Goal: Task Accomplishment & Management: Manage account settings

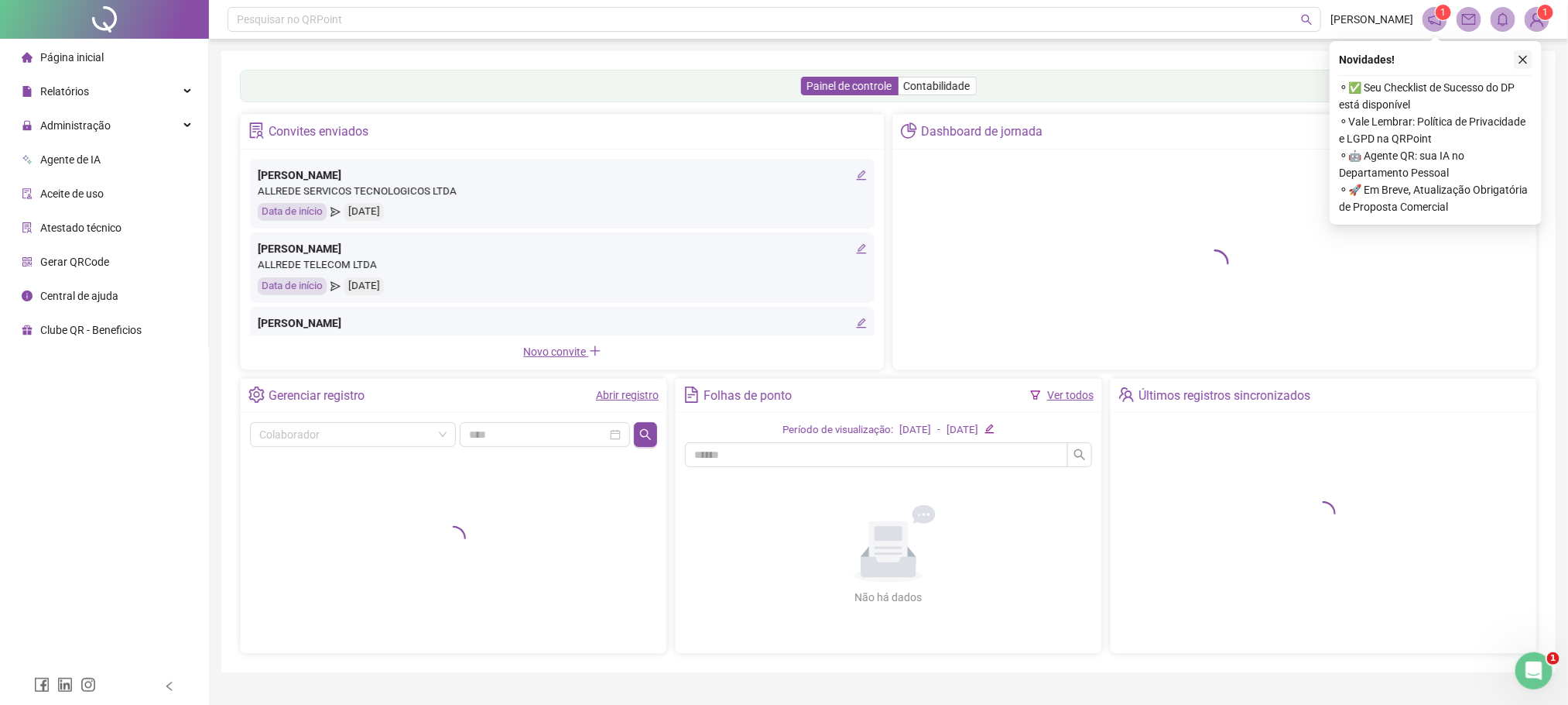
click at [1519, 63] on icon "close" at bounding box center [1523, 60] width 9 height 9
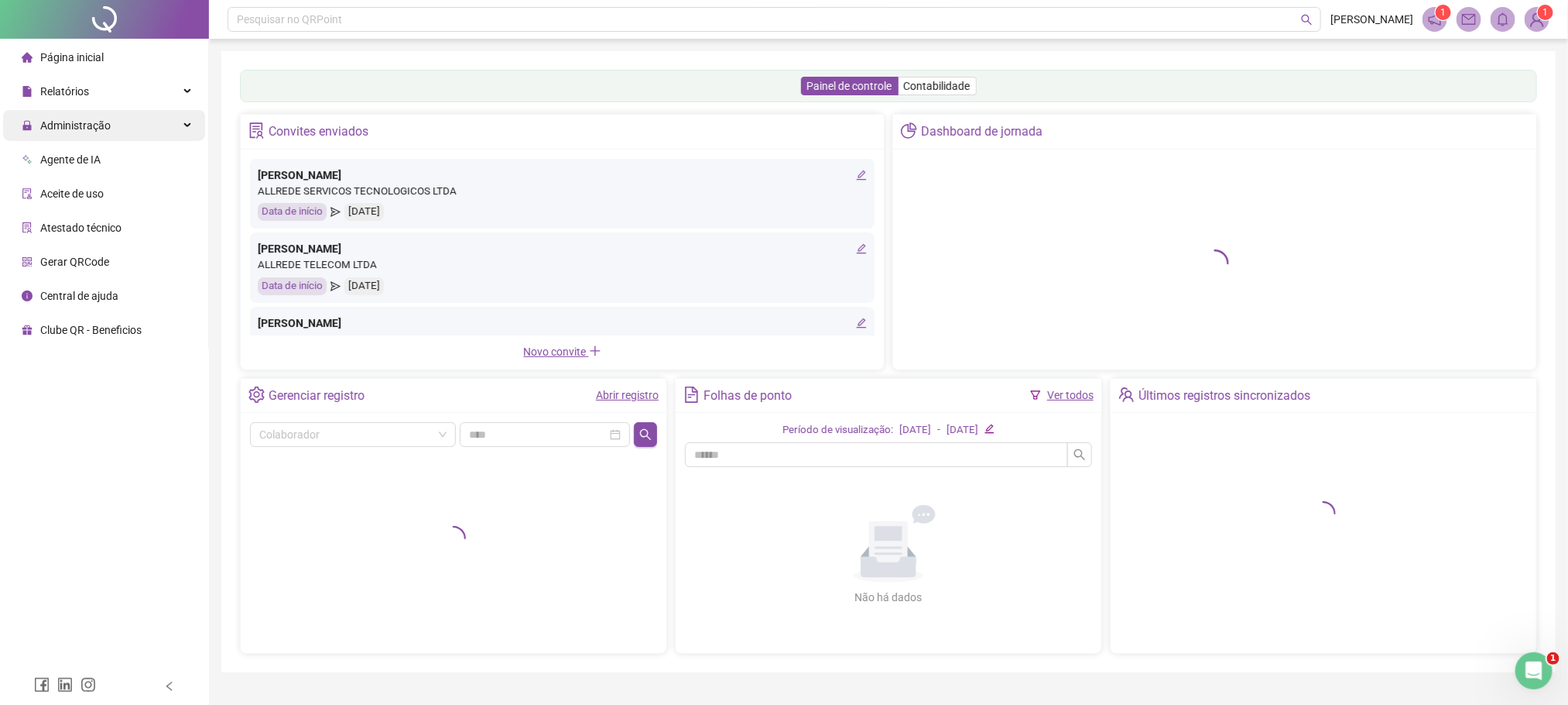
click at [101, 123] on span "Administração" at bounding box center [75, 126] width 71 height 12
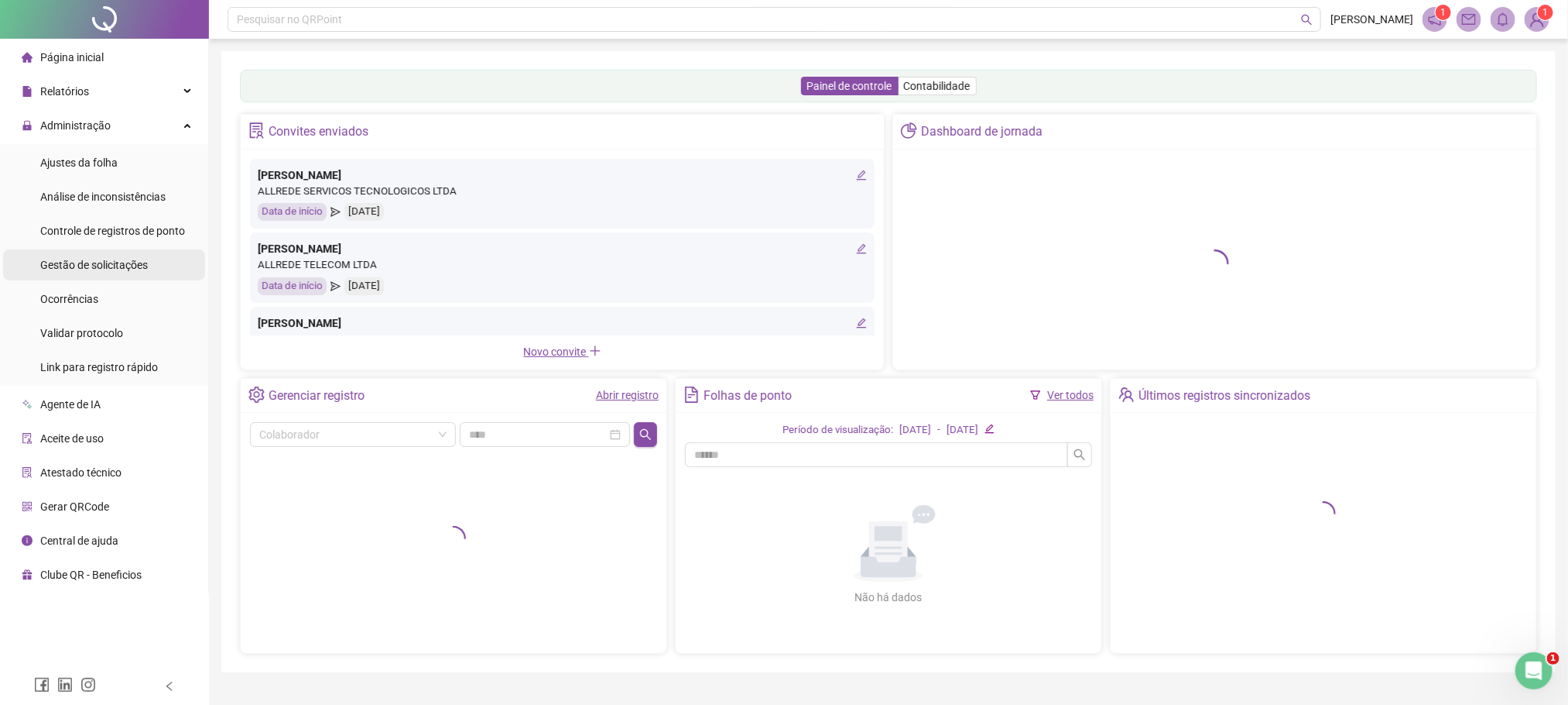
click at [79, 261] on span "Gestão de solicitações" at bounding box center [94, 265] width 108 height 12
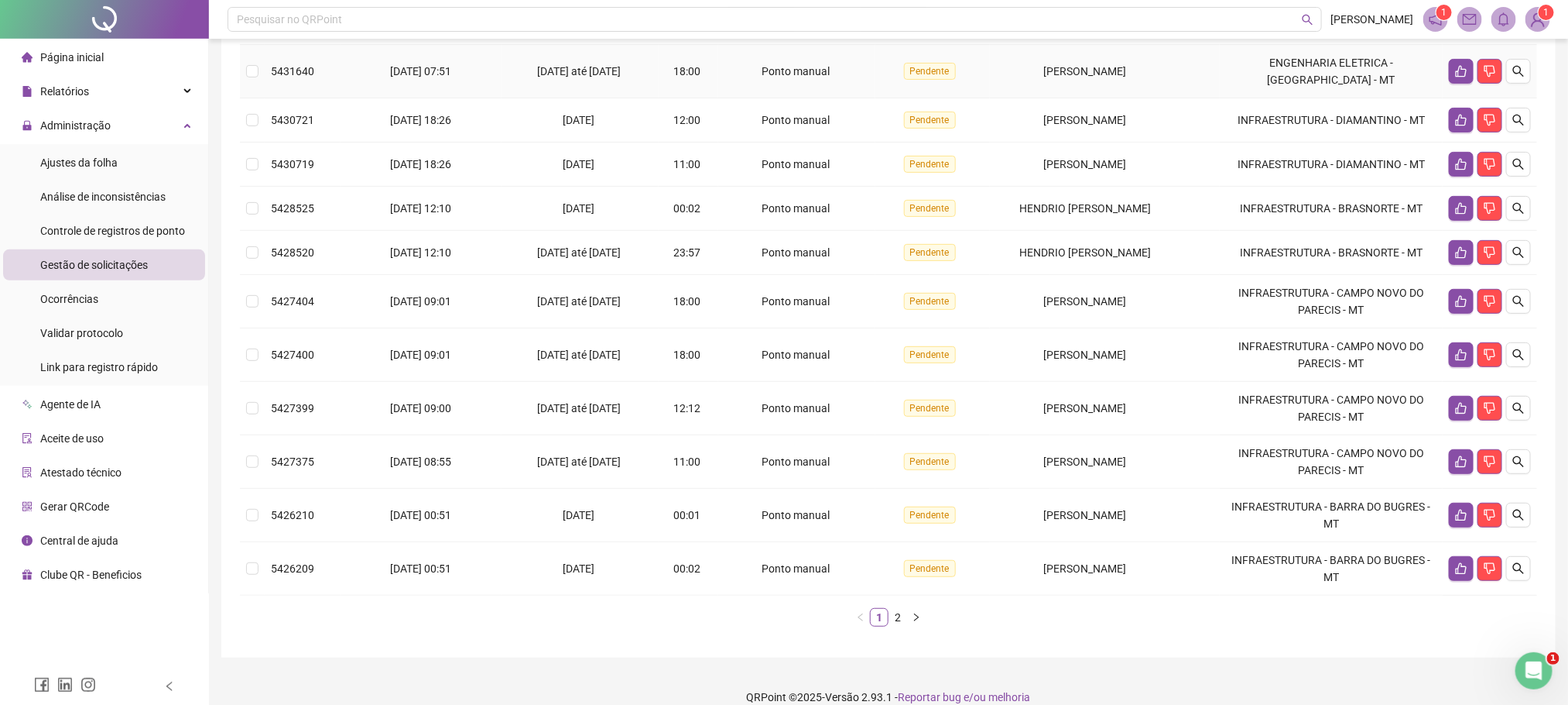
scroll to position [233, 0]
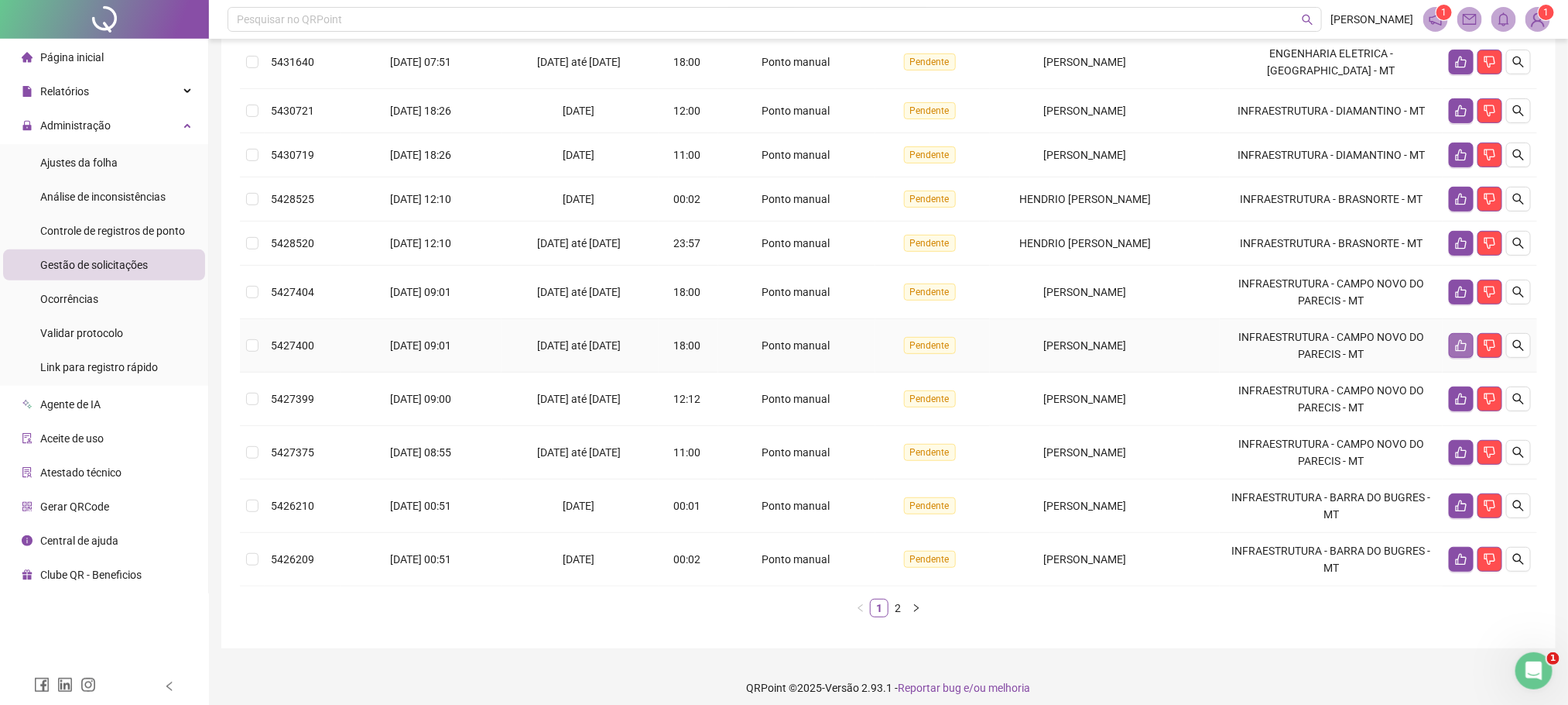
click at [1455, 351] on icon "like" at bounding box center [1461, 345] width 12 height 12
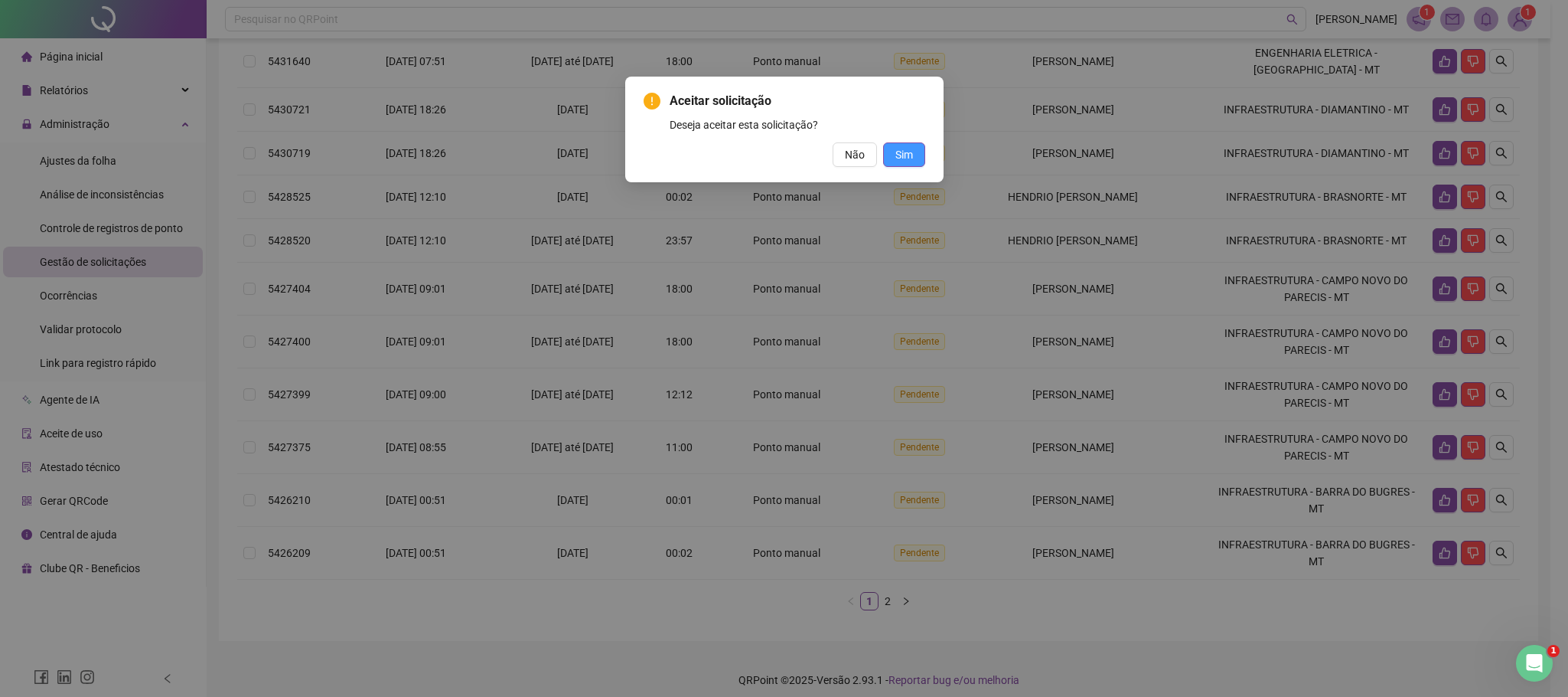
click at [911, 153] on span "Sim" at bounding box center [904, 155] width 18 height 17
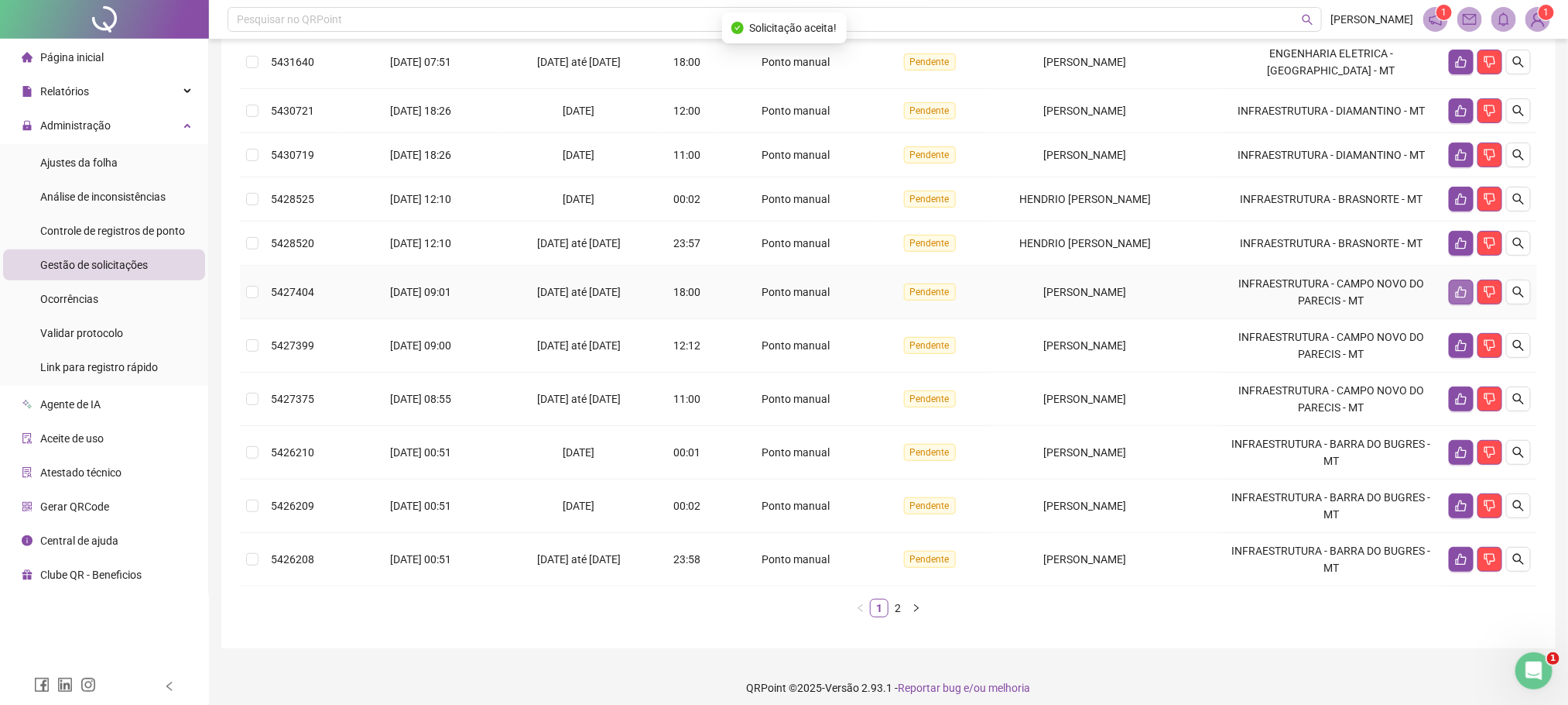
click at [1460, 298] on icon "like" at bounding box center [1461, 292] width 12 height 12
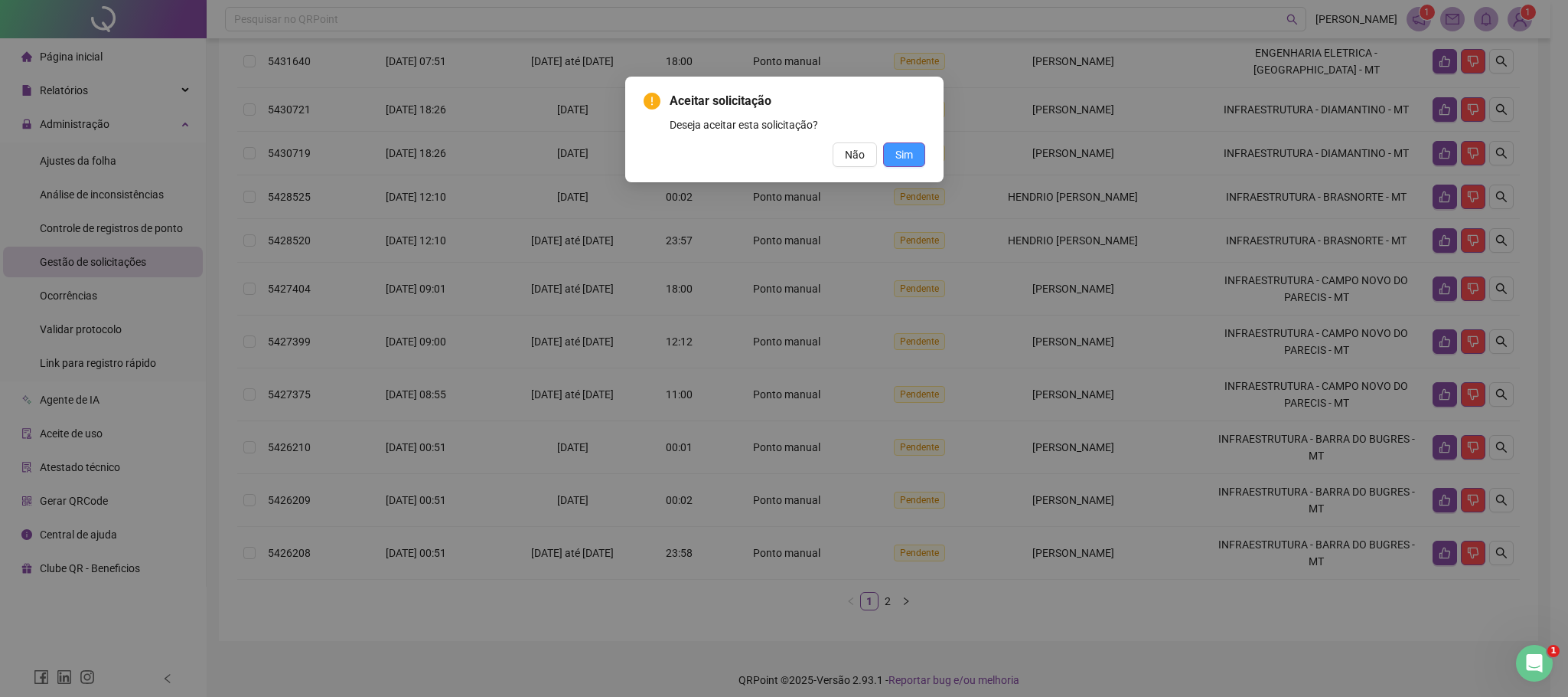
click at [900, 157] on span "Sim" at bounding box center [904, 155] width 18 height 17
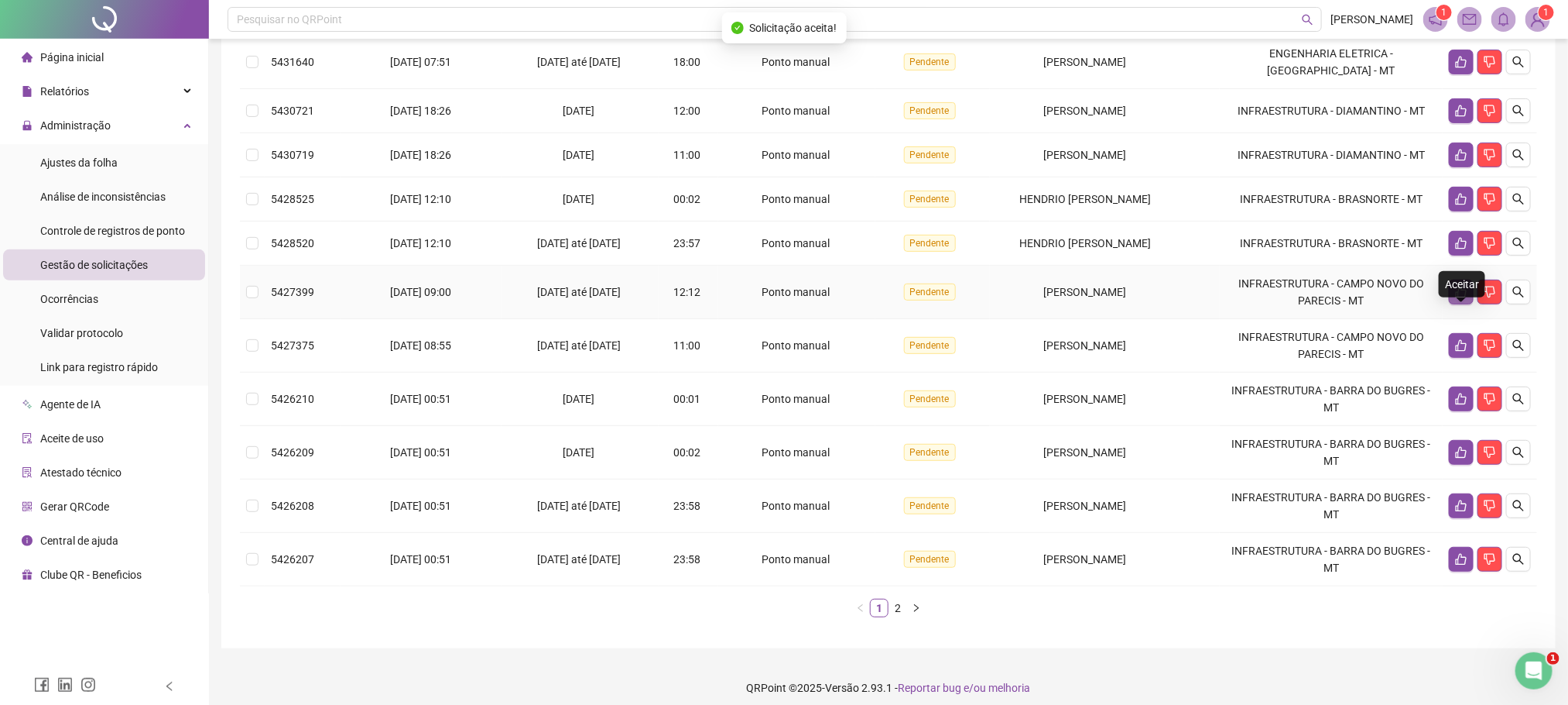
click at [1461, 298] on icon "like" at bounding box center [1461, 292] width 11 height 12
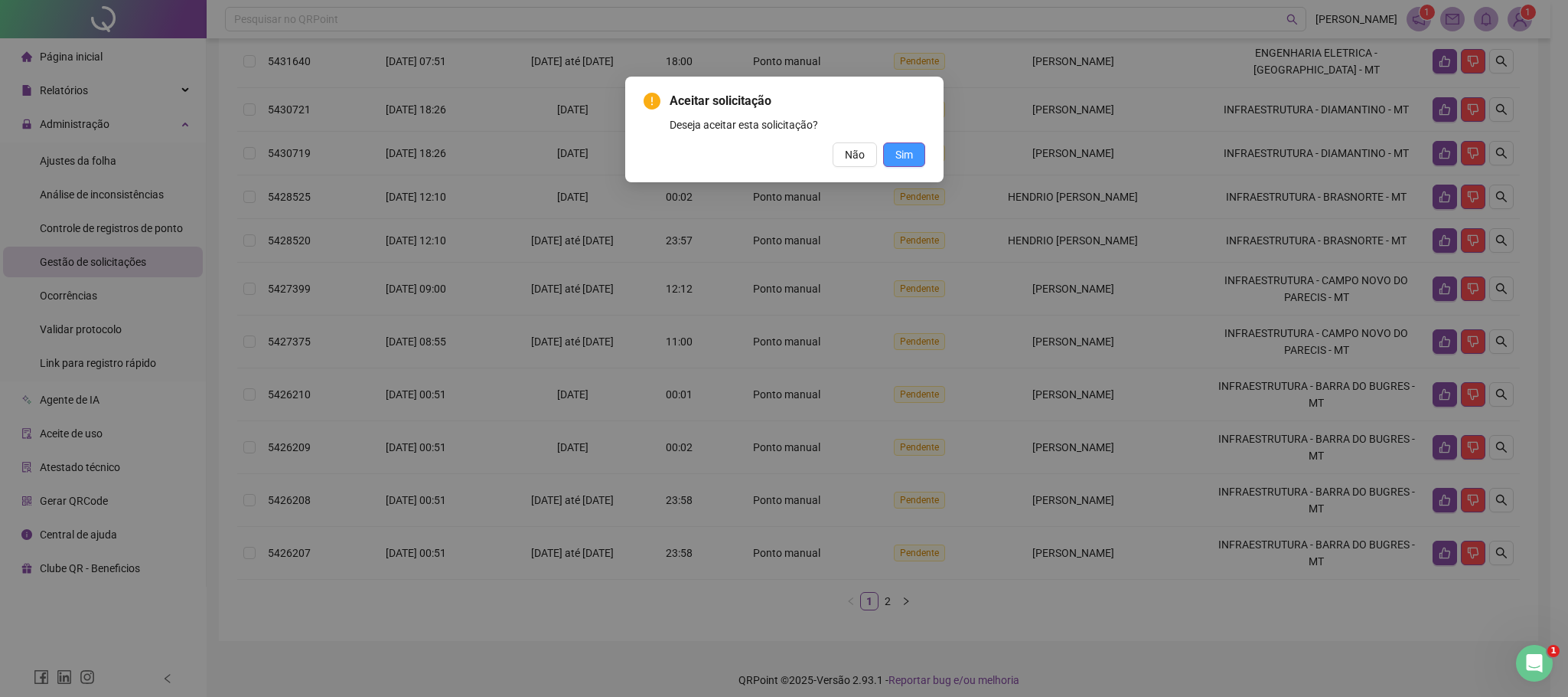
click at [903, 154] on span "Sim" at bounding box center [904, 155] width 18 height 17
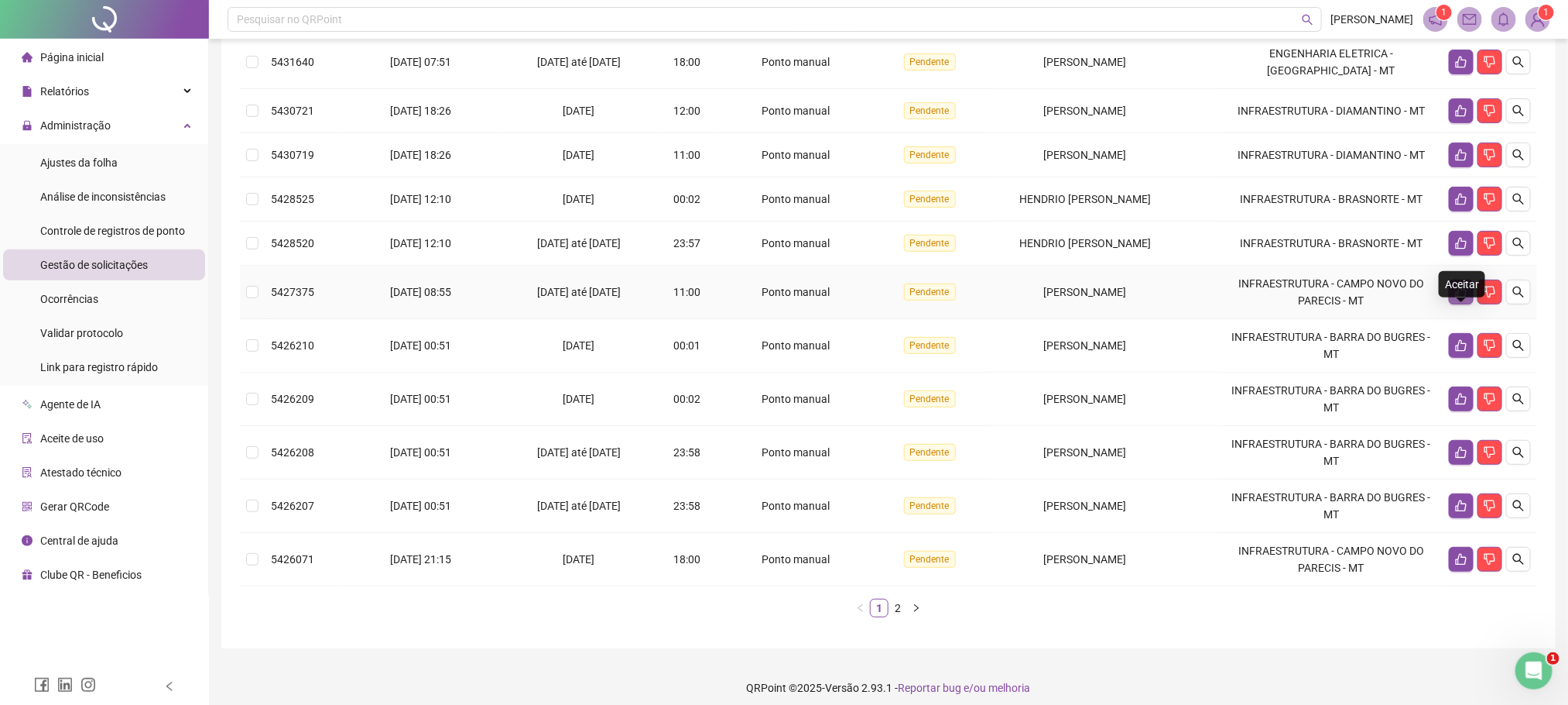
click at [1452, 304] on button "button" at bounding box center [1461, 292] width 25 height 25
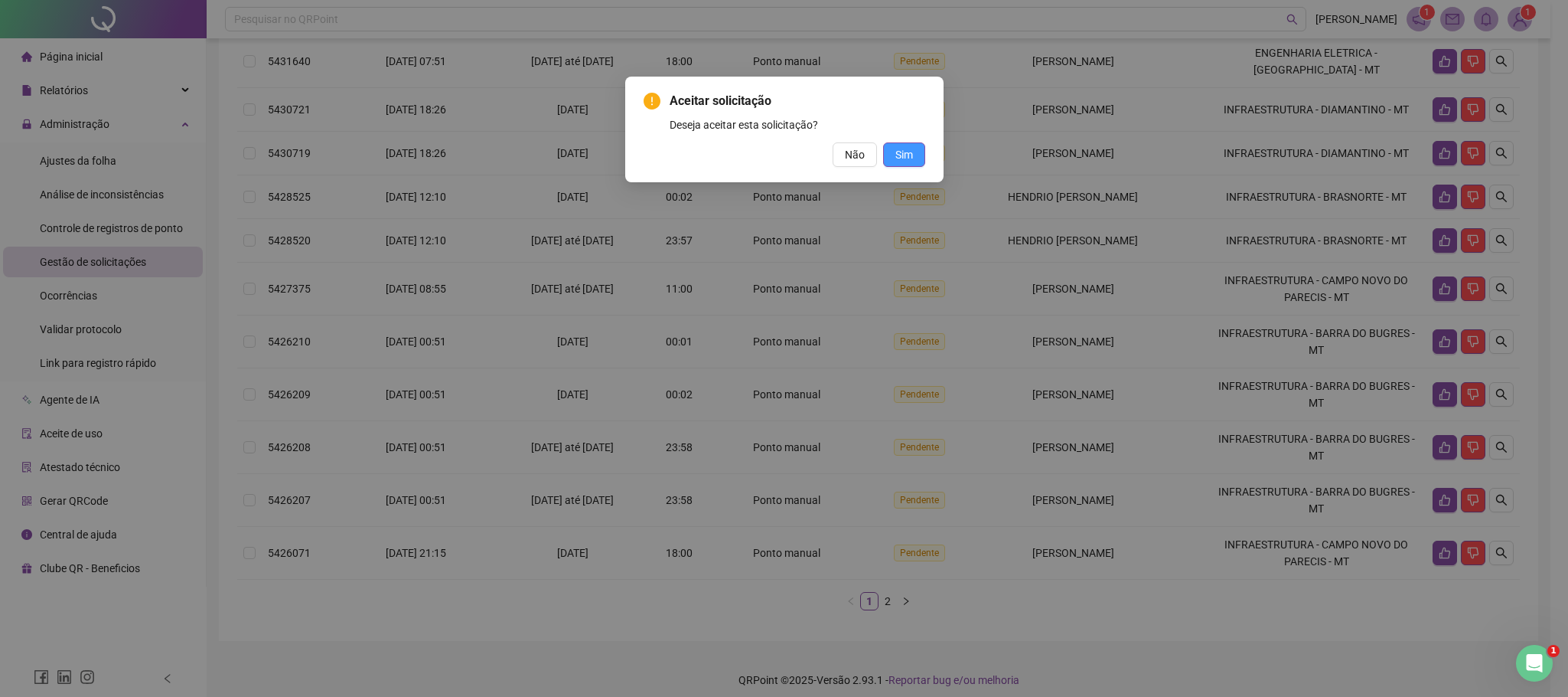
click at [912, 153] on button "Sim" at bounding box center [904, 155] width 42 height 25
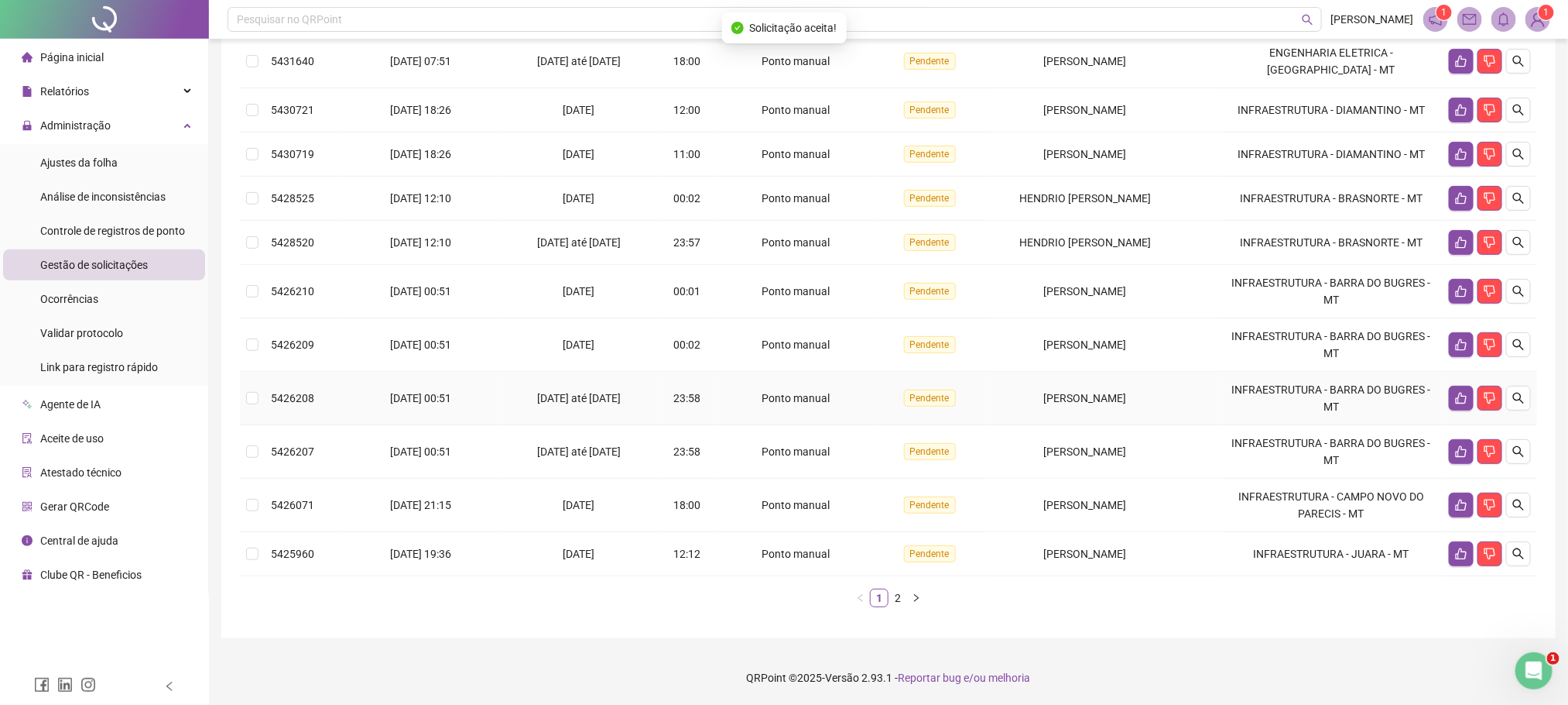
scroll to position [263, 0]
click at [1460, 511] on button "button" at bounding box center [1461, 505] width 25 height 25
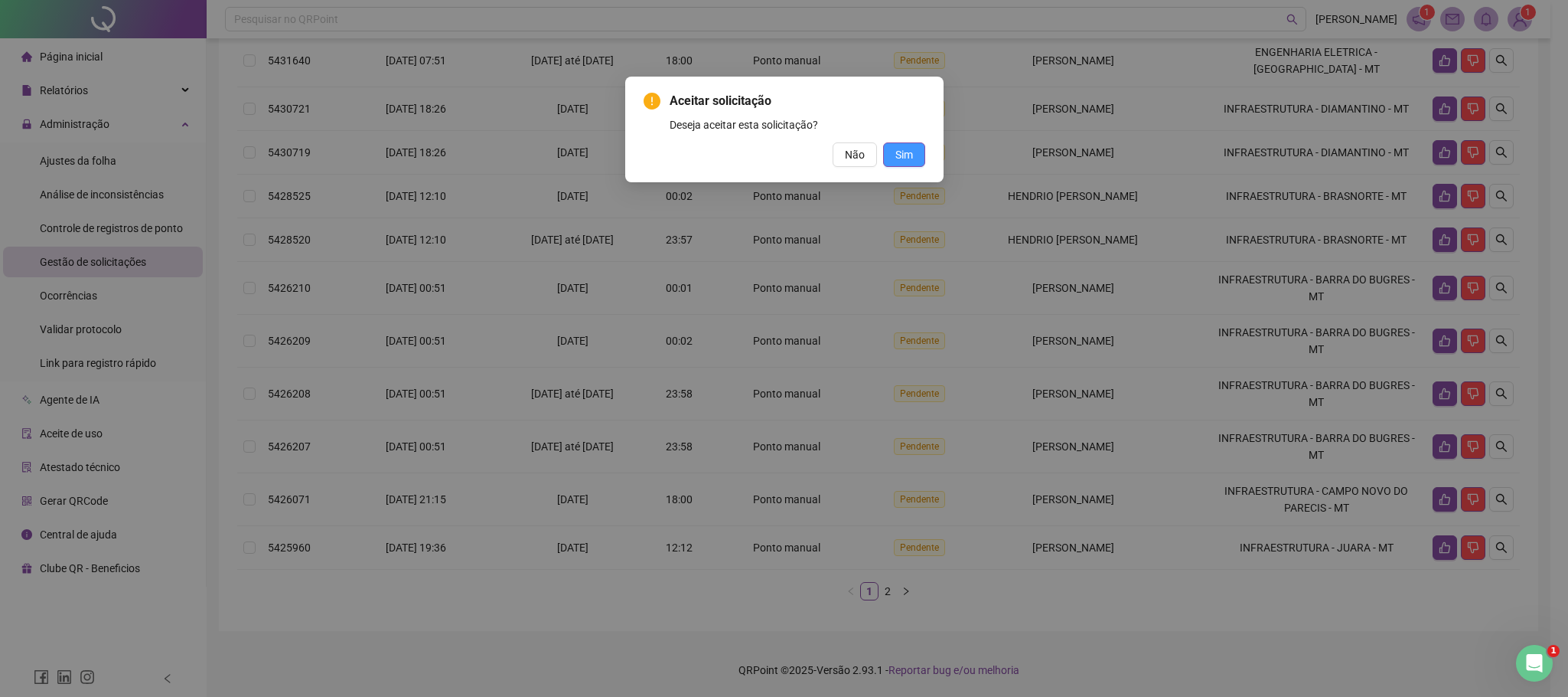
click at [909, 152] on span "Sim" at bounding box center [904, 155] width 18 height 17
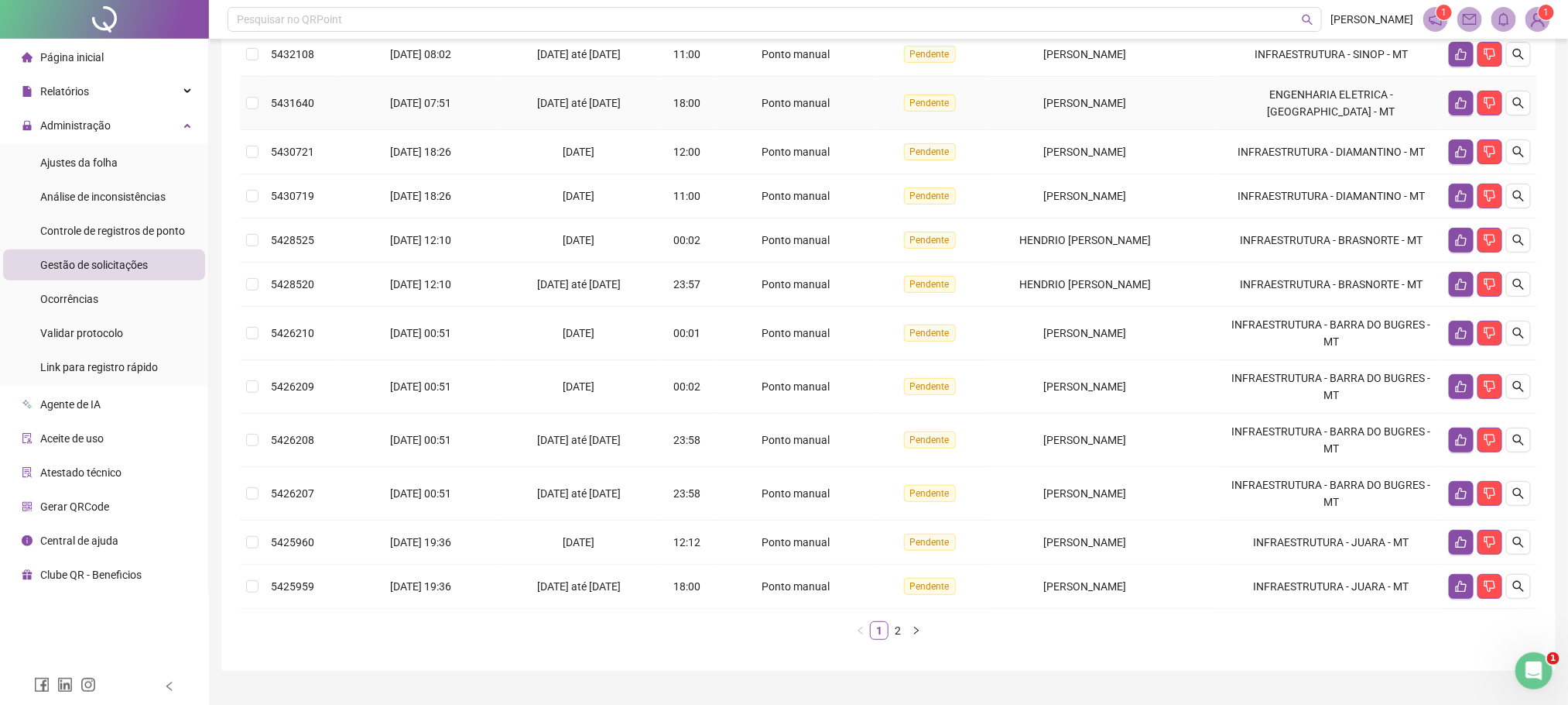
scroll to position [233, 0]
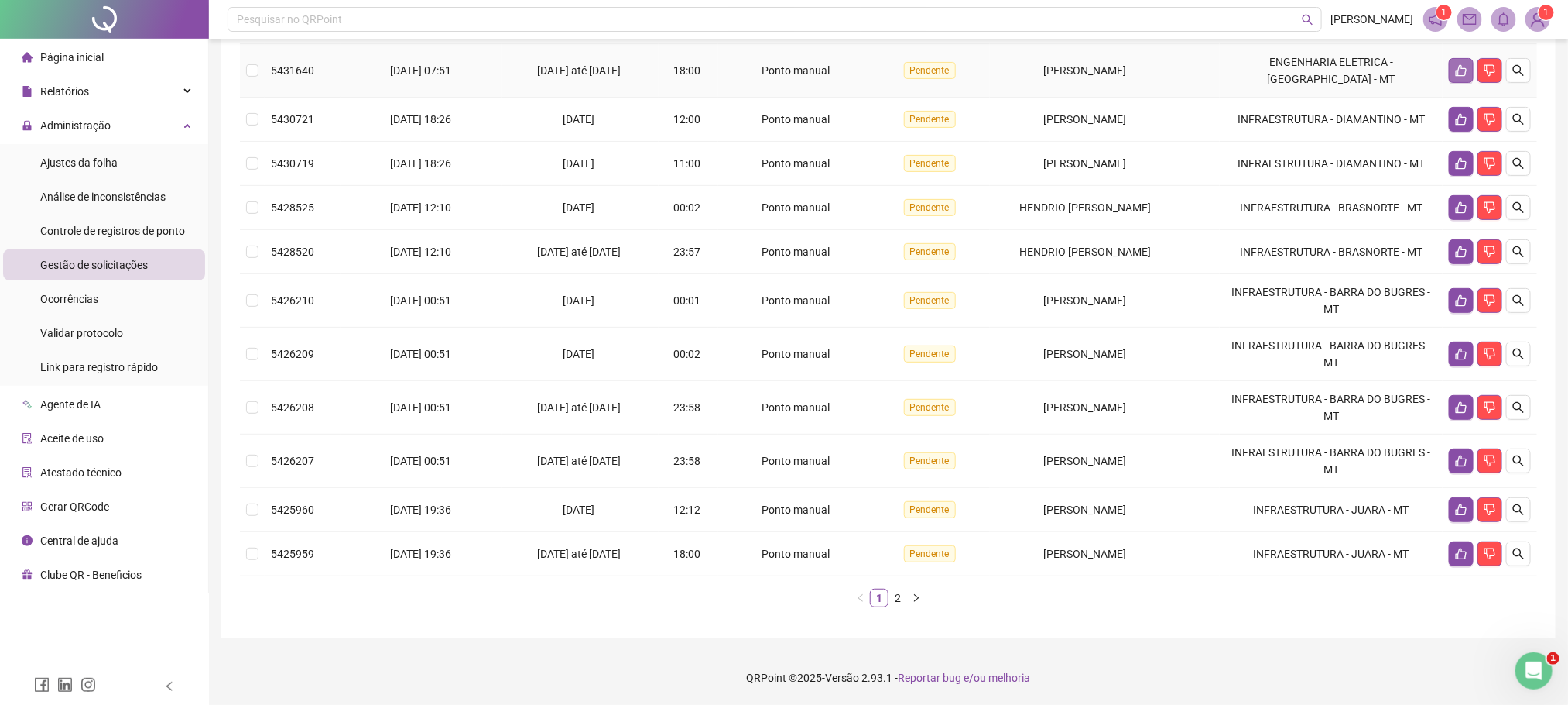
click at [1456, 83] on button "button" at bounding box center [1461, 71] width 25 height 25
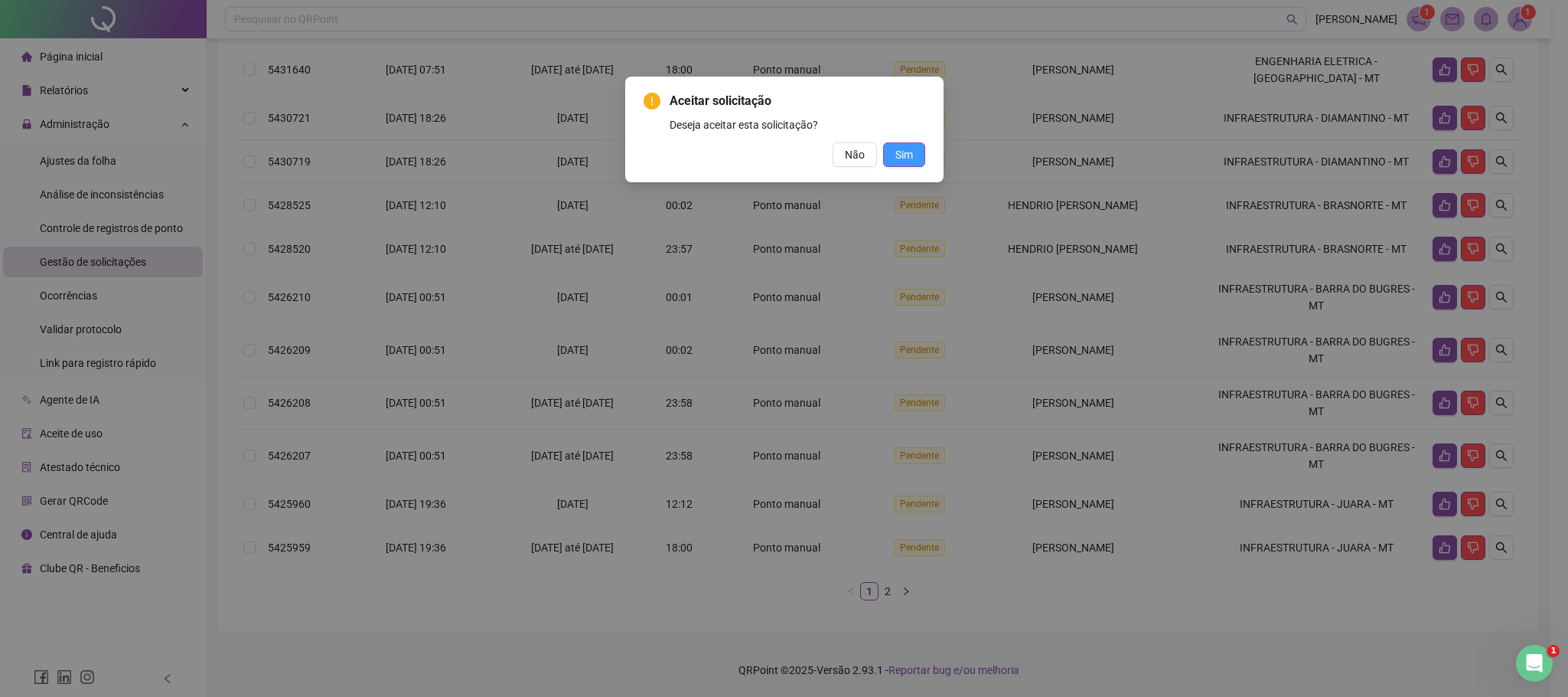
click at [903, 159] on span "Sim" at bounding box center [904, 155] width 18 height 17
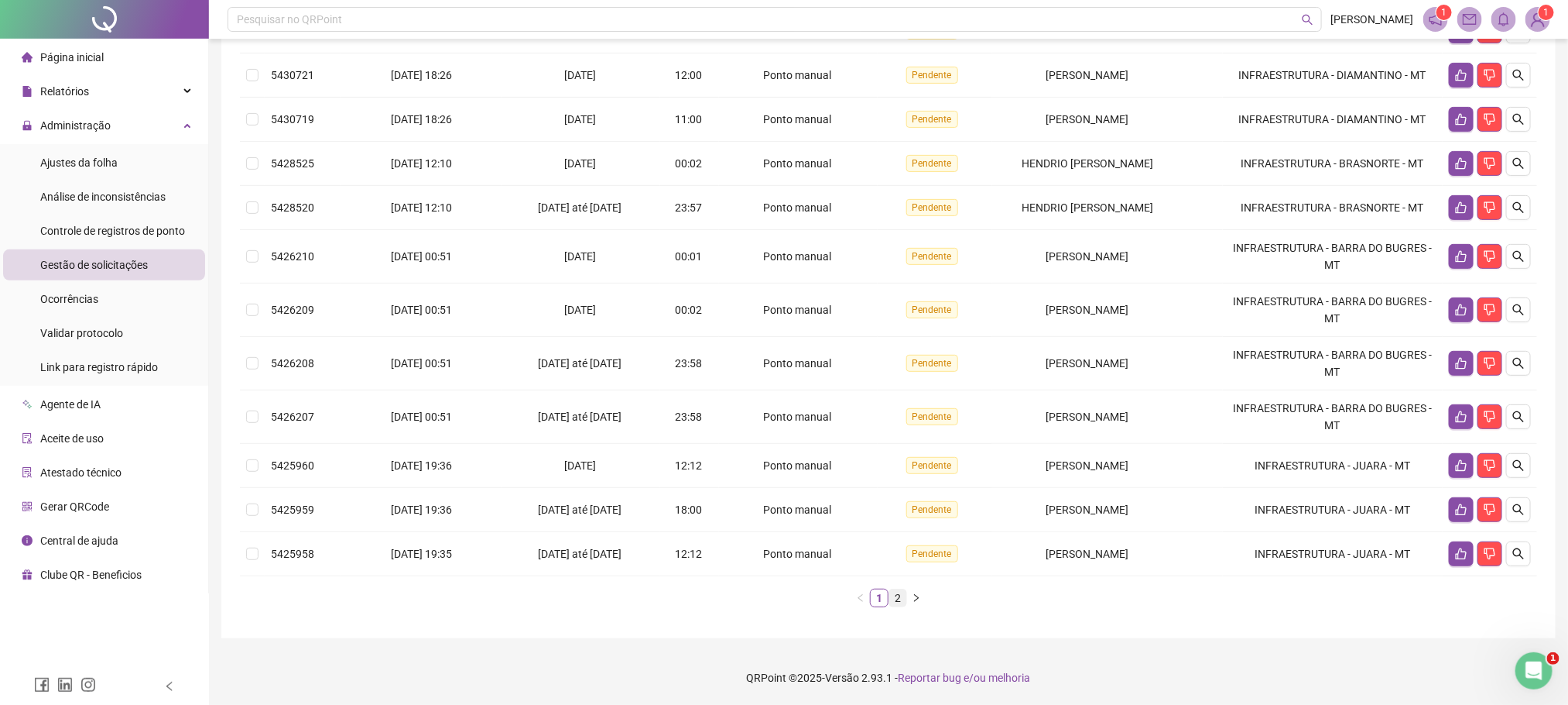
click at [890, 607] on link "2" at bounding box center [898, 598] width 17 height 17
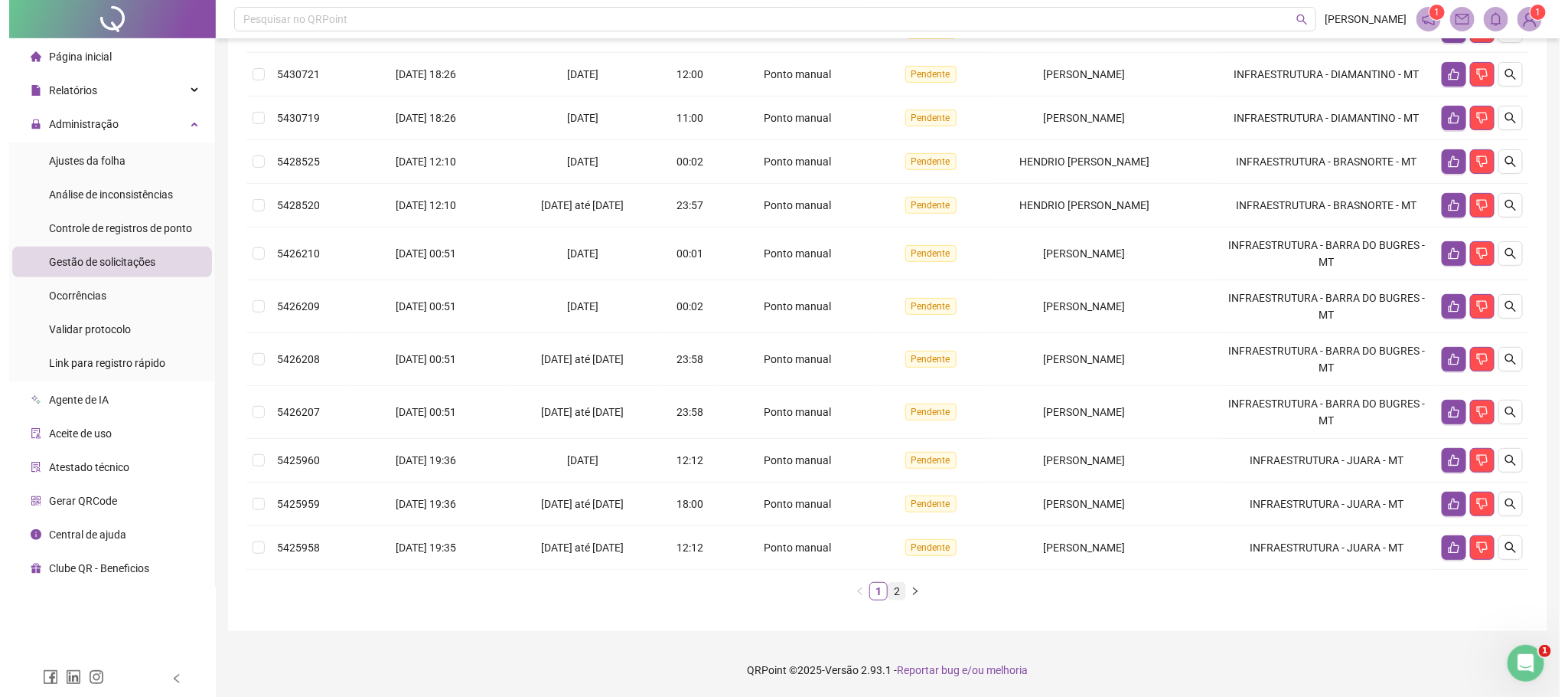
scroll to position [0, 0]
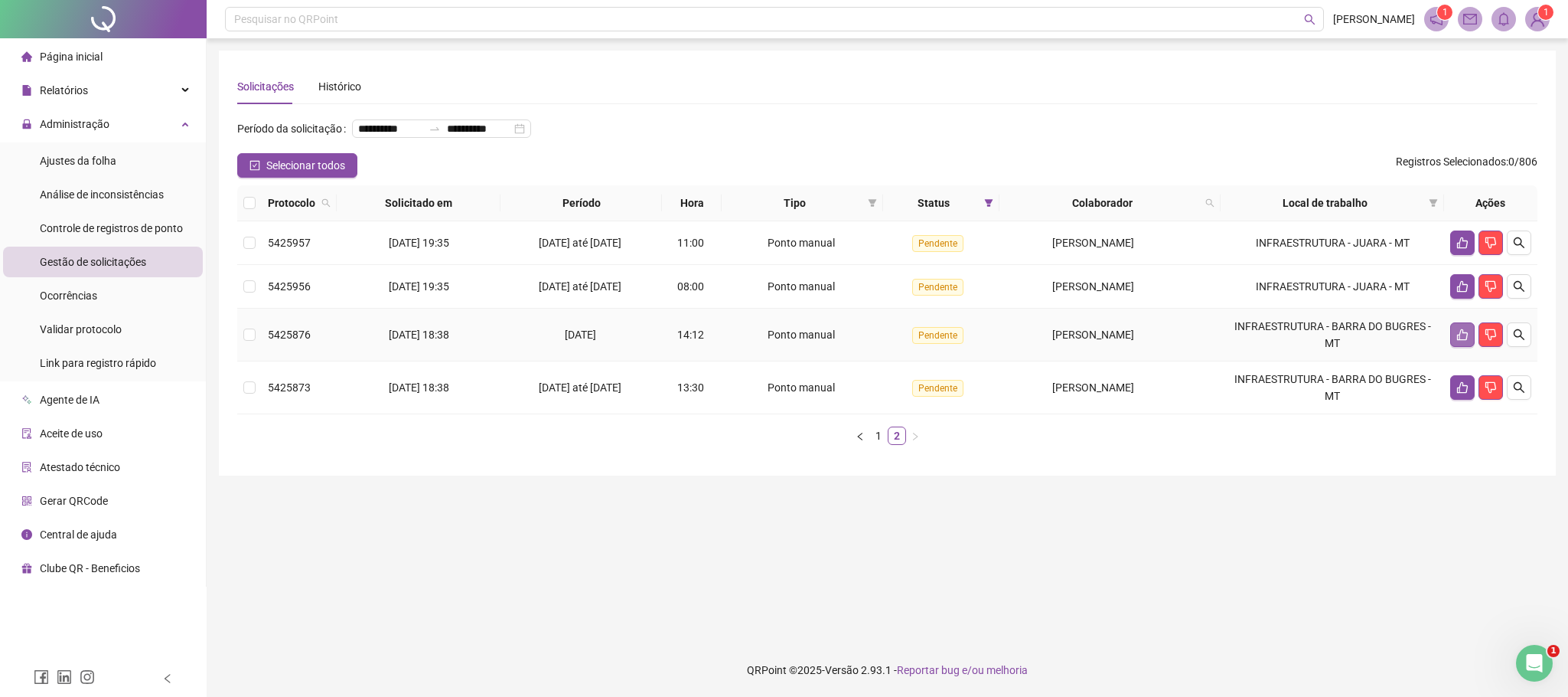
click at [1456, 340] on icon "like" at bounding box center [1462, 334] width 12 height 12
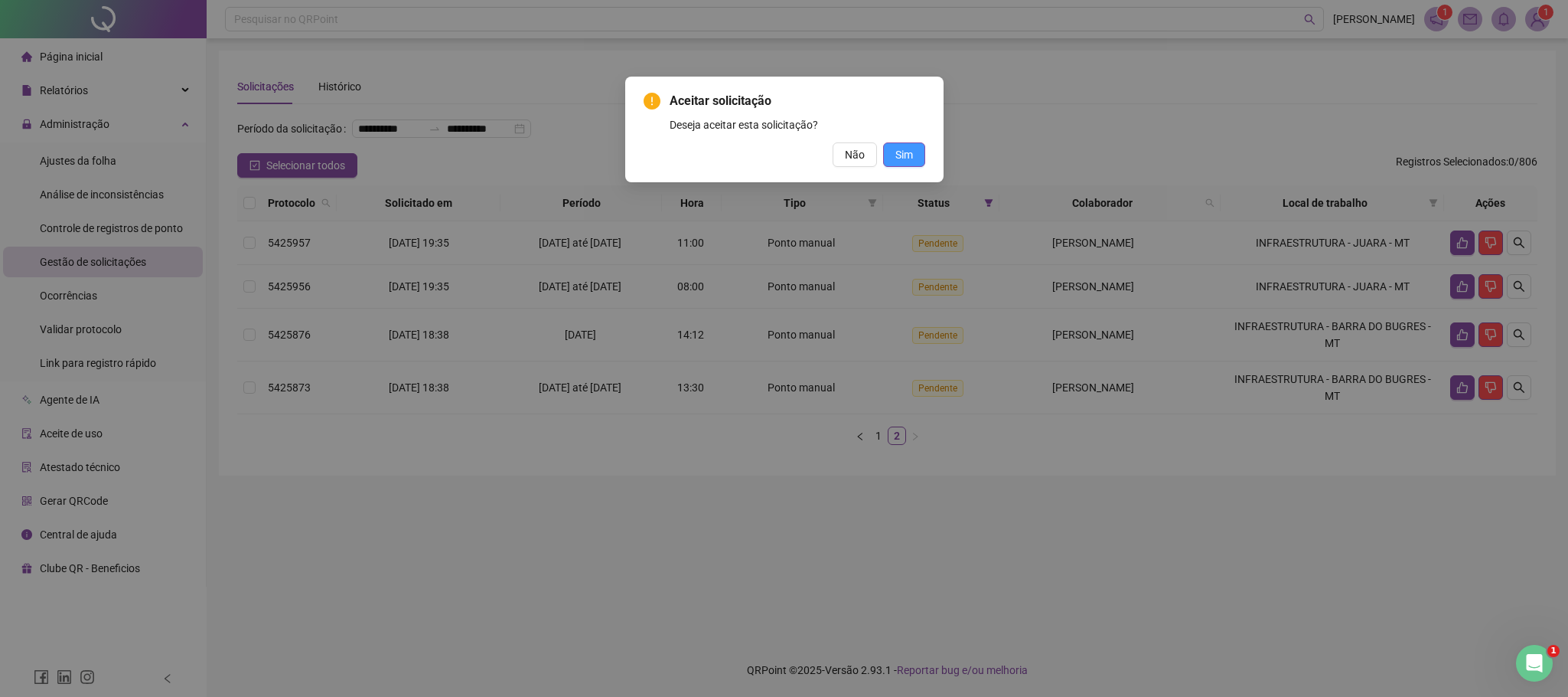
click at [923, 155] on div "Aceitar solicitação Deseja aceitar esta solicitação? Não Sim" at bounding box center [784, 130] width 318 height 106
click at [914, 159] on button "Sim" at bounding box center [904, 155] width 42 height 25
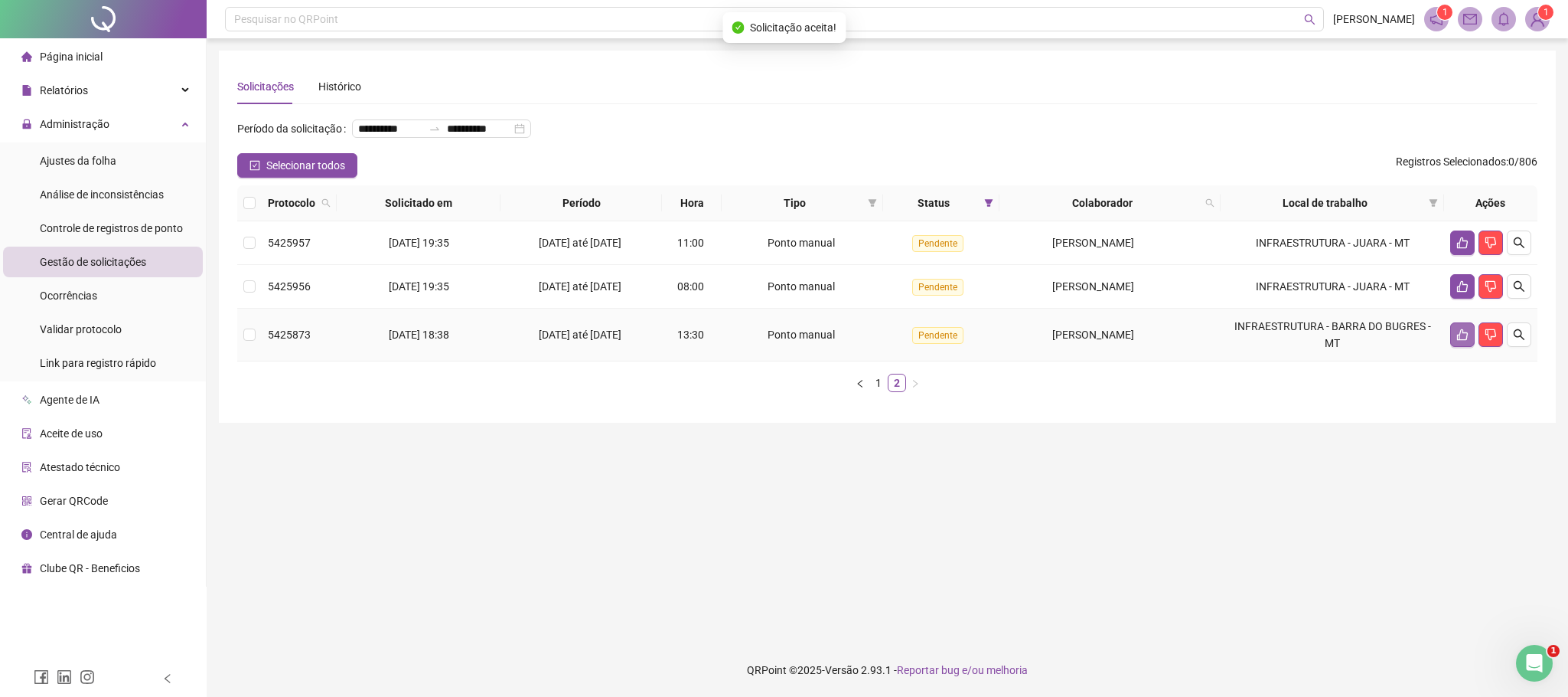
click at [1458, 340] on icon "like" at bounding box center [1462, 334] width 11 height 12
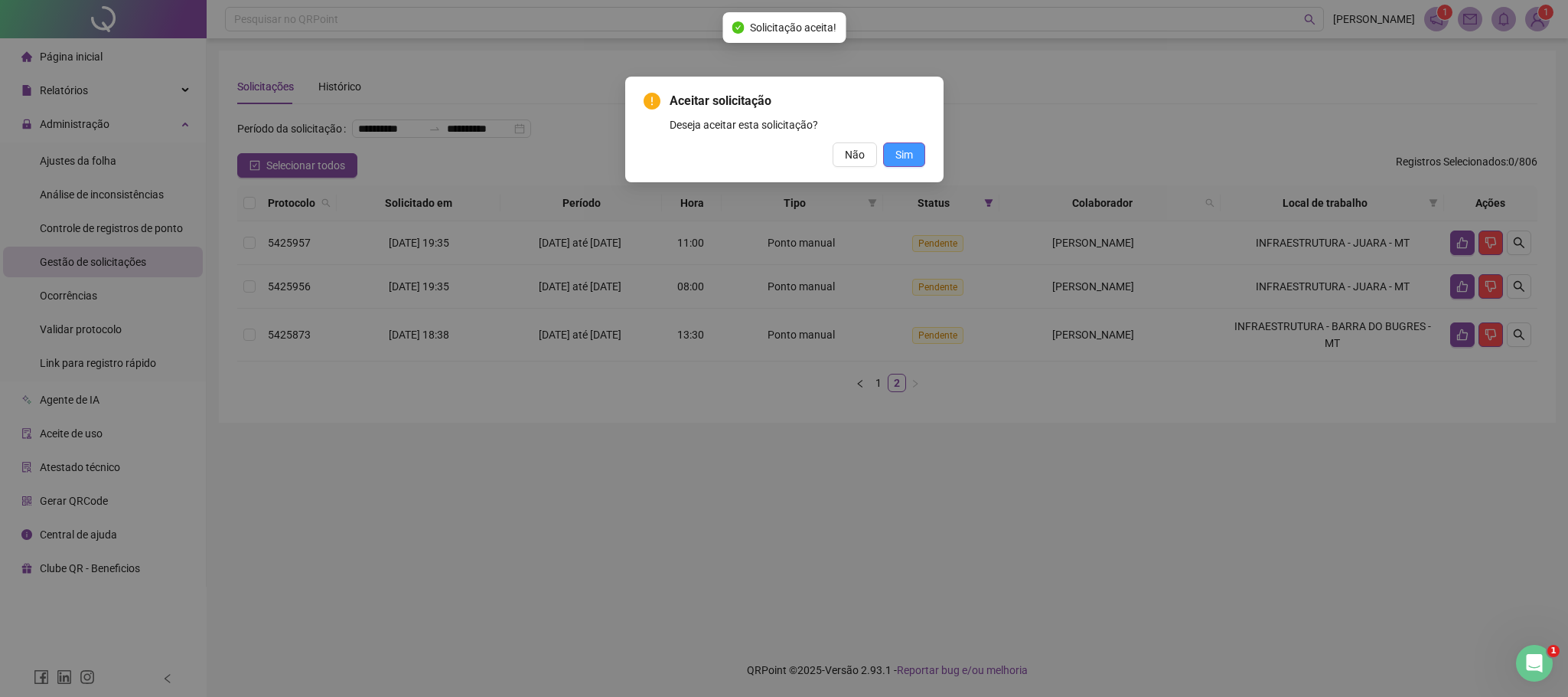
click at [909, 153] on span "Sim" at bounding box center [904, 155] width 18 height 17
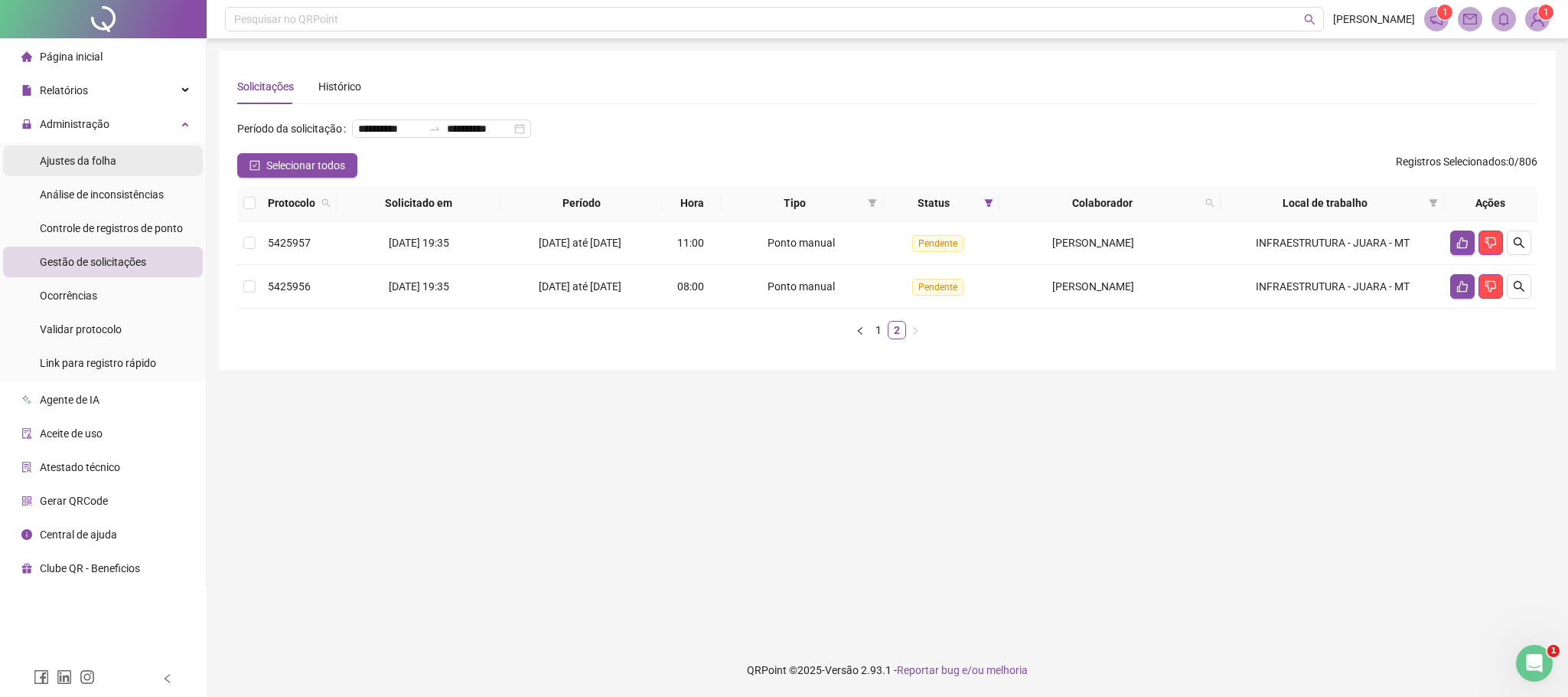
click at [90, 155] on span "Ajustes da folha" at bounding box center [78, 161] width 77 height 12
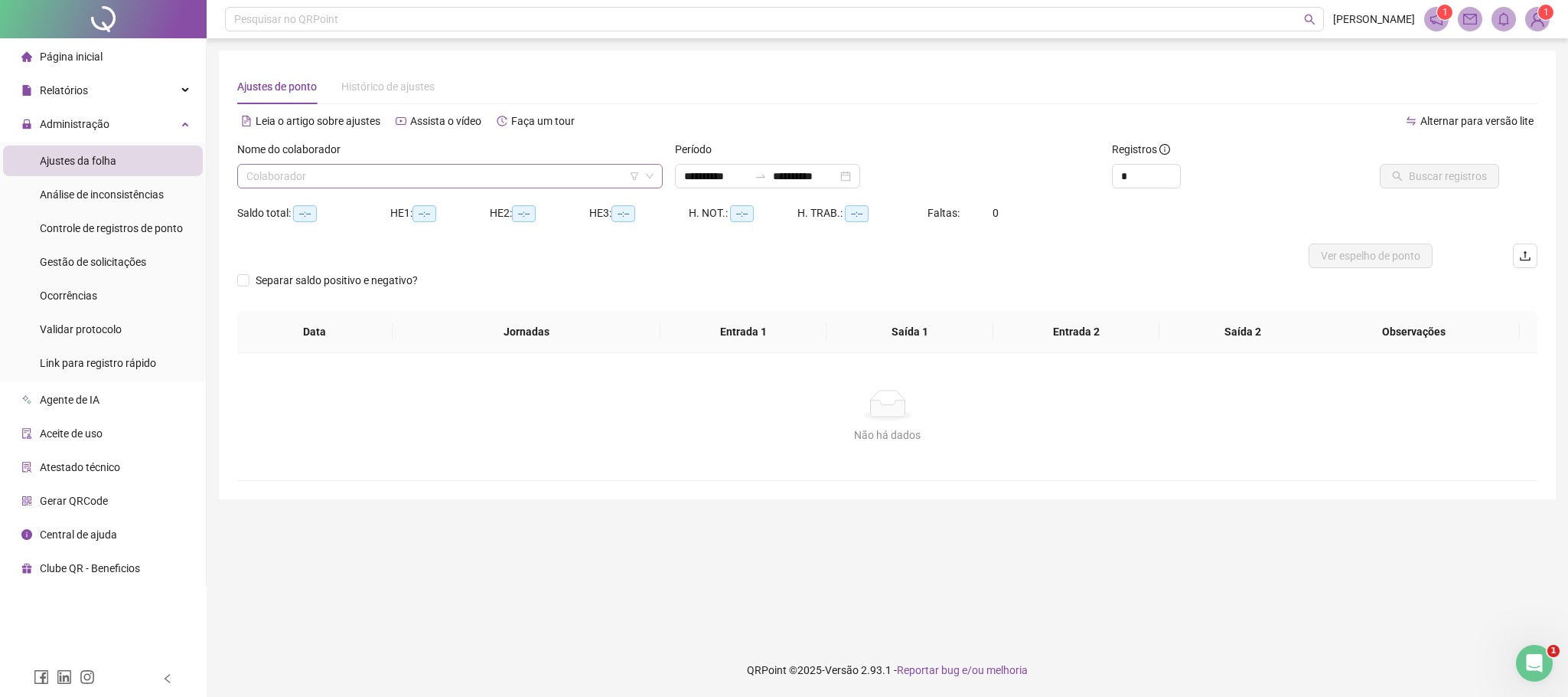
click at [338, 180] on input "search" at bounding box center [443, 176] width 393 height 23
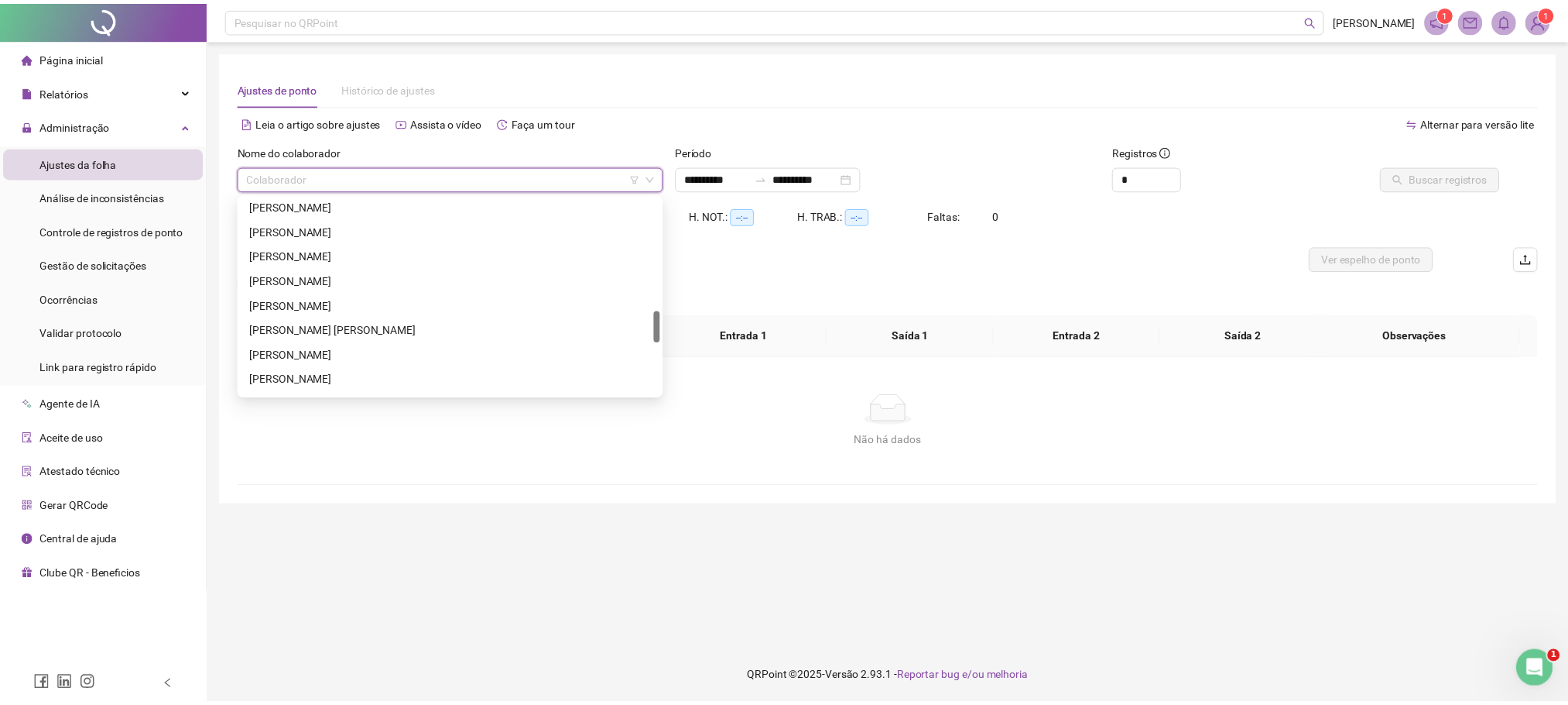
scroll to position [1015, 0]
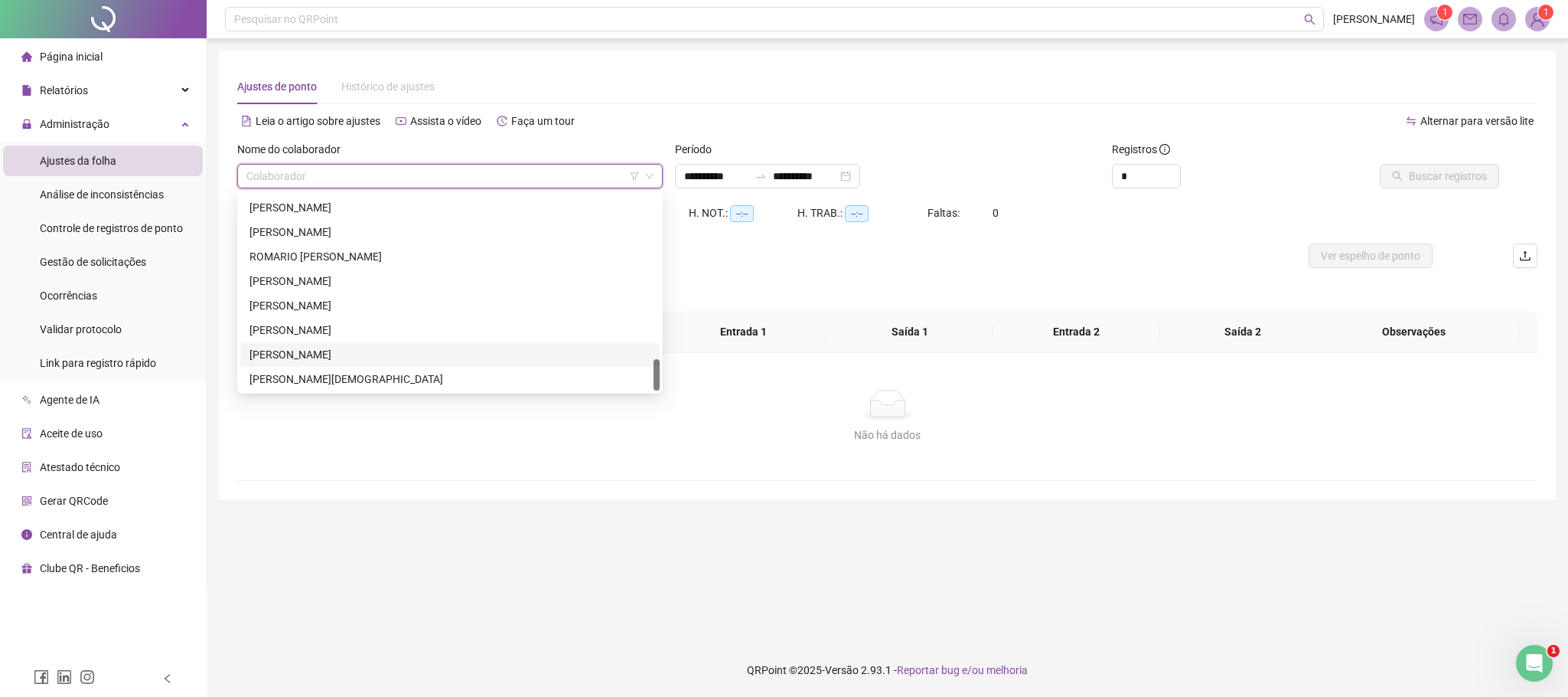
click at [324, 352] on div "[PERSON_NAME]" at bounding box center [450, 354] width 401 height 17
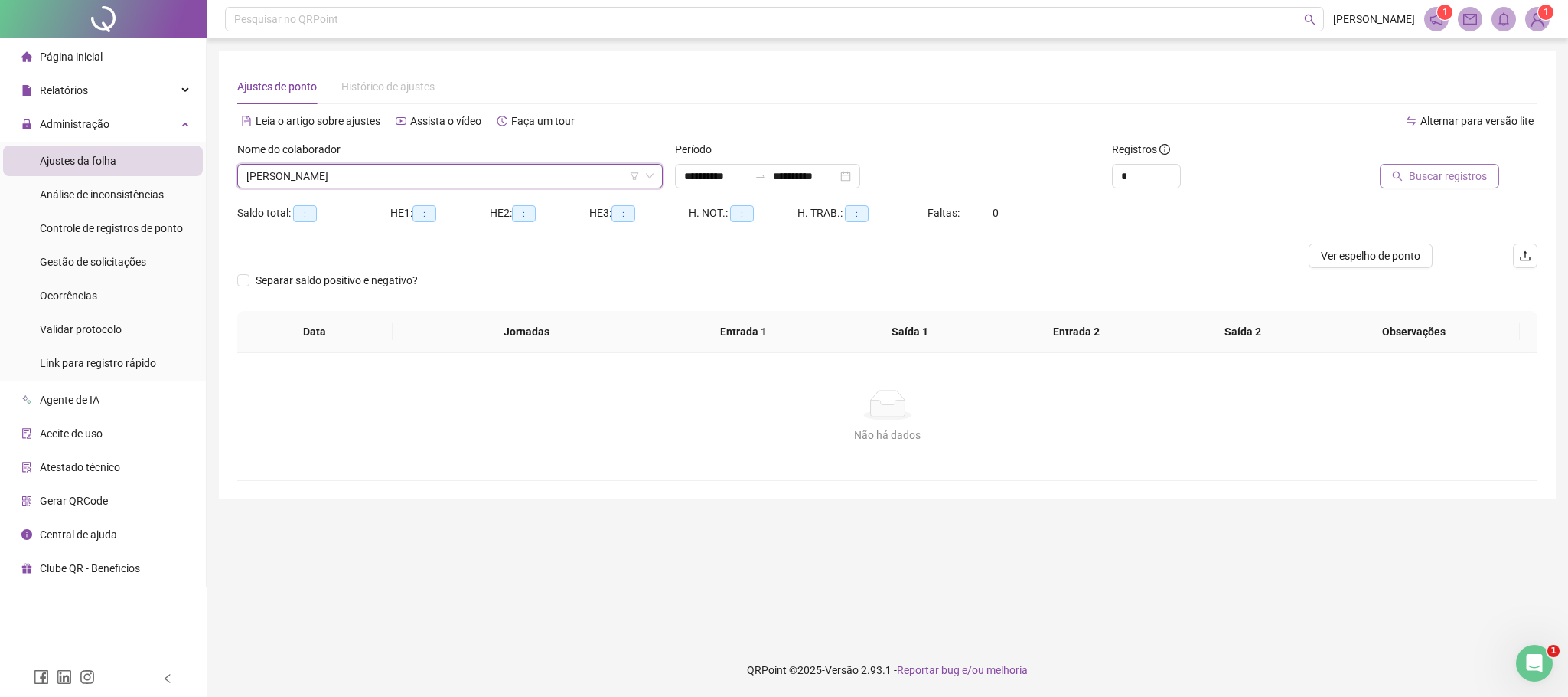
click at [1456, 177] on span "Buscar registros" at bounding box center [1448, 176] width 78 height 17
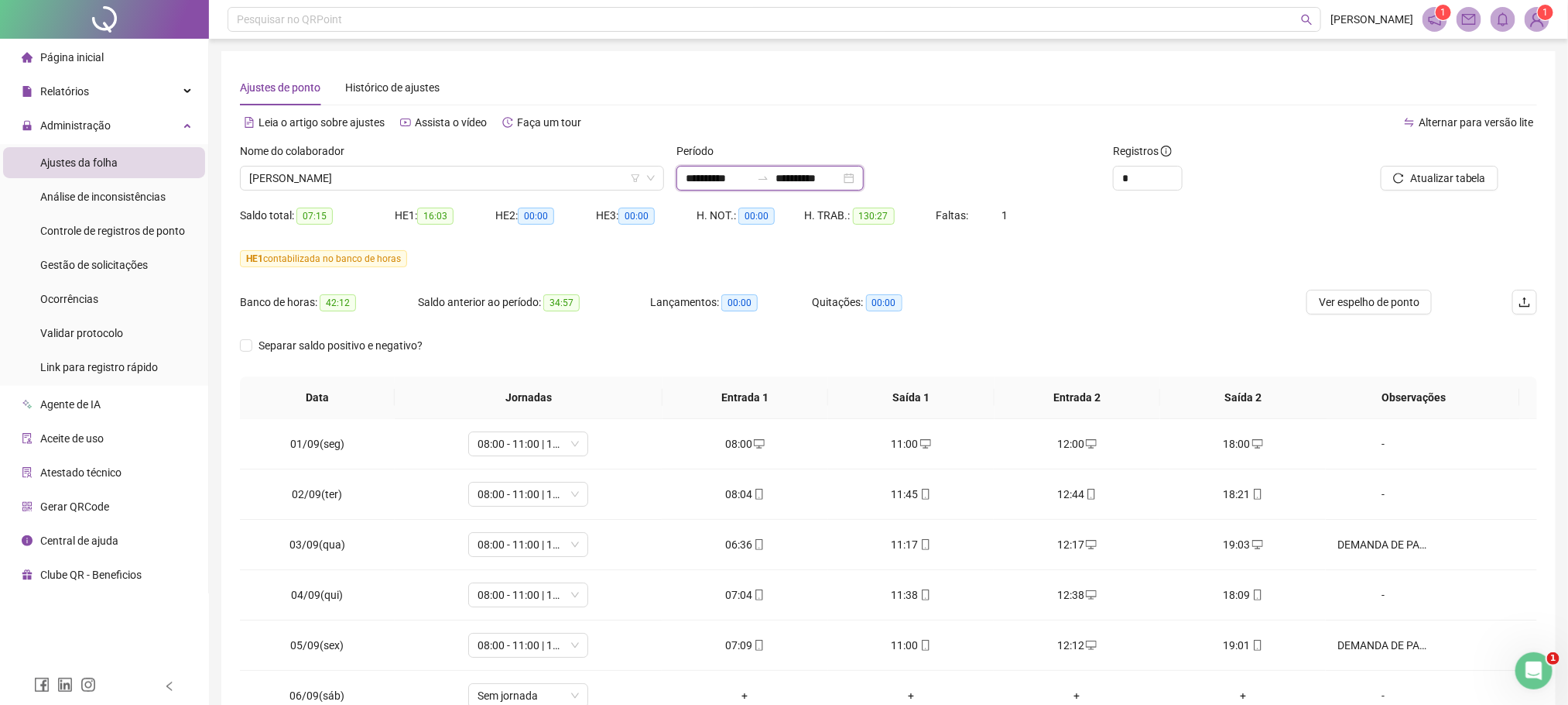
click at [714, 177] on input "**********" at bounding box center [719, 178] width 65 height 17
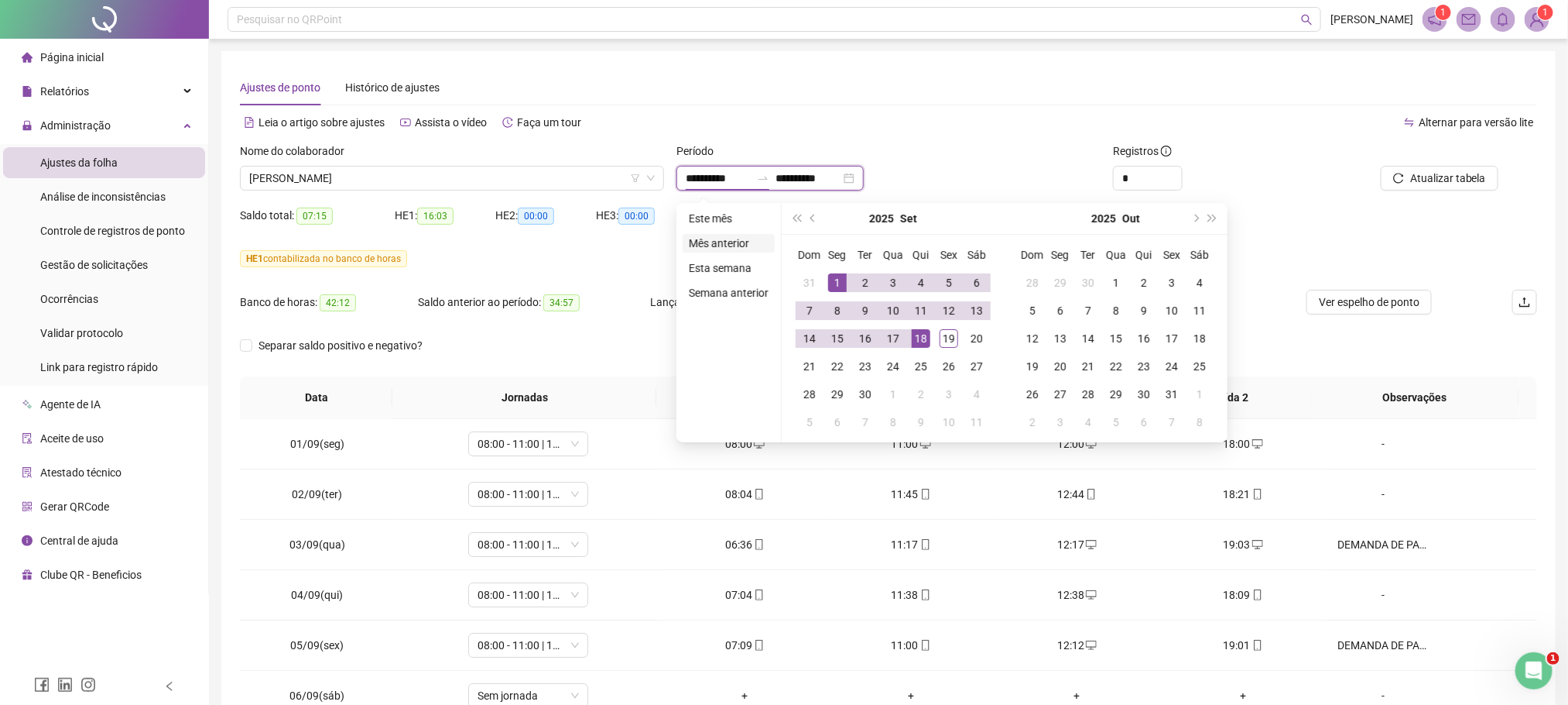
type input "**********"
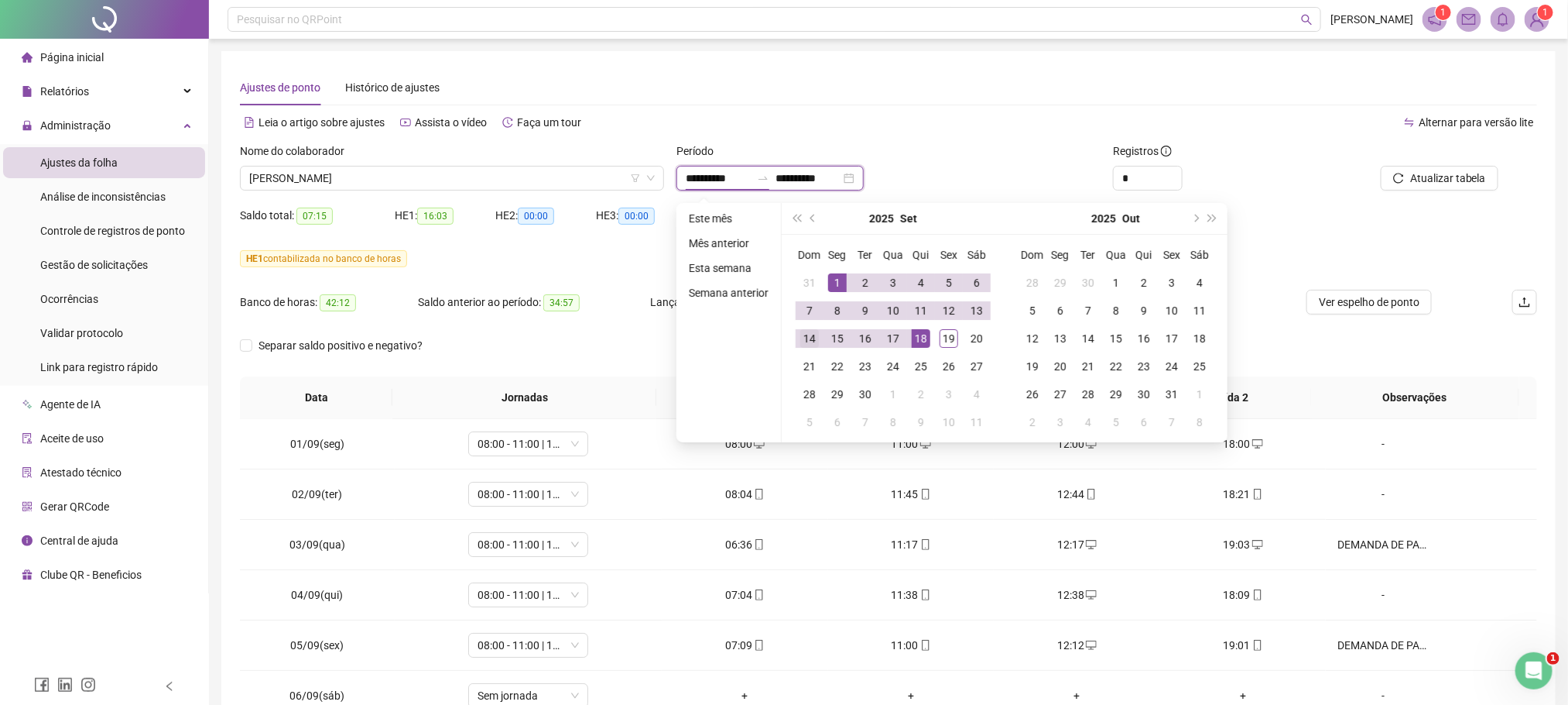
type input "**********"
click at [812, 216] on span "prev-year" at bounding box center [815, 219] width 8 height 8
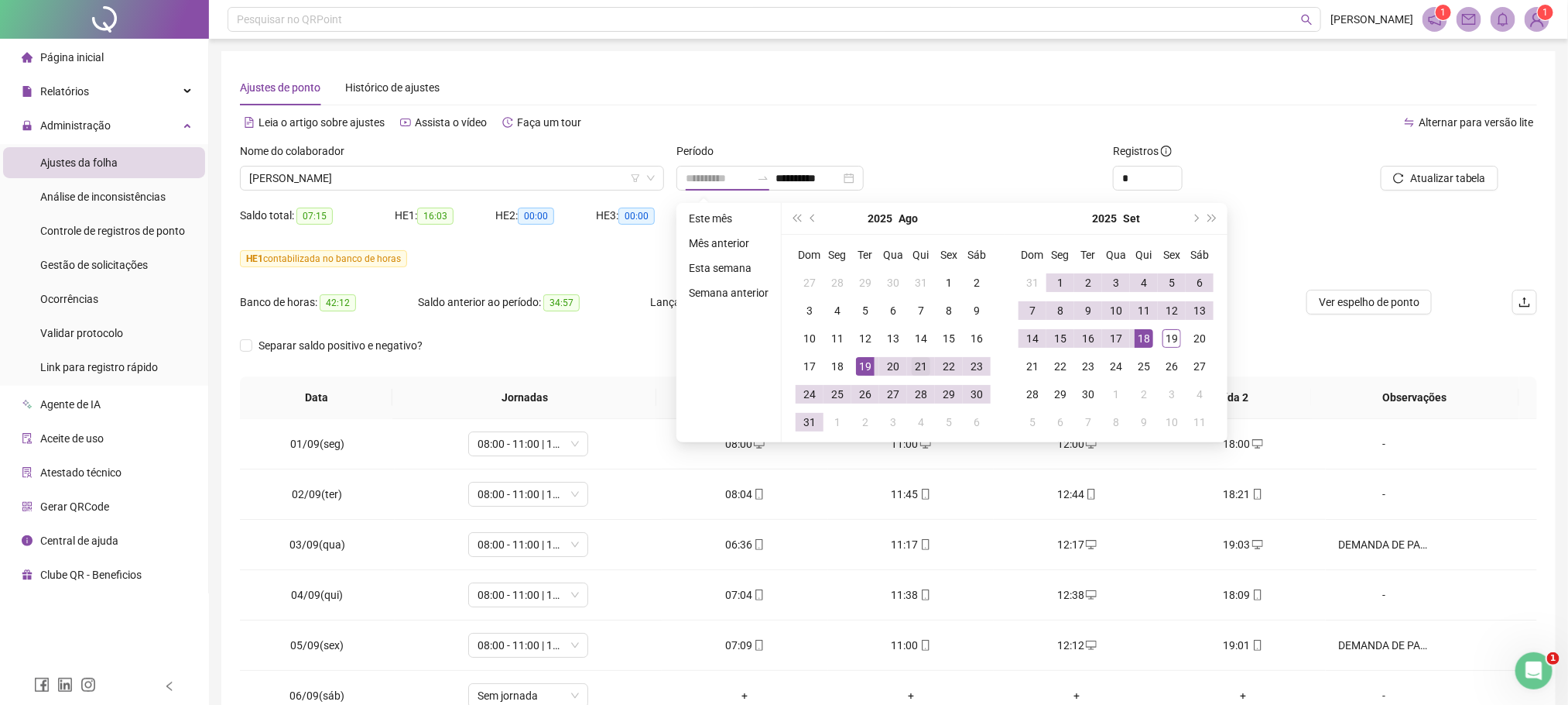
type input "**********"
click at [927, 374] on div "21" at bounding box center [921, 366] width 19 height 19
type input "**********"
click at [1175, 341] on div "19" at bounding box center [1172, 338] width 19 height 19
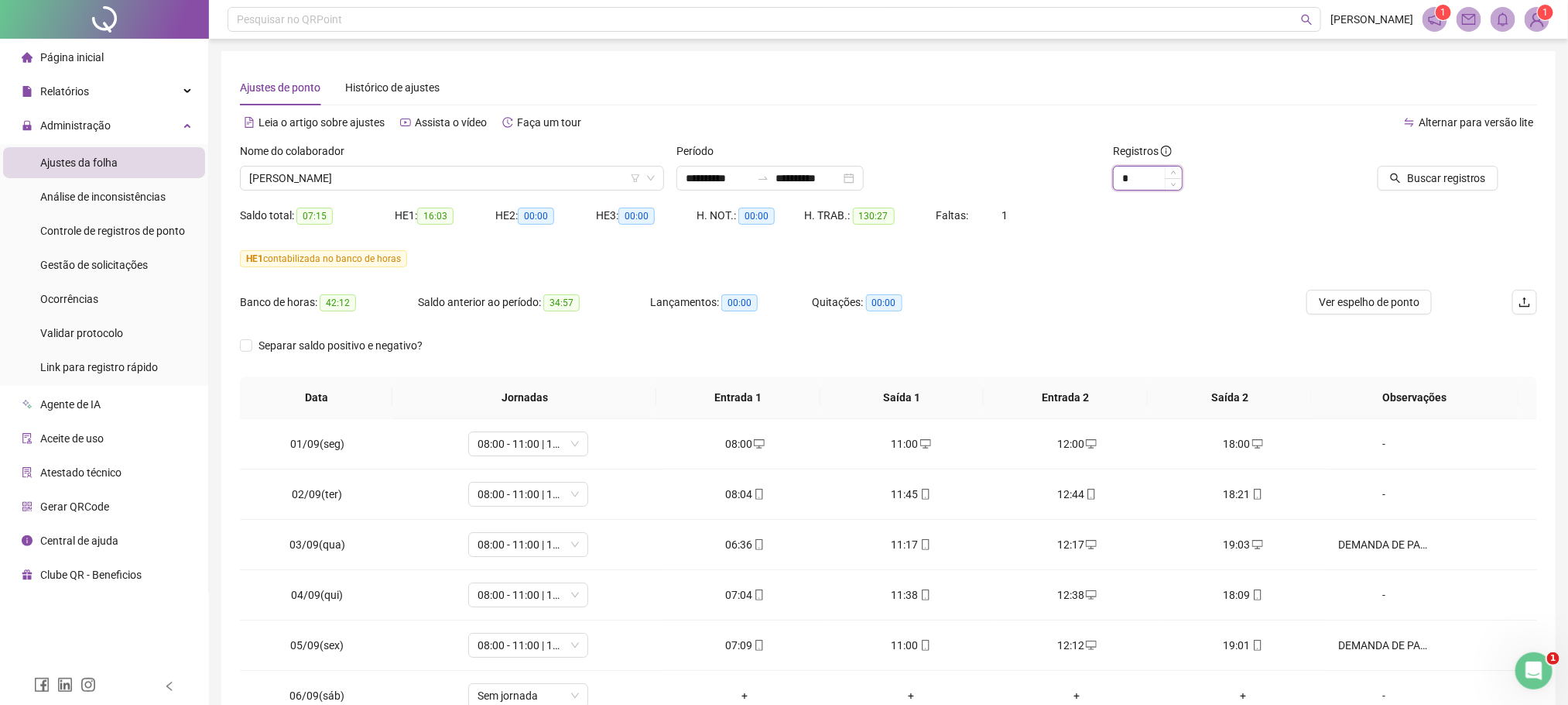
click at [1138, 177] on input "*" at bounding box center [1148, 178] width 68 height 23
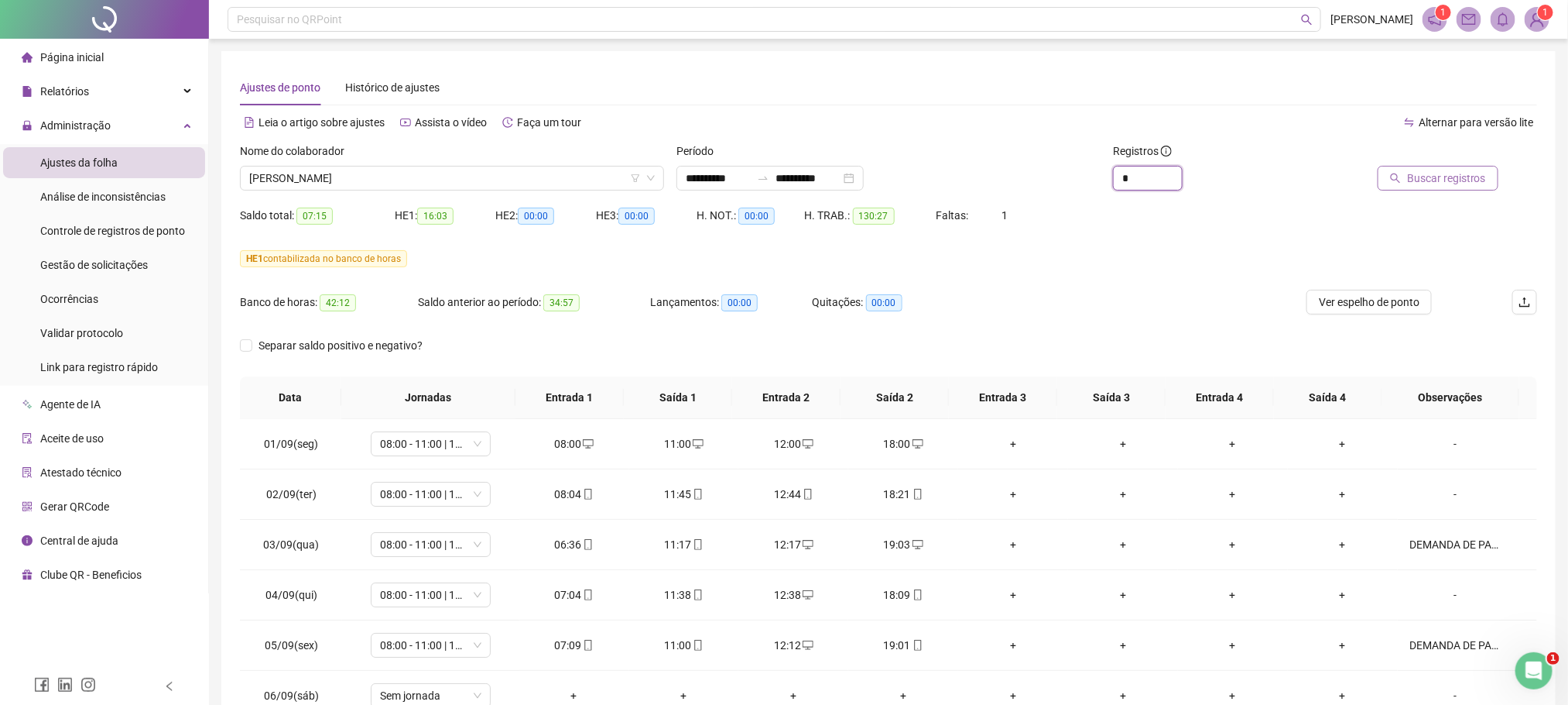
type input "*"
click at [1484, 172] on span "Buscar registros" at bounding box center [1446, 178] width 79 height 17
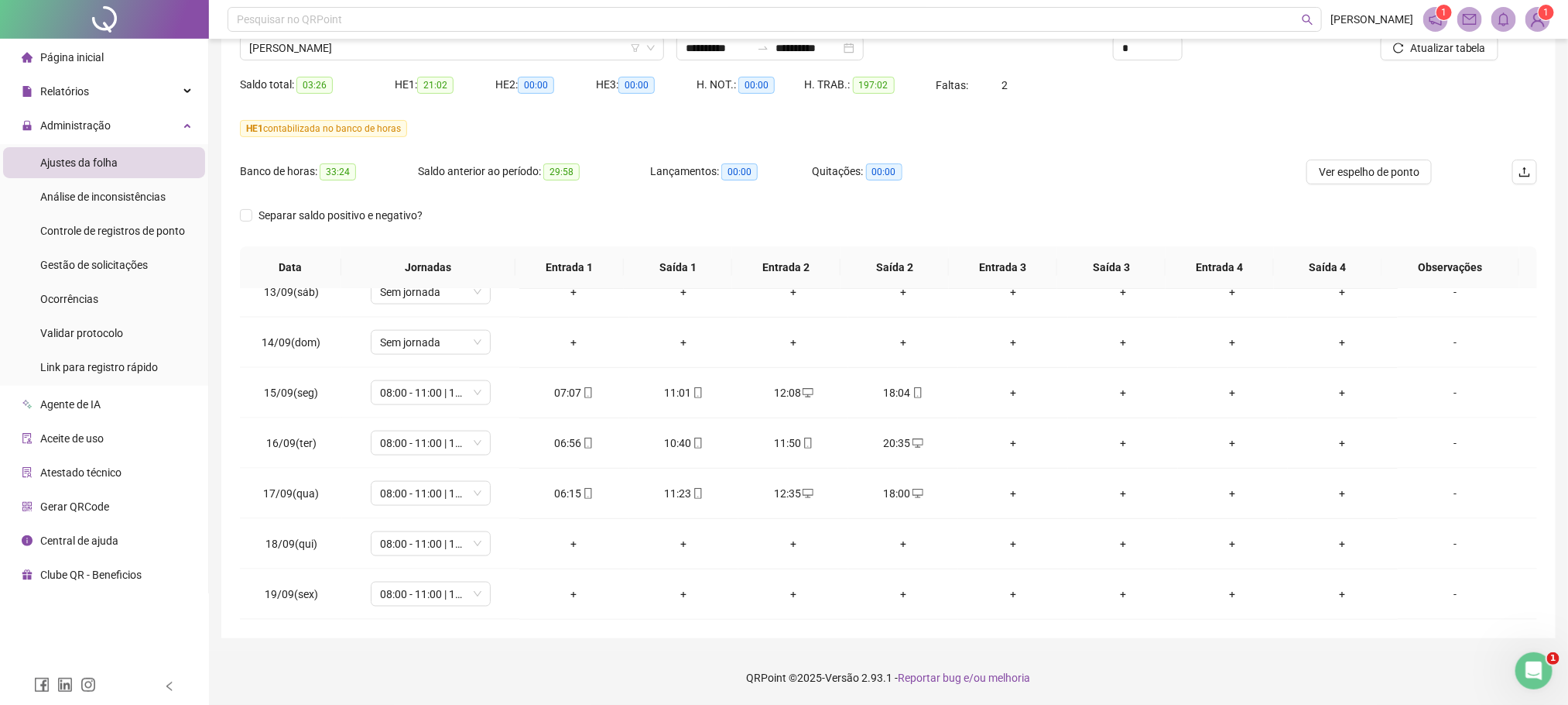
scroll to position [1190, 0]
click at [1449, 549] on div "-" at bounding box center [1456, 544] width 91 height 17
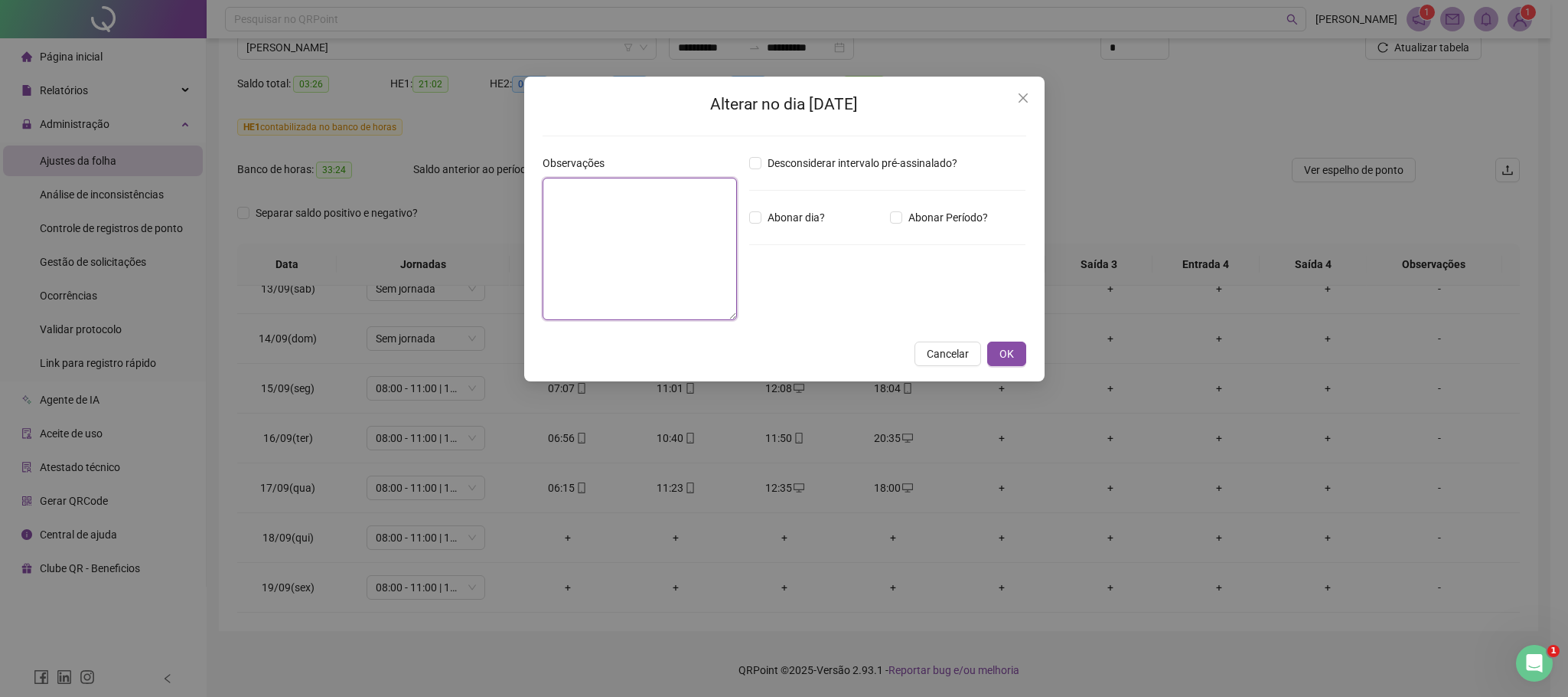
click at [645, 203] on textarea at bounding box center [640, 249] width 195 height 143
type textarea "*"
drag, startPoint x: 641, startPoint y: 226, endPoint x: 459, endPoint y: 156, distance: 195.0
click at [459, 156] on div "**********" at bounding box center [784, 348] width 1568 height 697
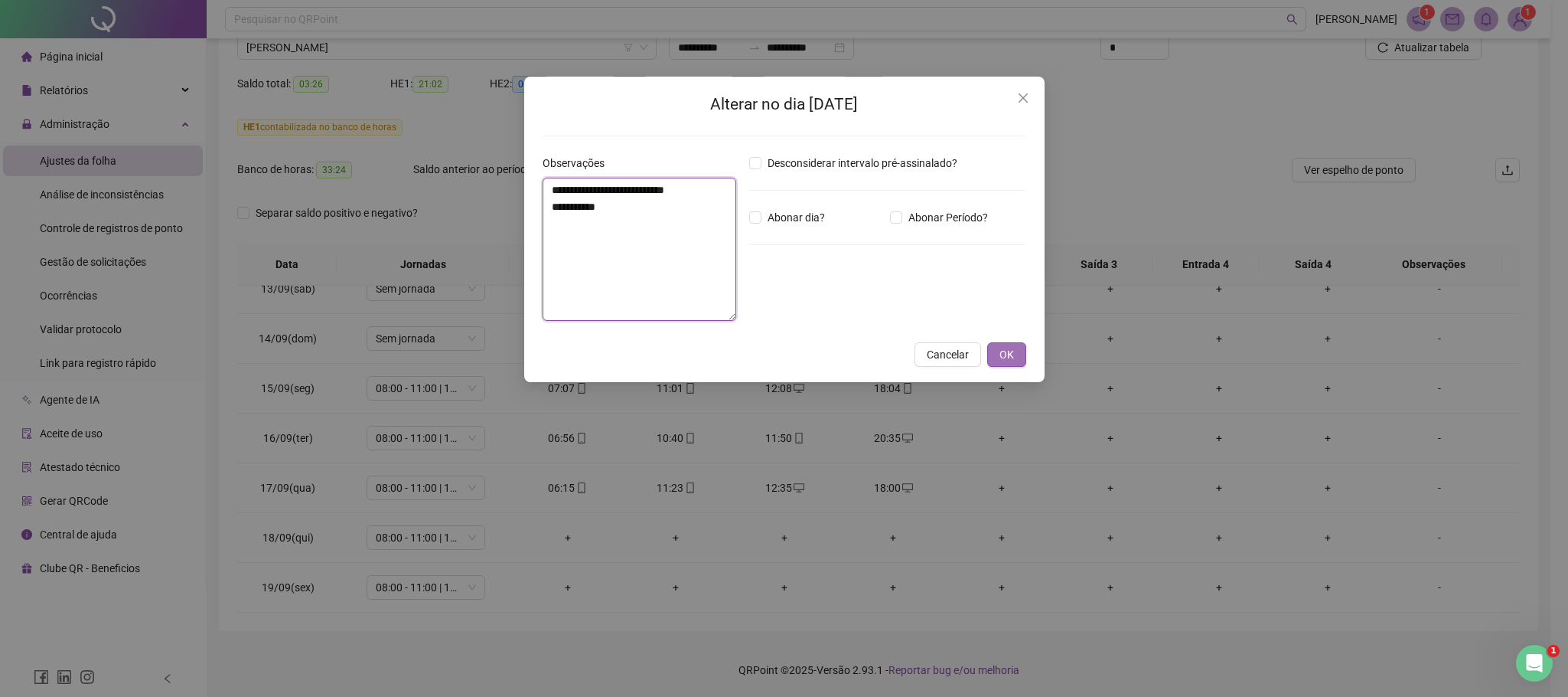
type textarea "**********"
click at [1008, 353] on span "OK" at bounding box center [1006, 354] width 15 height 17
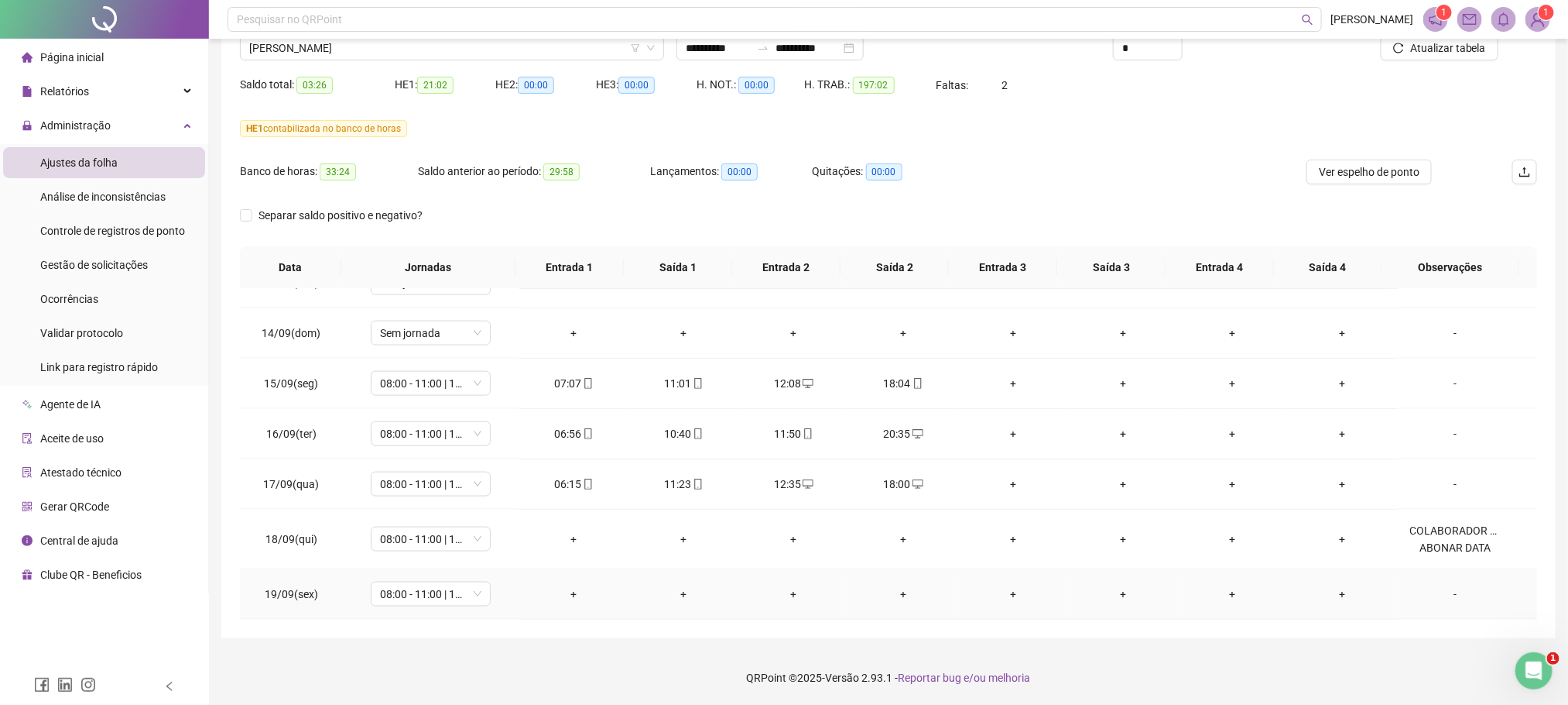
click at [1446, 603] on div "-" at bounding box center [1456, 594] width 91 height 17
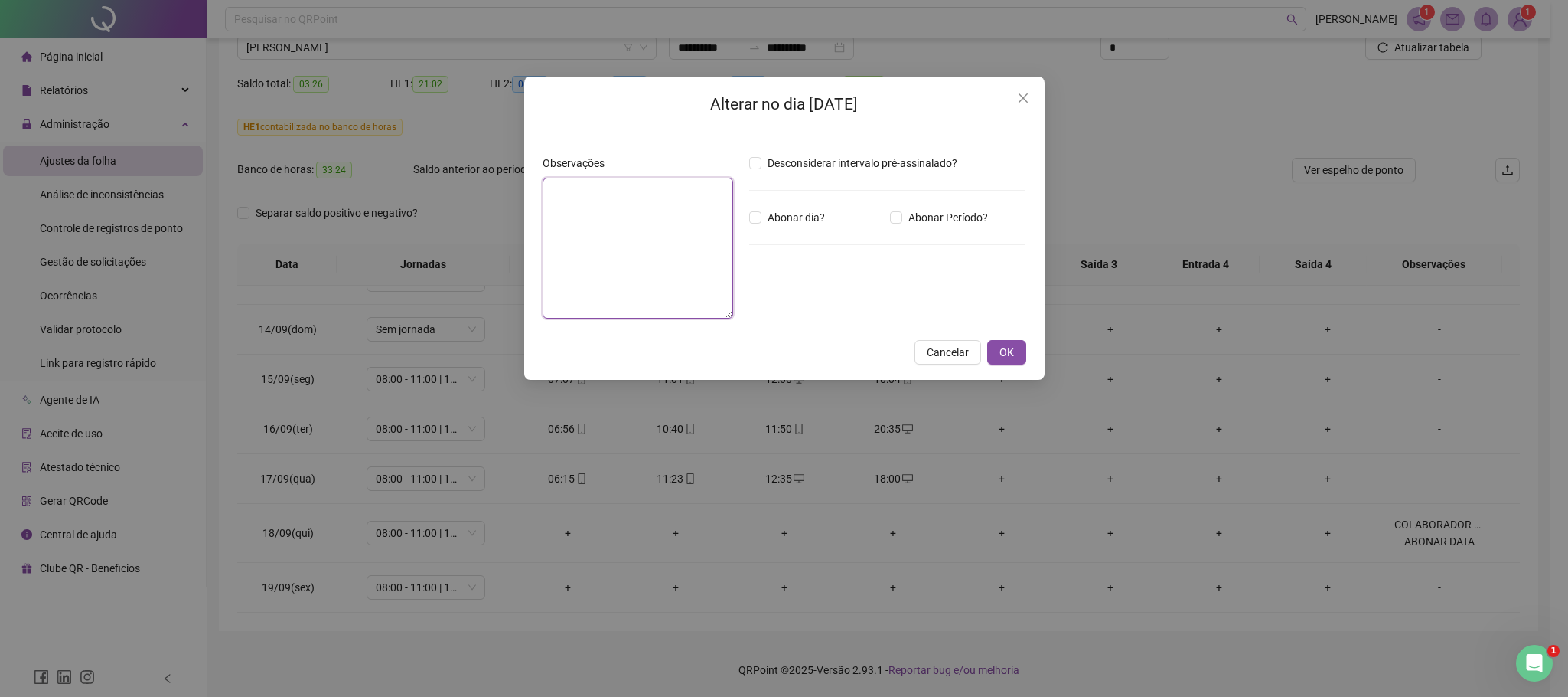
click at [599, 212] on textarea at bounding box center [638, 248] width 192 height 141
paste textarea "**********"
type textarea "**********"
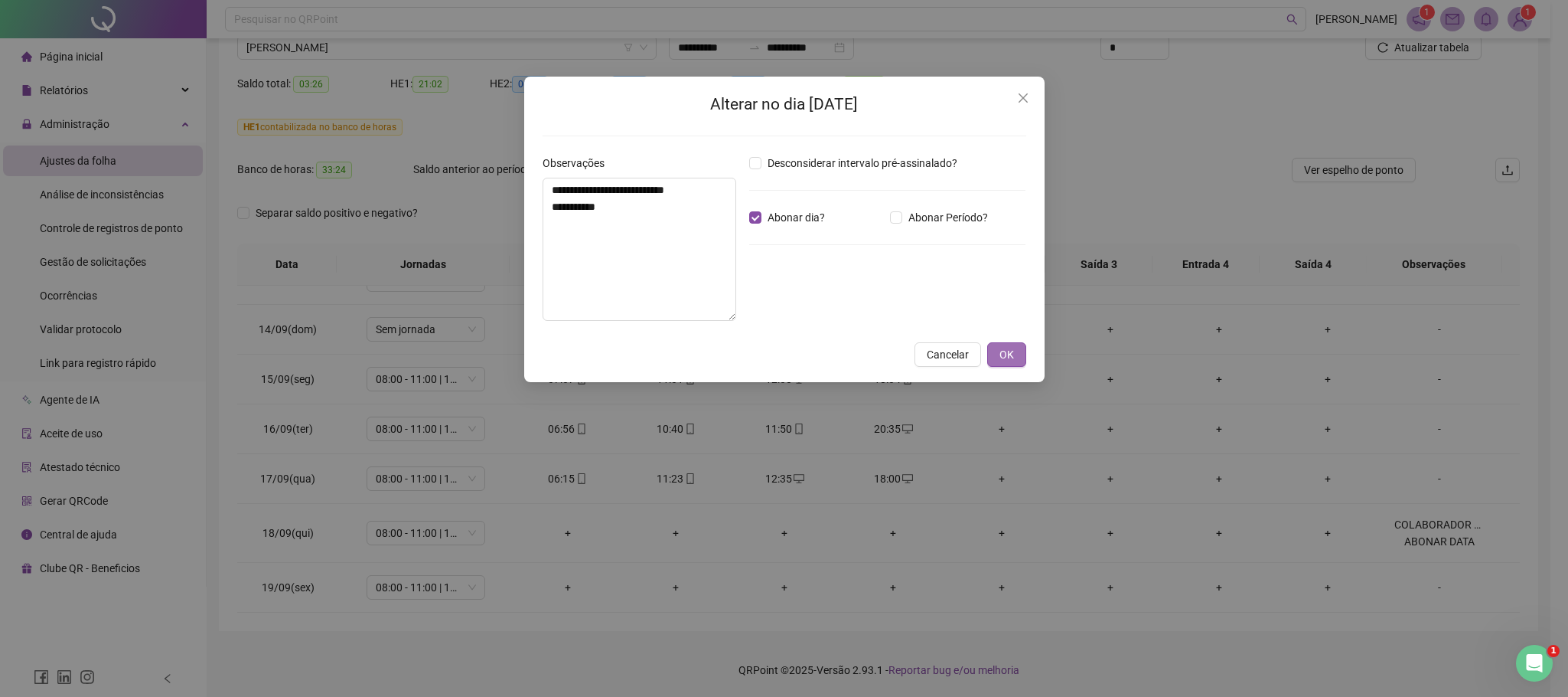
click at [1022, 353] on button "OK" at bounding box center [1006, 354] width 39 height 25
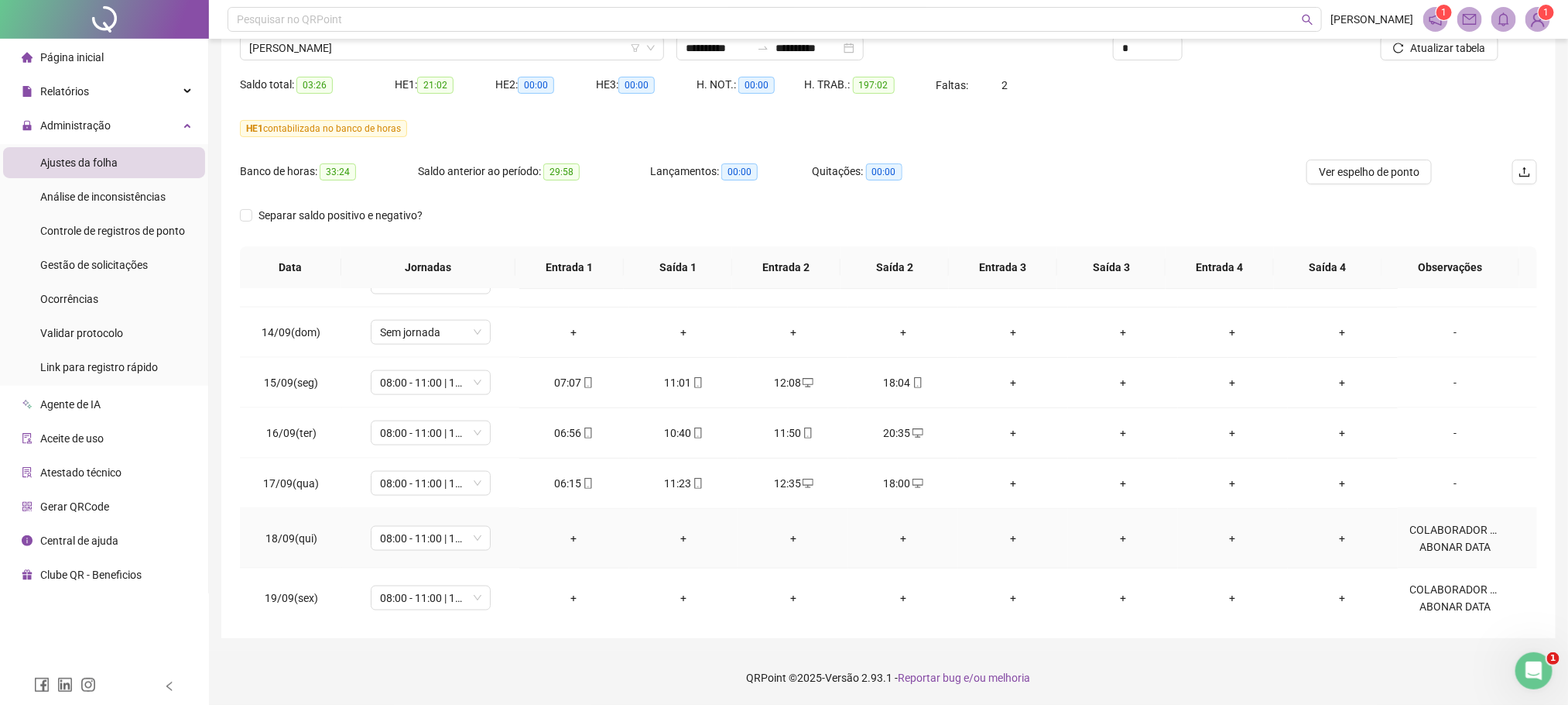
click at [1444, 547] on div "COLABORADOR ESTAVA EM VIAGEM. ABONAR DATA" at bounding box center [1456, 538] width 91 height 34
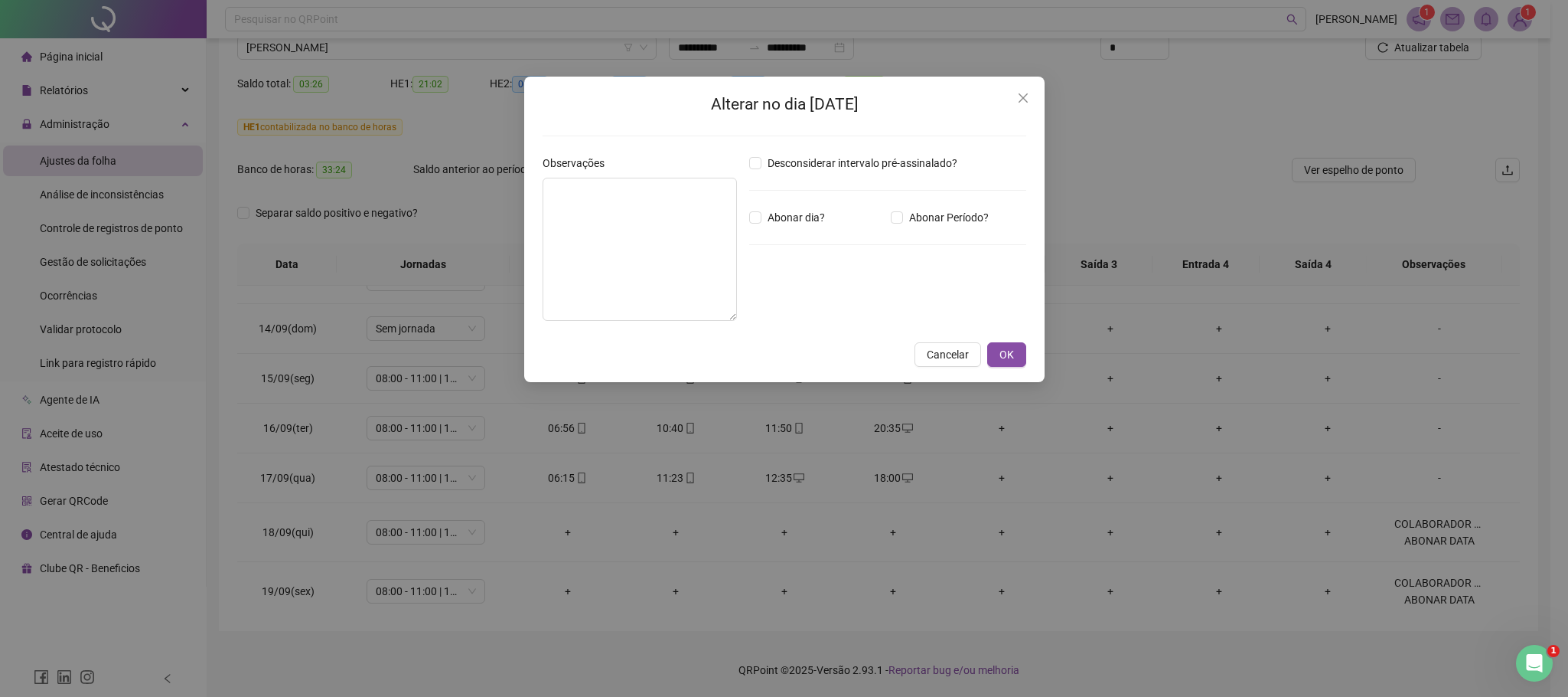
type textarea "**********"
click at [1011, 365] on button "OK" at bounding box center [1006, 354] width 39 height 25
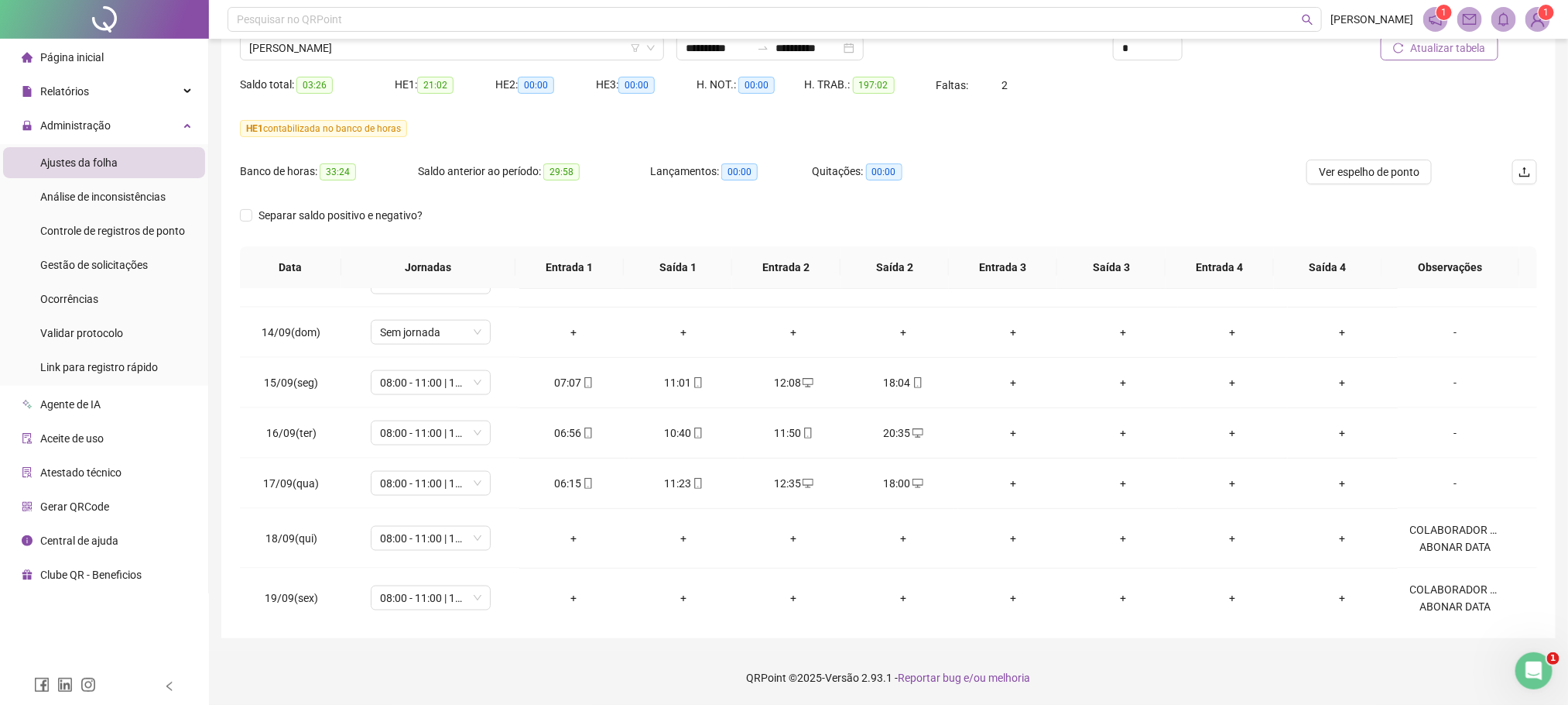
click at [1463, 47] on span "Atualizar tabela" at bounding box center [1448, 48] width 76 height 17
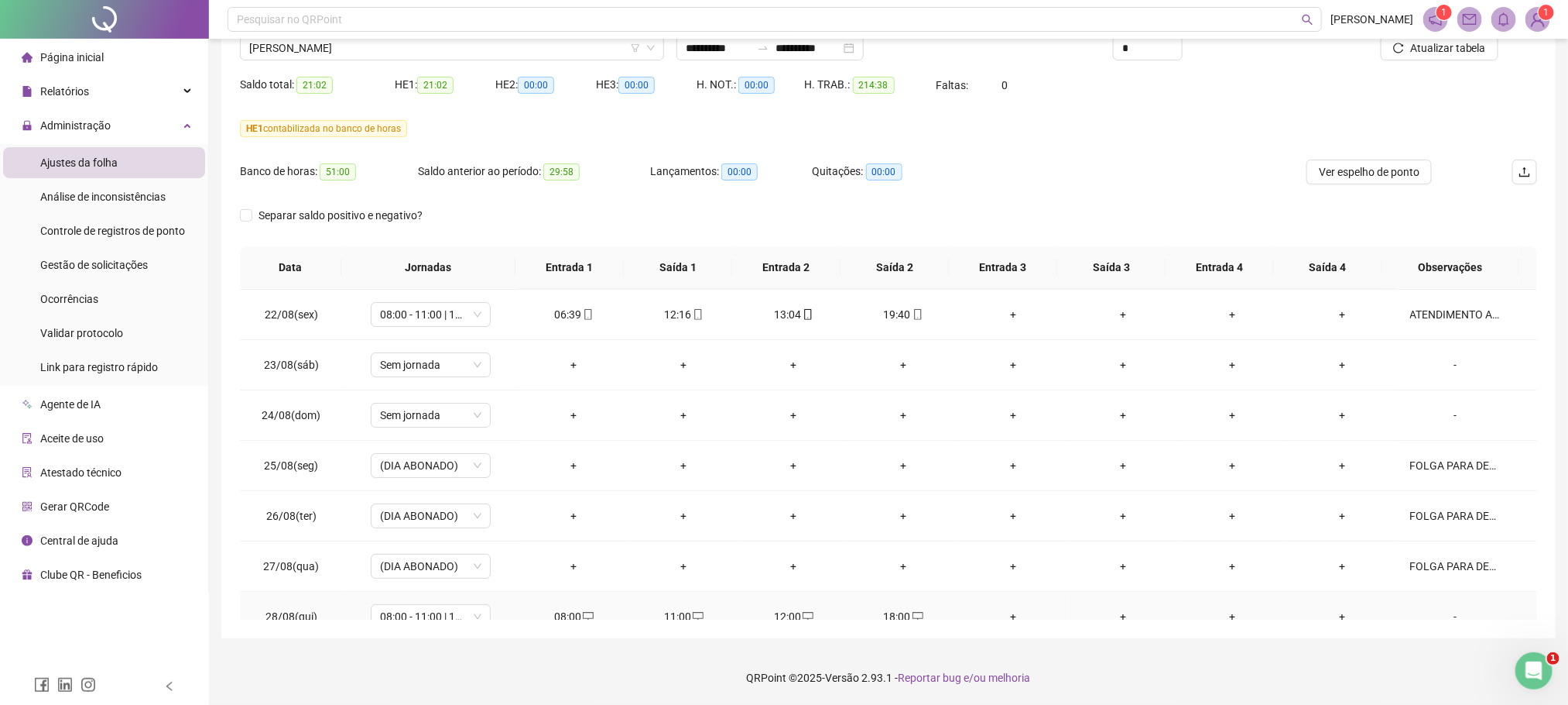
scroll to position [0, 0]
click at [325, 52] on span "[PERSON_NAME]" at bounding box center [452, 48] width 405 height 23
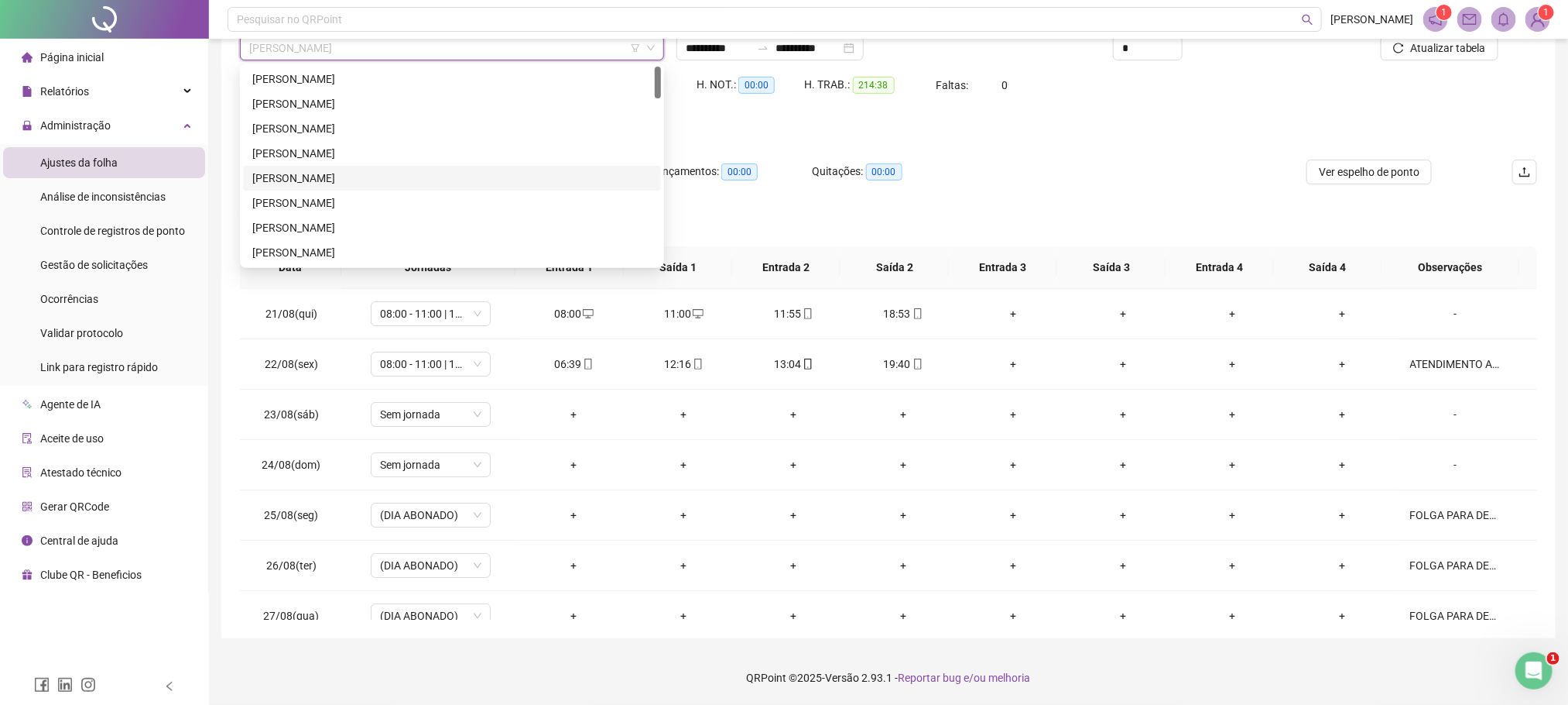
click at [314, 178] on div "[PERSON_NAME]" at bounding box center [452, 178] width 399 height 17
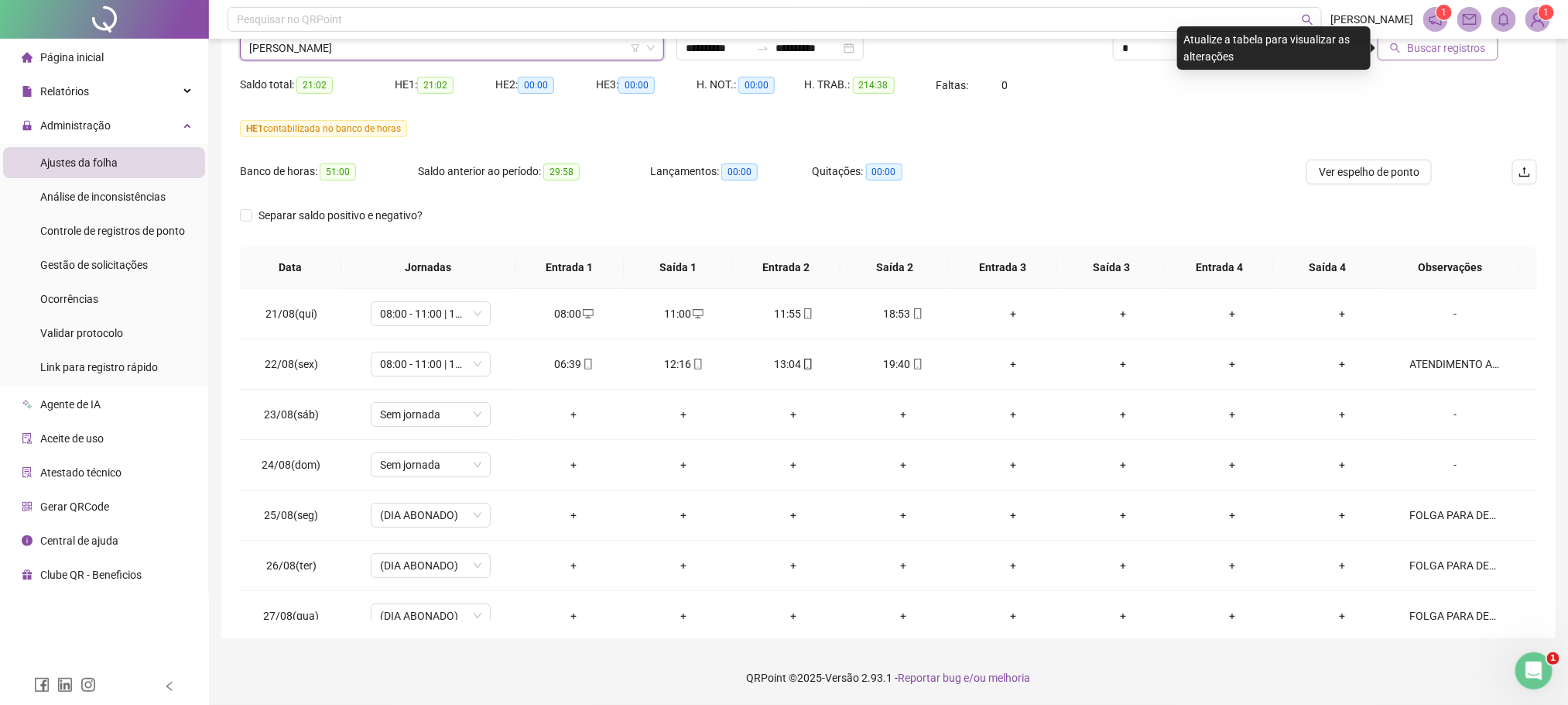
click at [1477, 57] on button "Buscar registros" at bounding box center [1438, 48] width 121 height 25
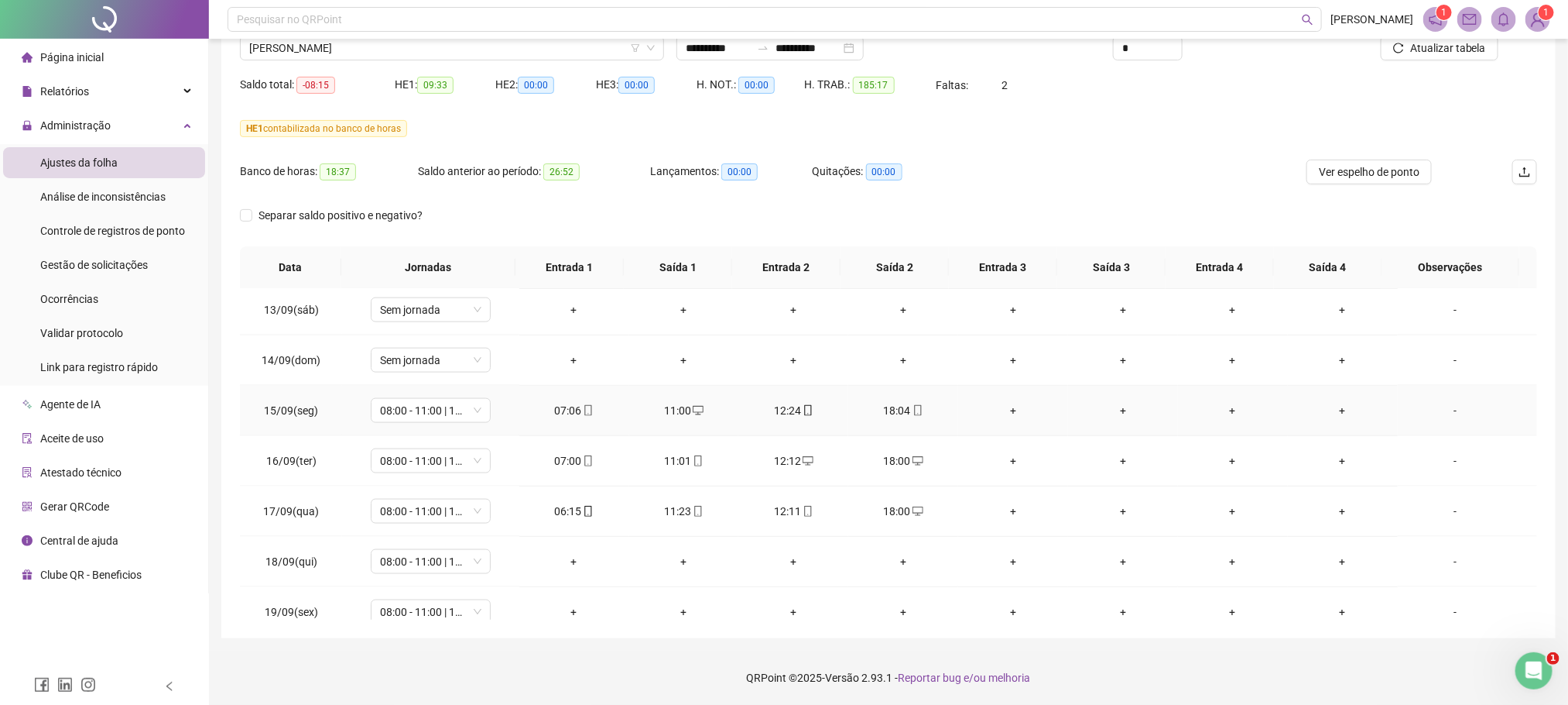
scroll to position [1190, 0]
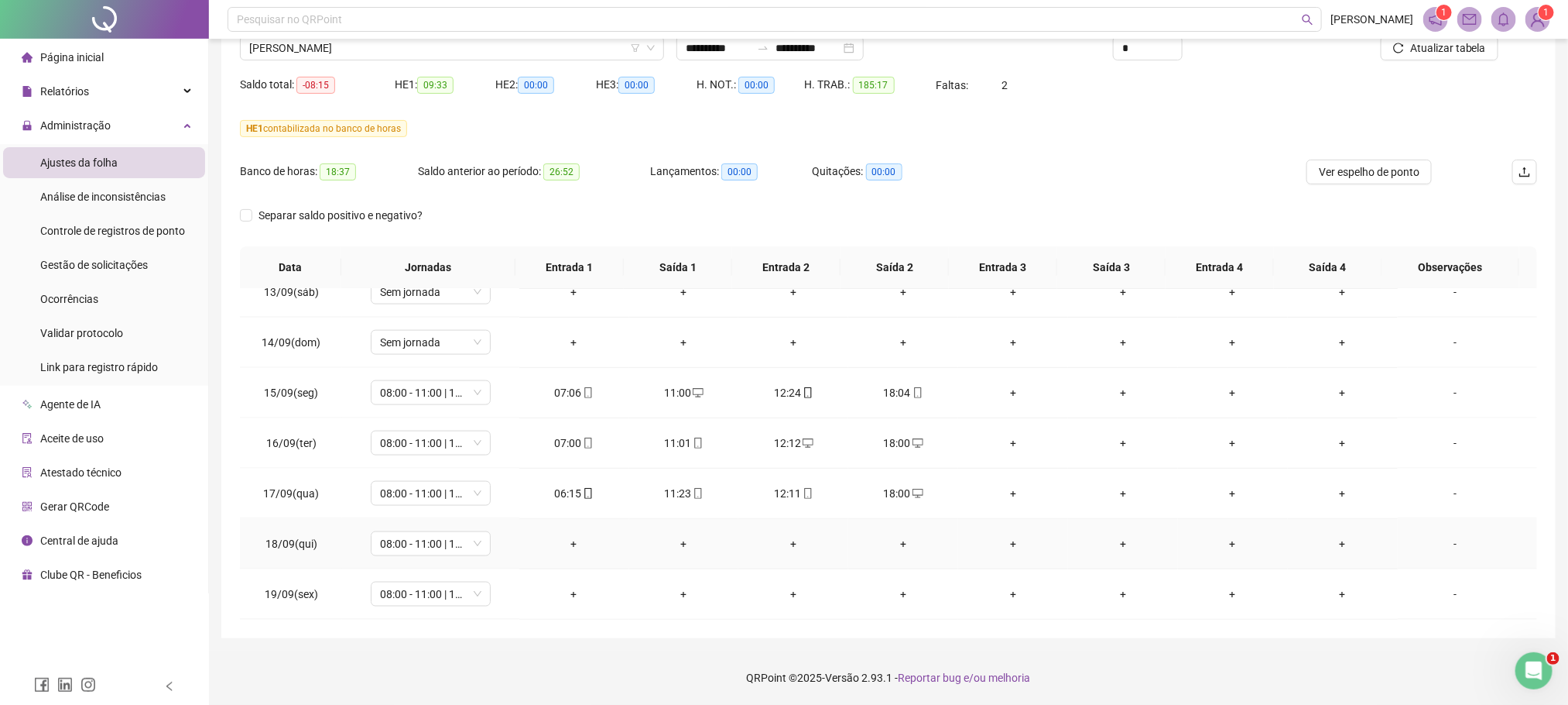
click at [1442, 539] on div "-" at bounding box center [1456, 544] width 91 height 17
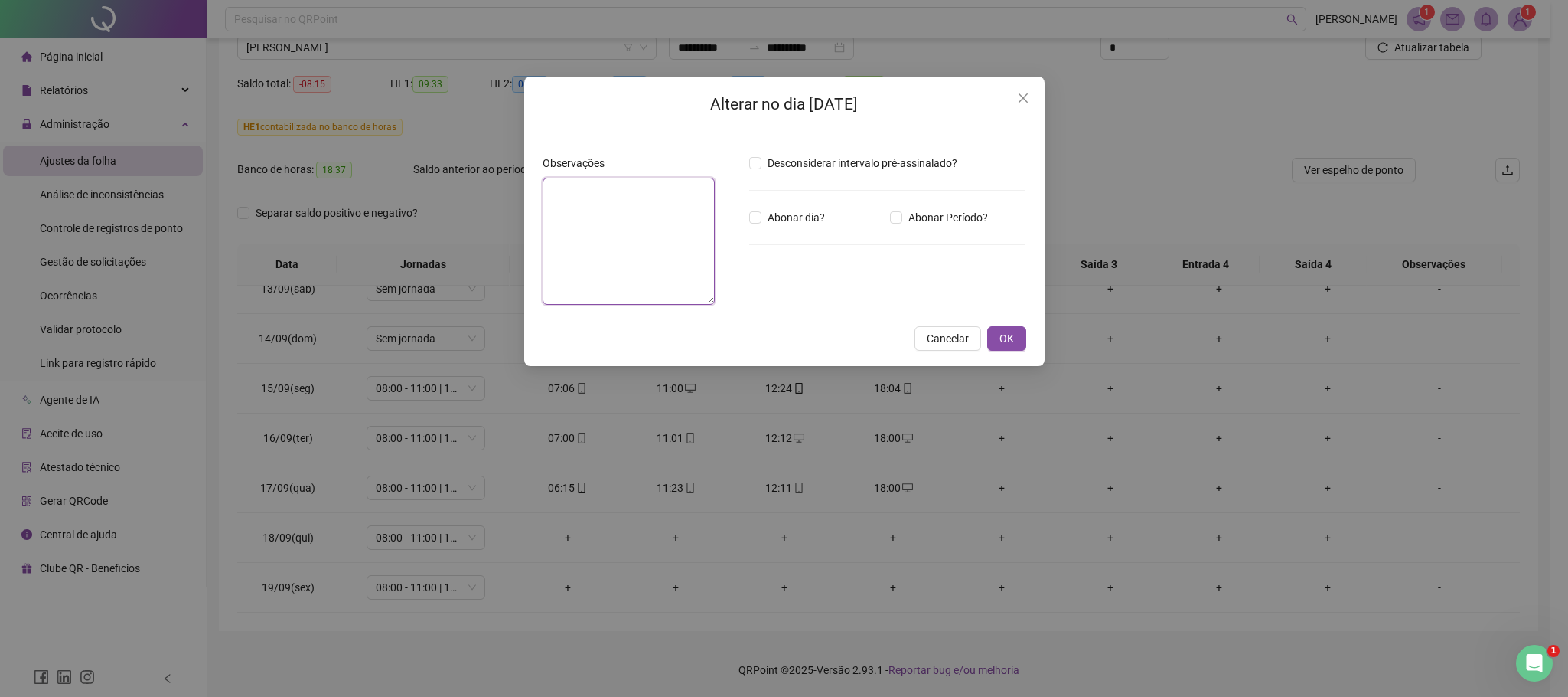
click at [588, 205] on textarea at bounding box center [629, 242] width 173 height 127
paste textarea "**********"
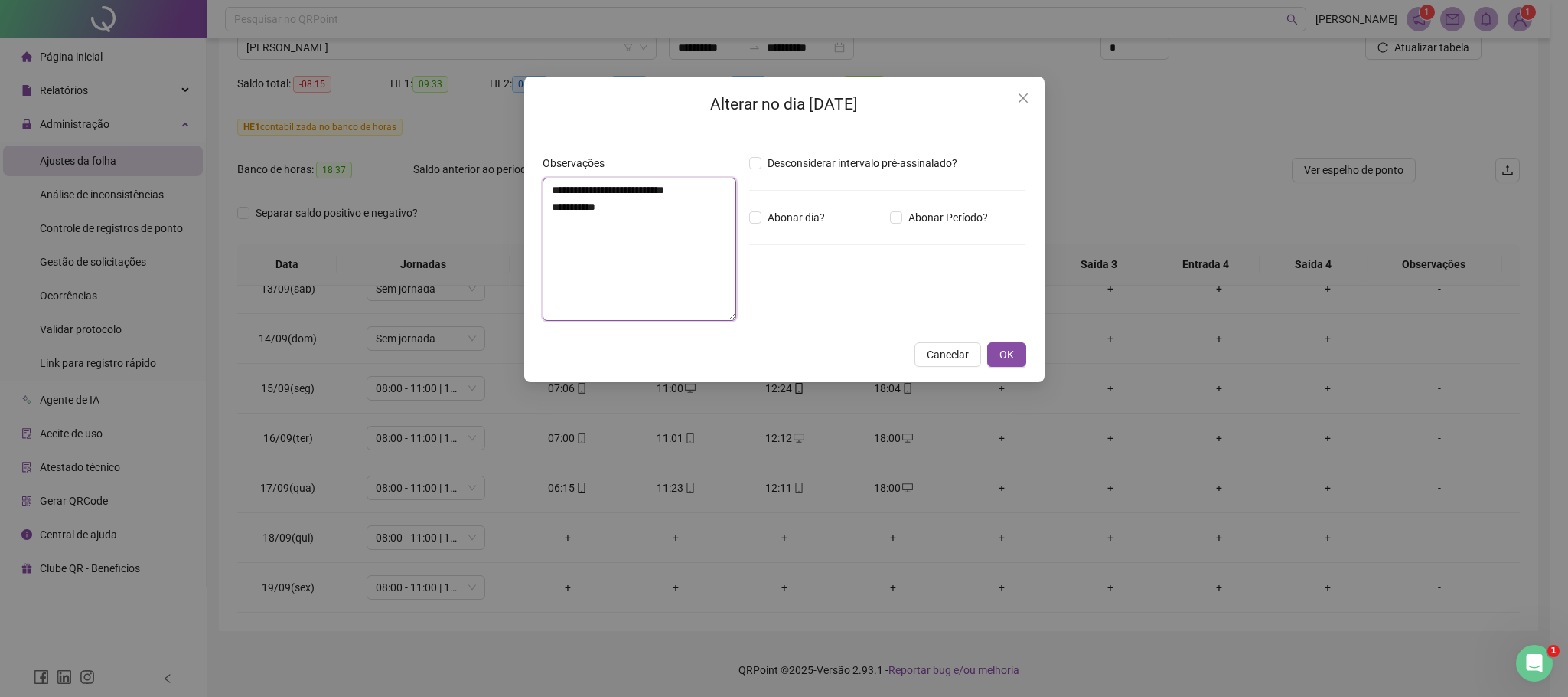
type textarea "**********"
click at [1008, 350] on span "OK" at bounding box center [1006, 354] width 15 height 17
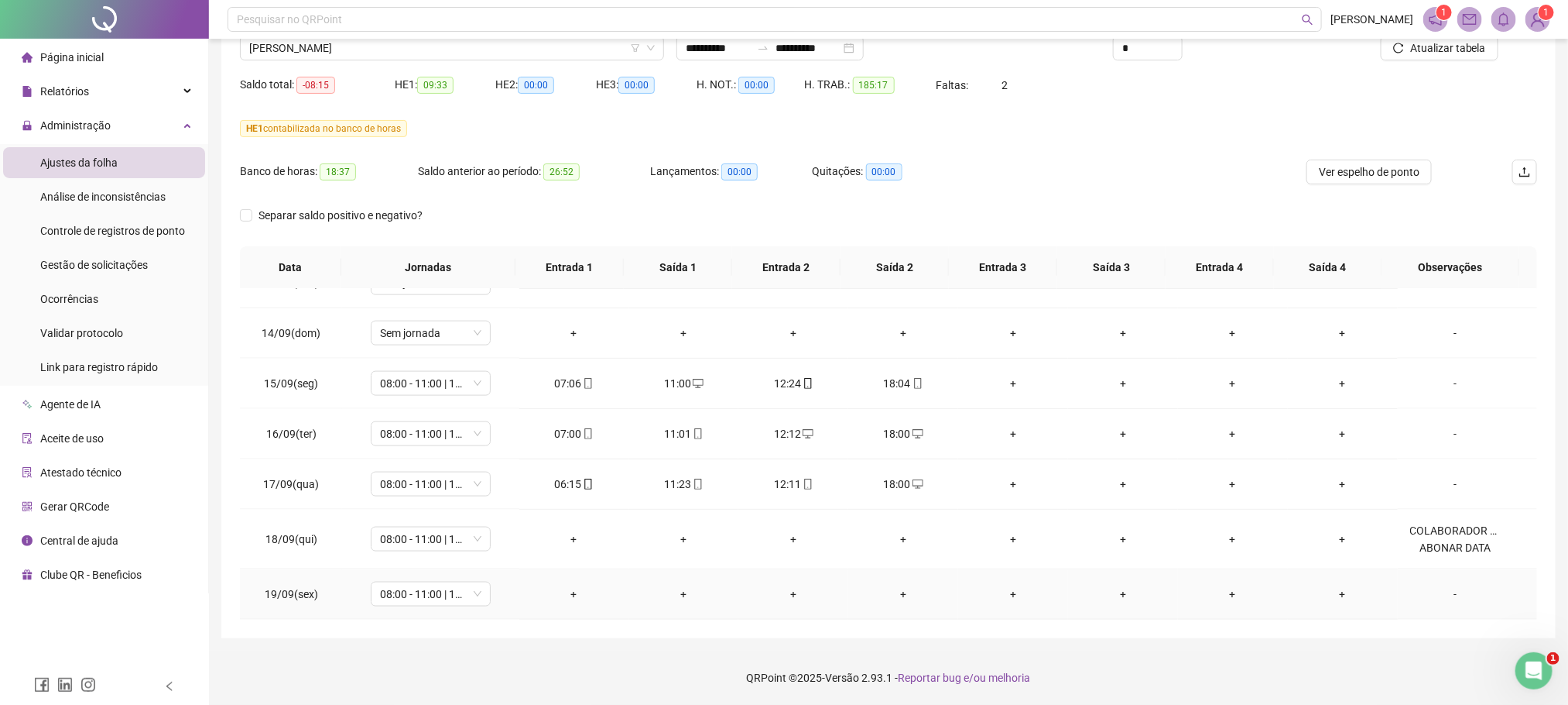
click at [1437, 603] on div "-" at bounding box center [1456, 594] width 91 height 17
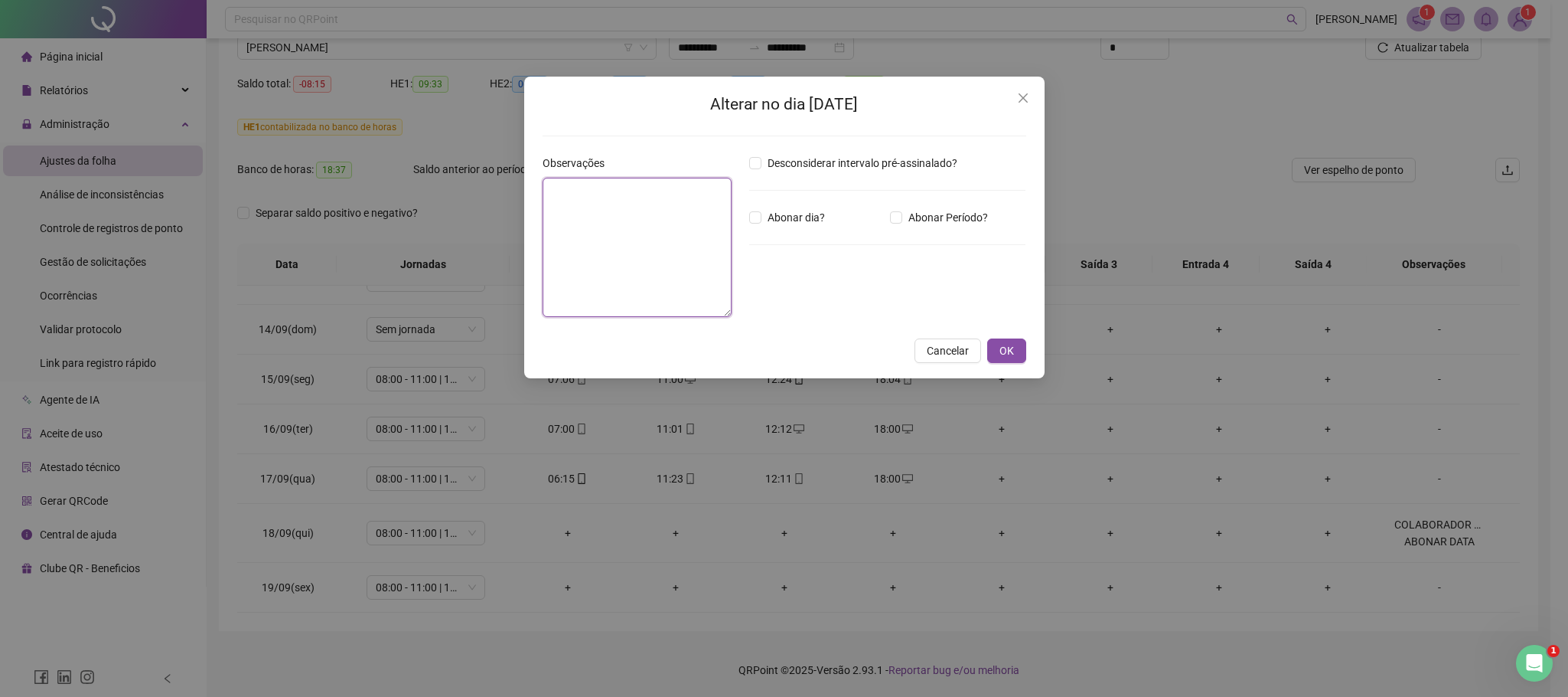
click at [622, 216] on textarea at bounding box center [638, 248] width 190 height 140
paste textarea "**********"
type textarea "**********"
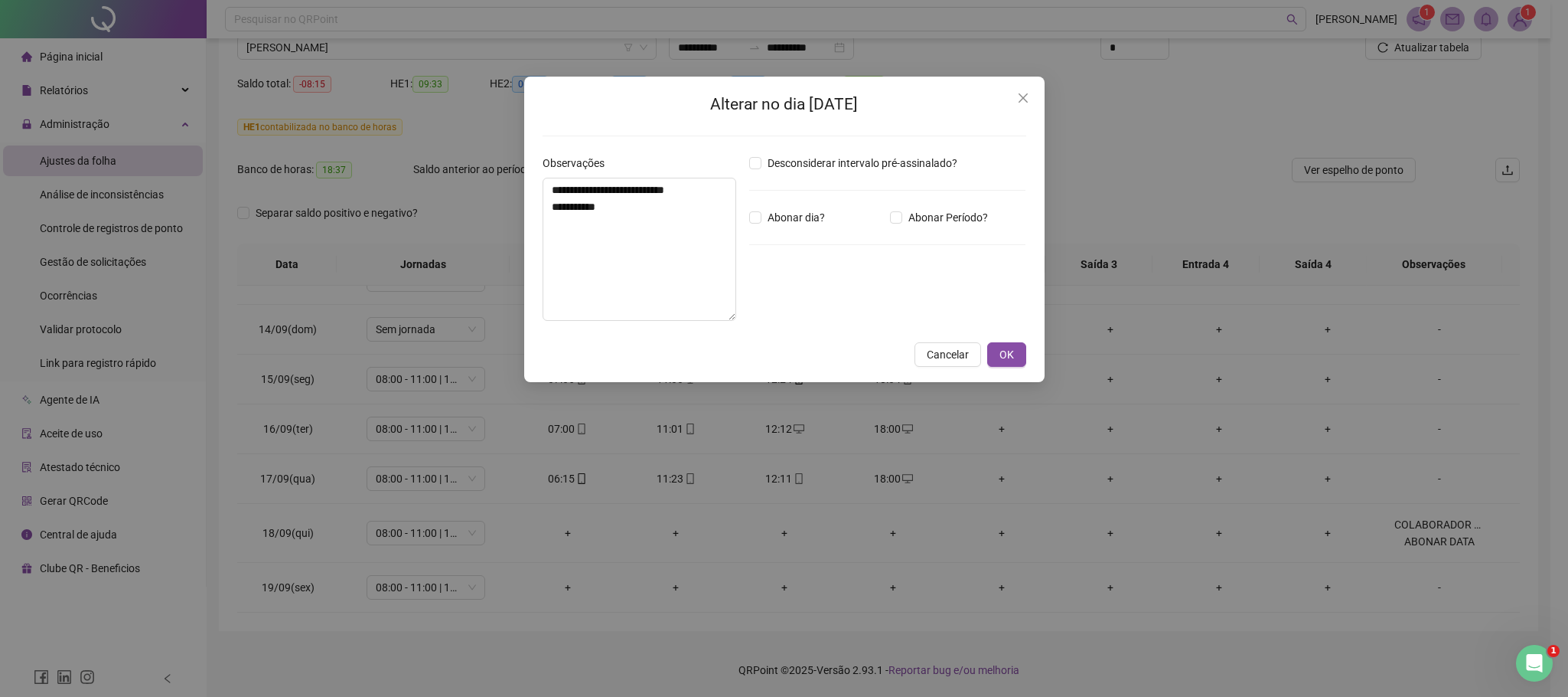
click at [746, 221] on div "Abonar dia?" at bounding box center [817, 218] width 142 height 17
click at [1011, 354] on span "OK" at bounding box center [1006, 354] width 15 height 17
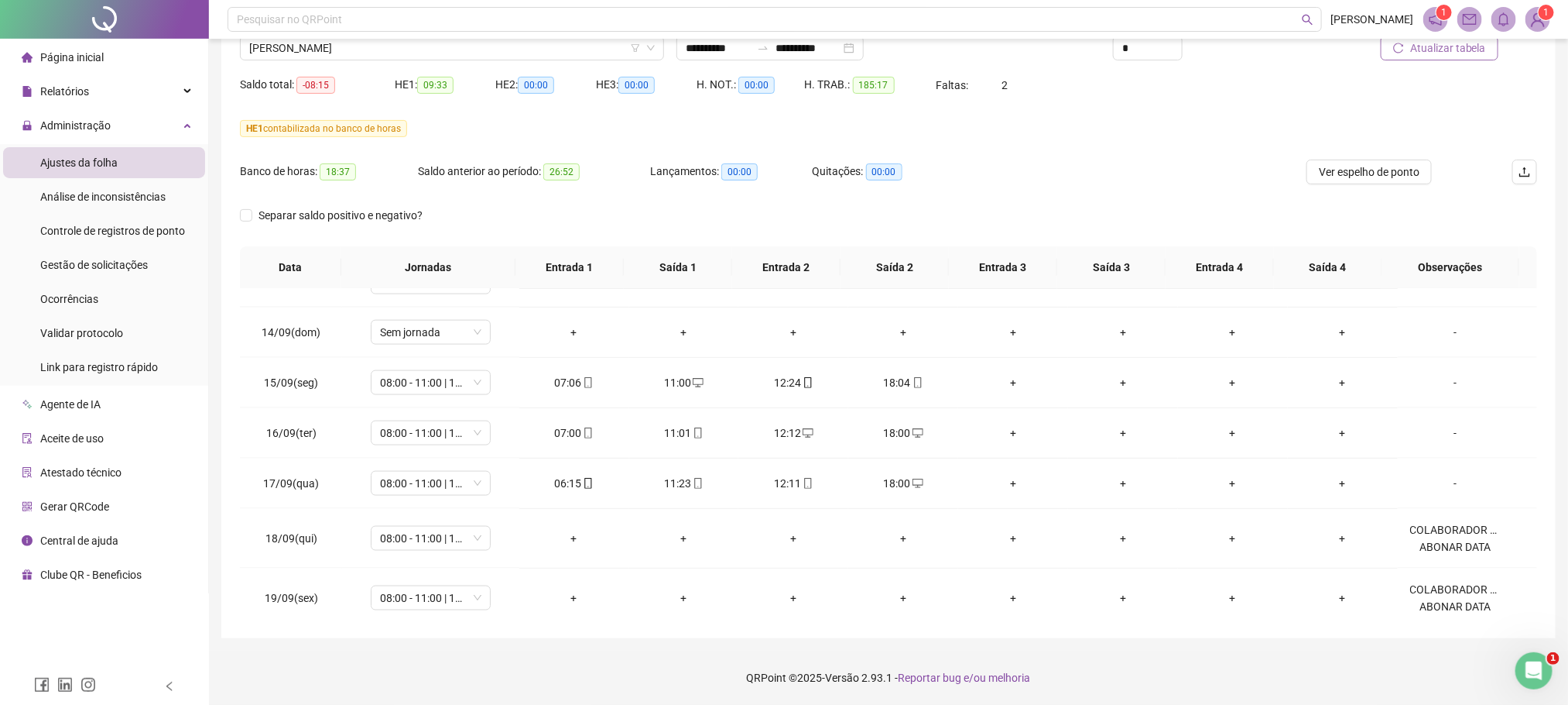
click at [1435, 57] on button "Atualizar tabela" at bounding box center [1439, 48] width 118 height 25
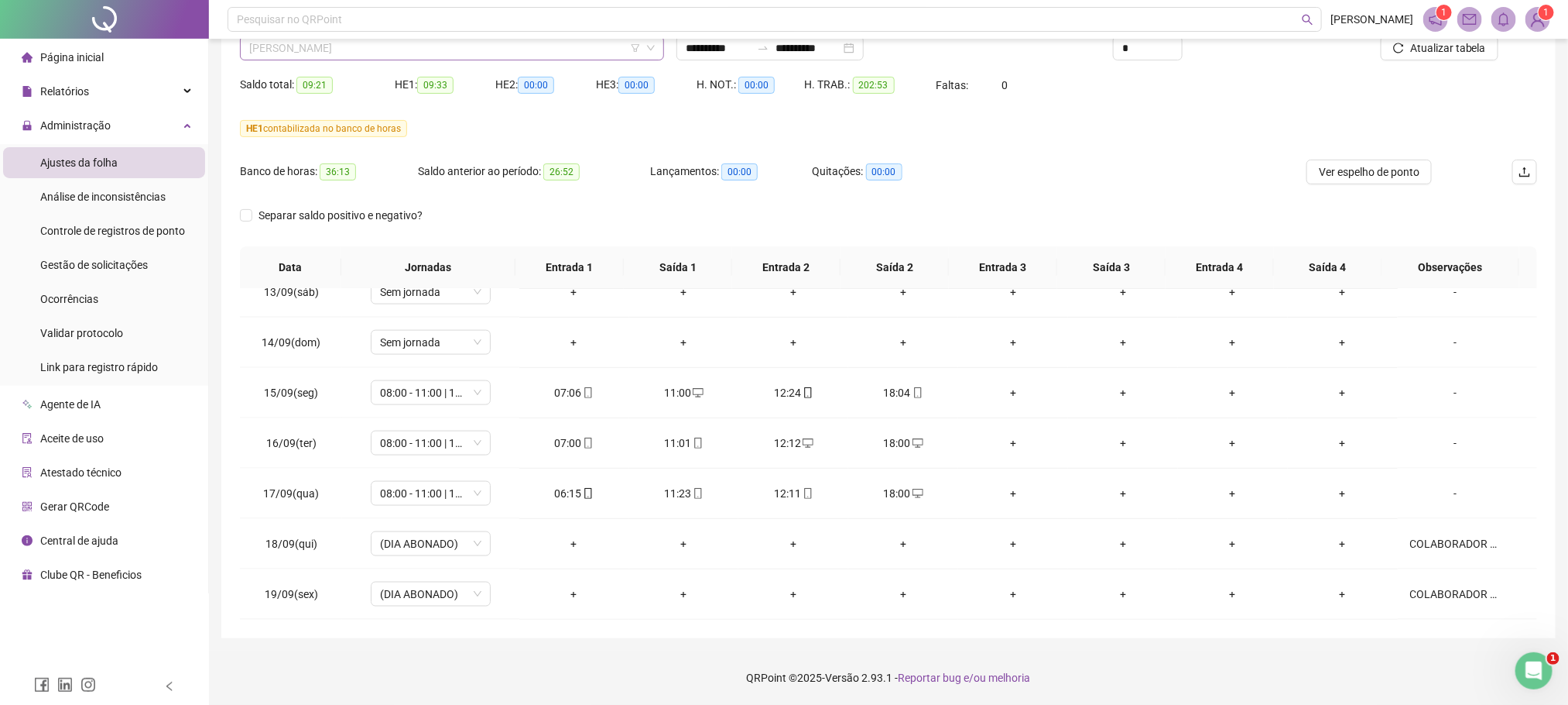
click at [390, 51] on span "[PERSON_NAME]" at bounding box center [452, 48] width 405 height 23
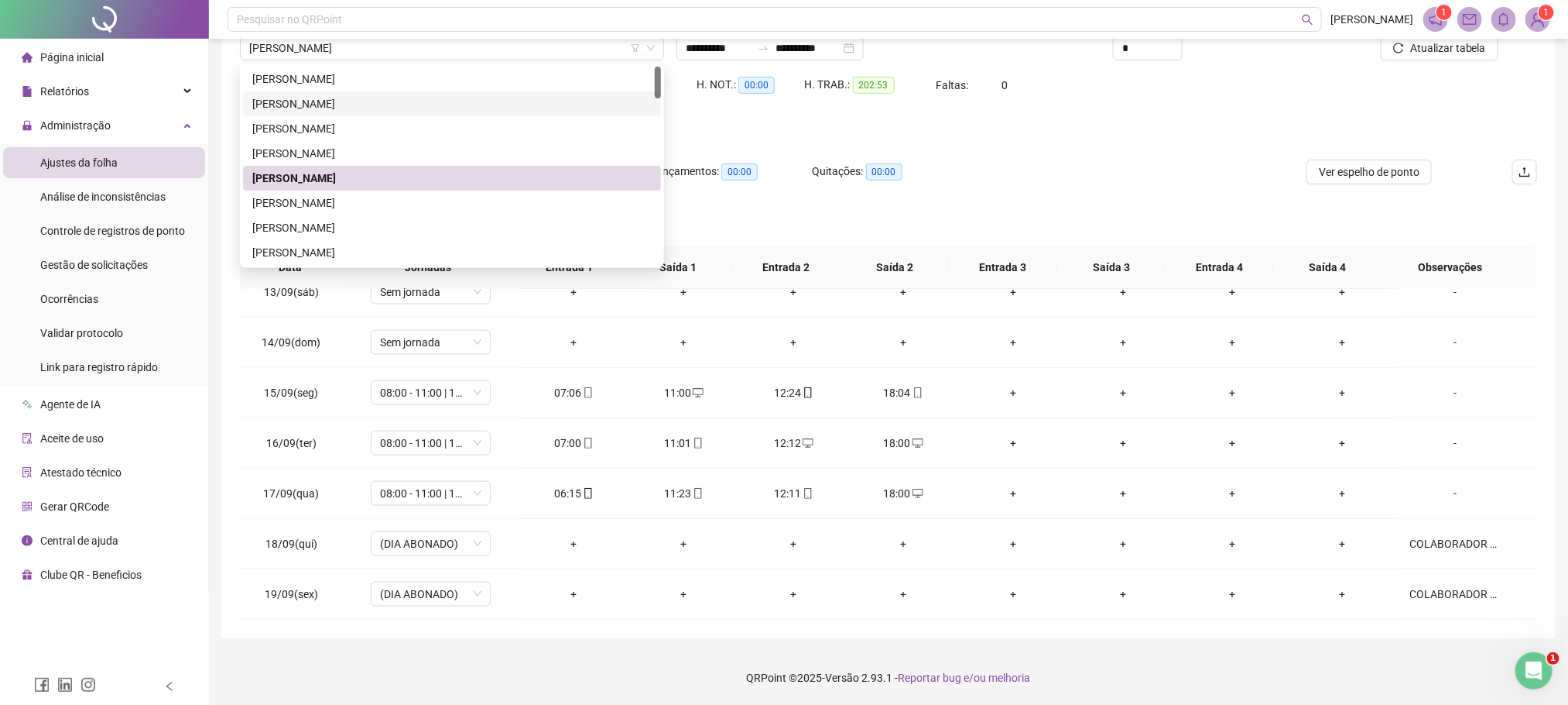
click at [1069, 147] on div "HE 1 contabilizada no banco de horas" at bounding box center [889, 138] width 1297 height 43
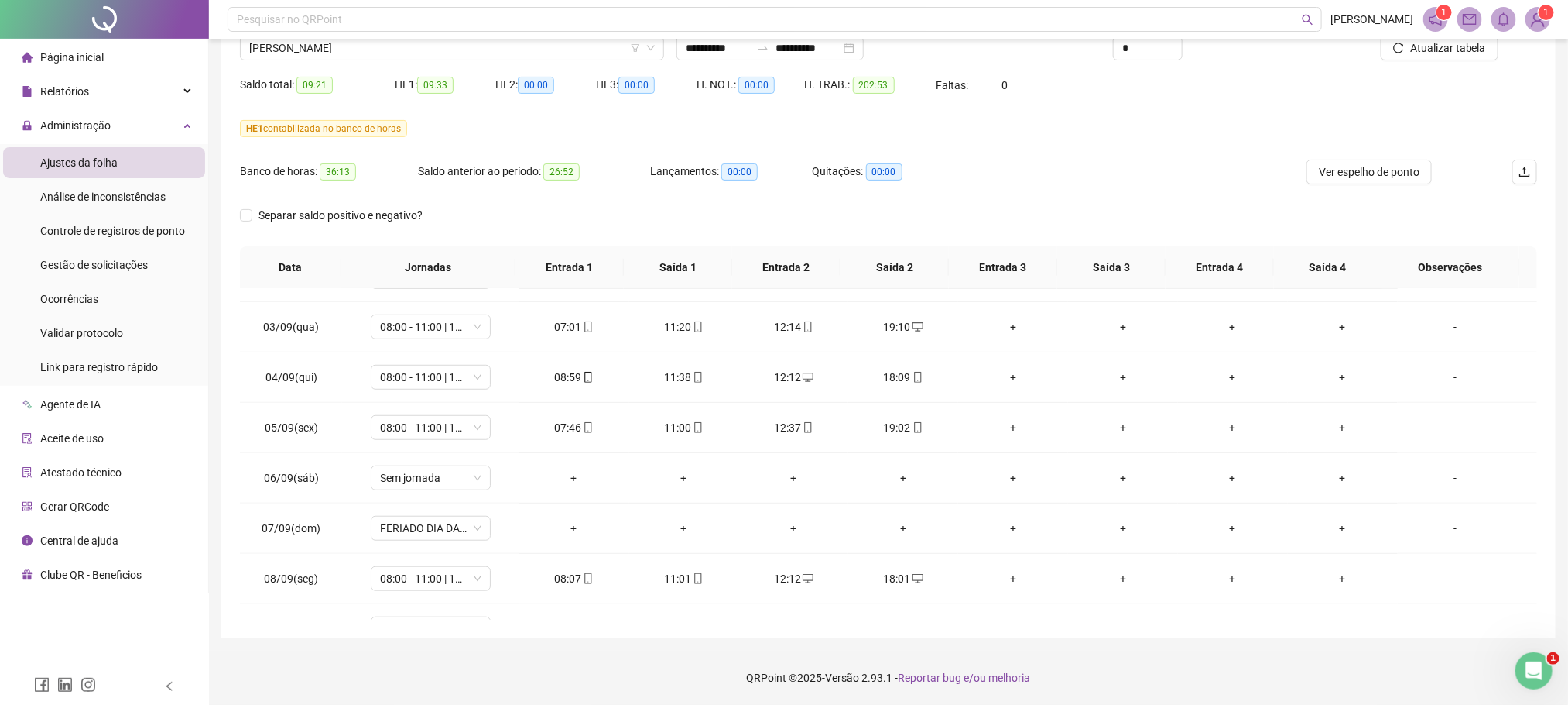
scroll to position [609, 0]
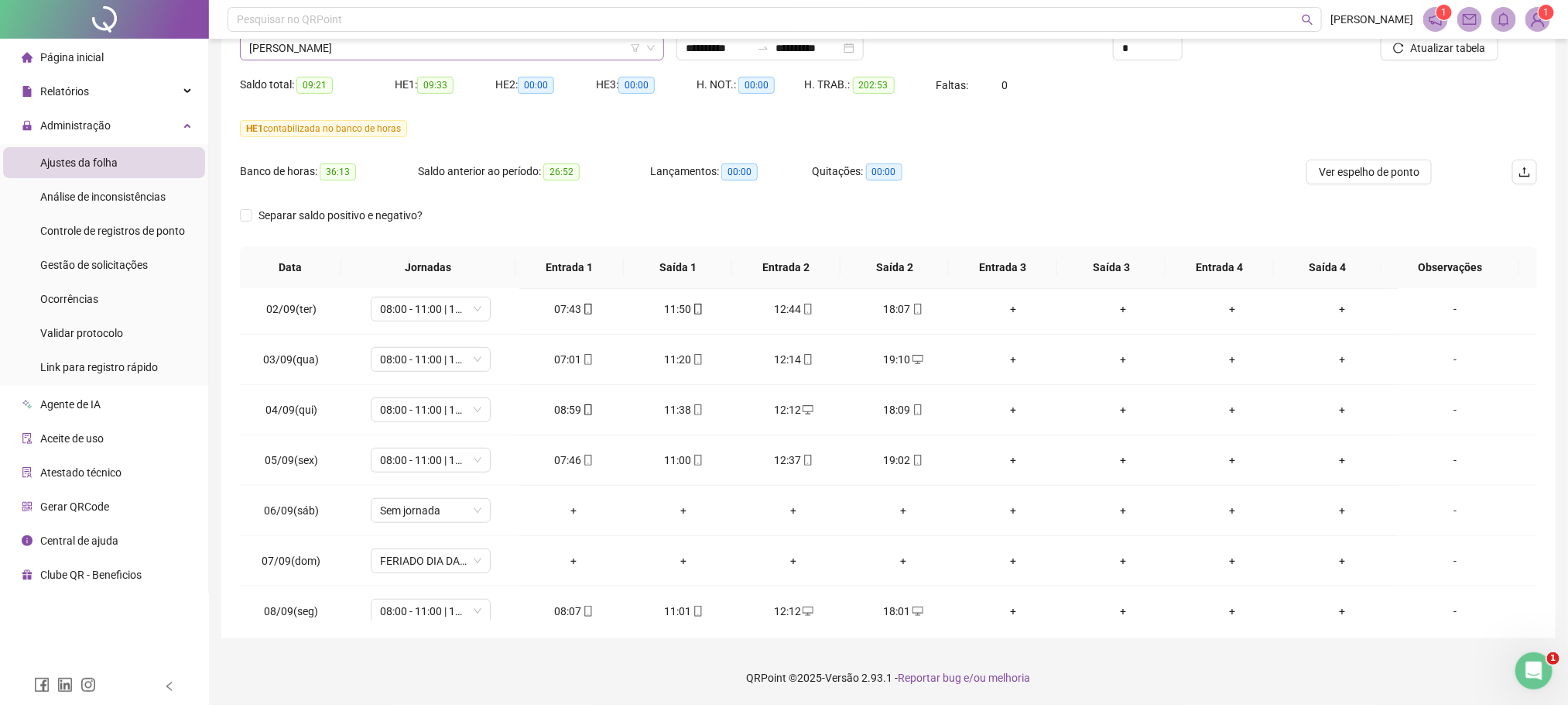
click at [446, 57] on span "[PERSON_NAME]" at bounding box center [452, 48] width 405 height 23
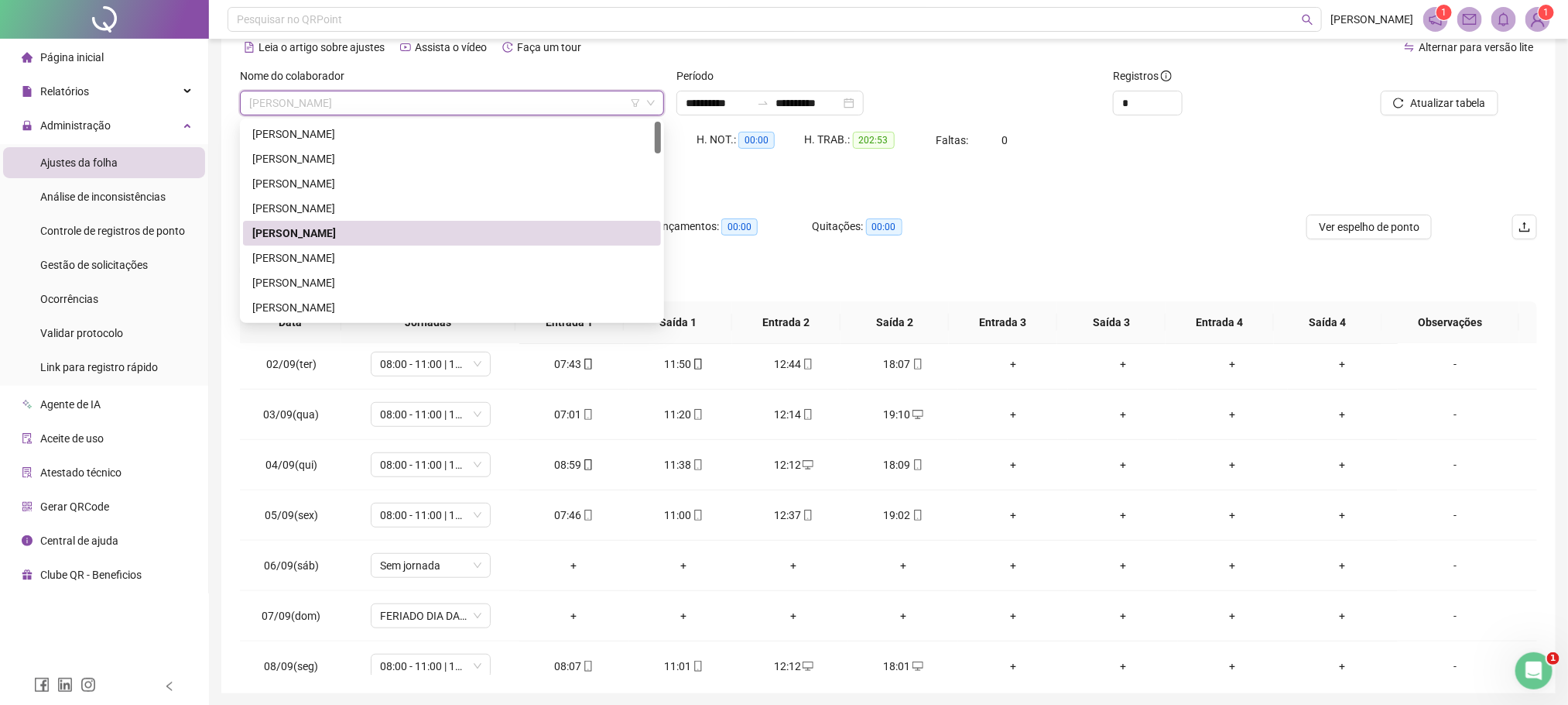
scroll to position [0, 0]
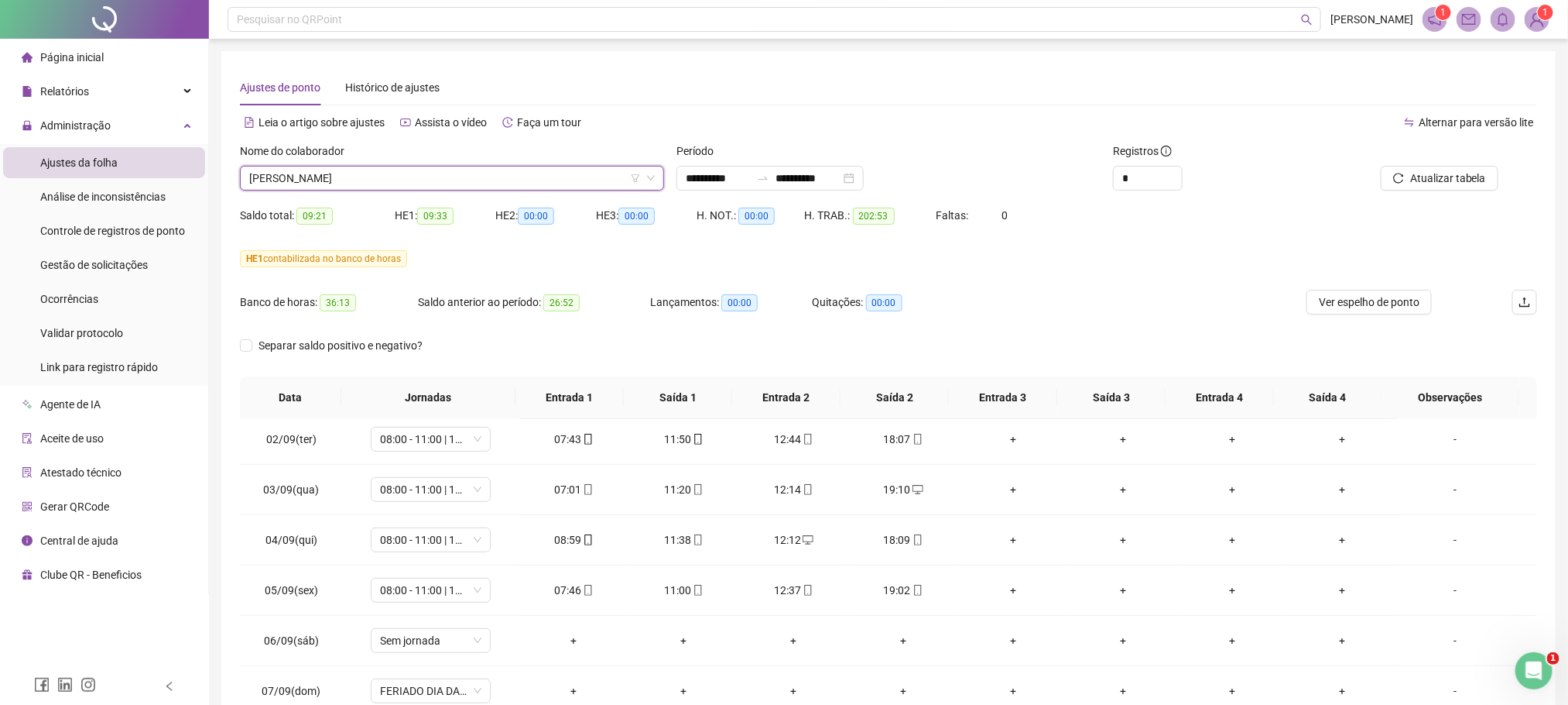
click at [313, 172] on span "[PERSON_NAME]" at bounding box center [452, 178] width 405 height 23
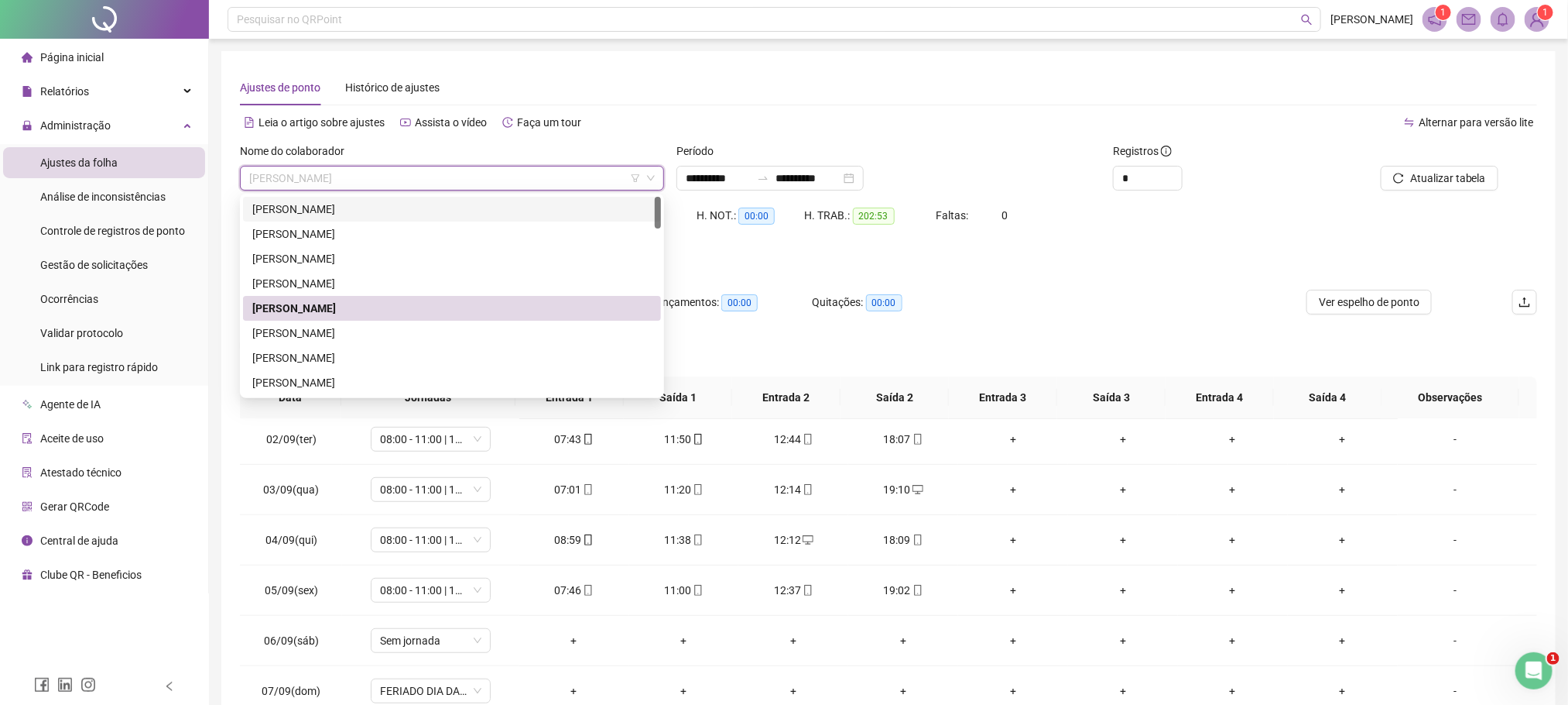
click at [292, 209] on div "[PERSON_NAME]" at bounding box center [452, 209] width 399 height 17
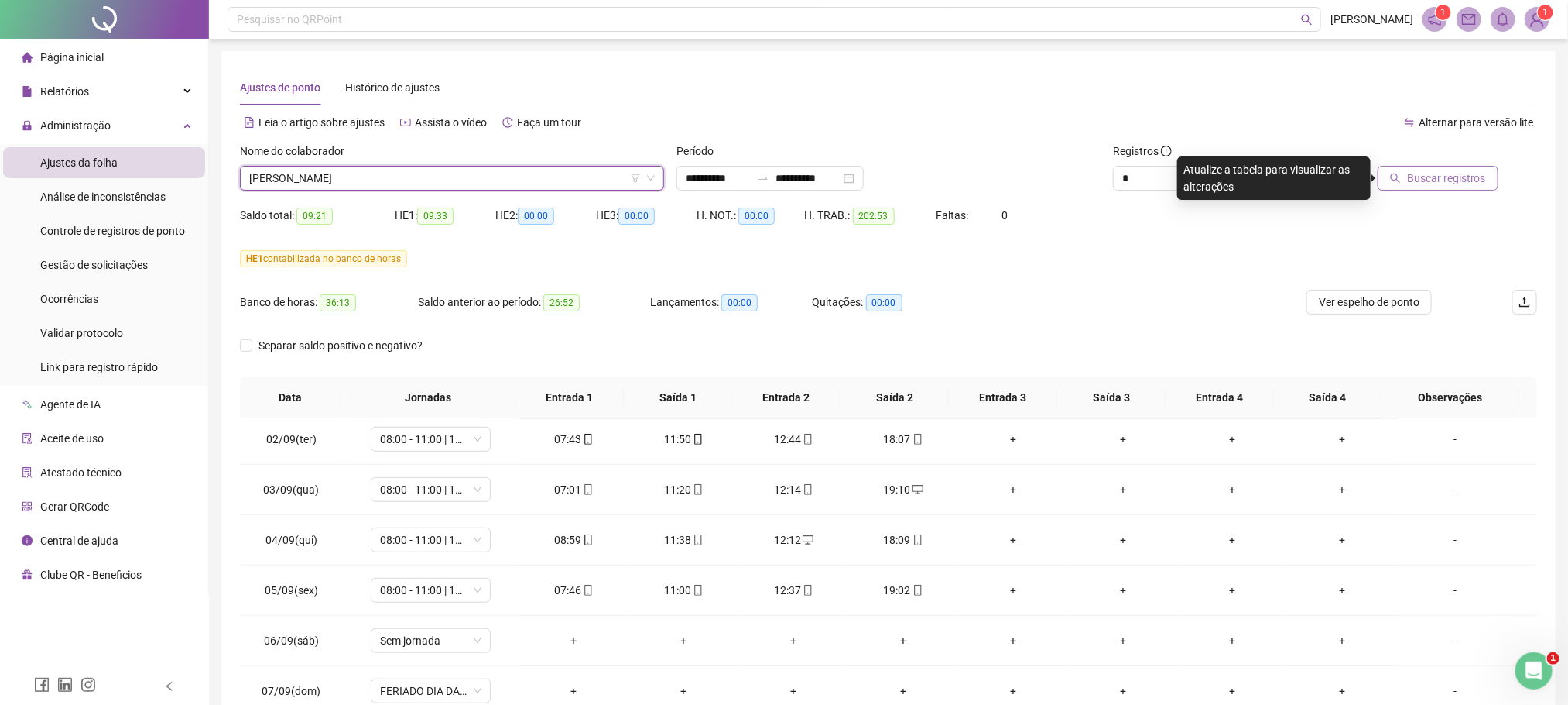
click at [1470, 180] on span "Buscar registros" at bounding box center [1446, 178] width 79 height 17
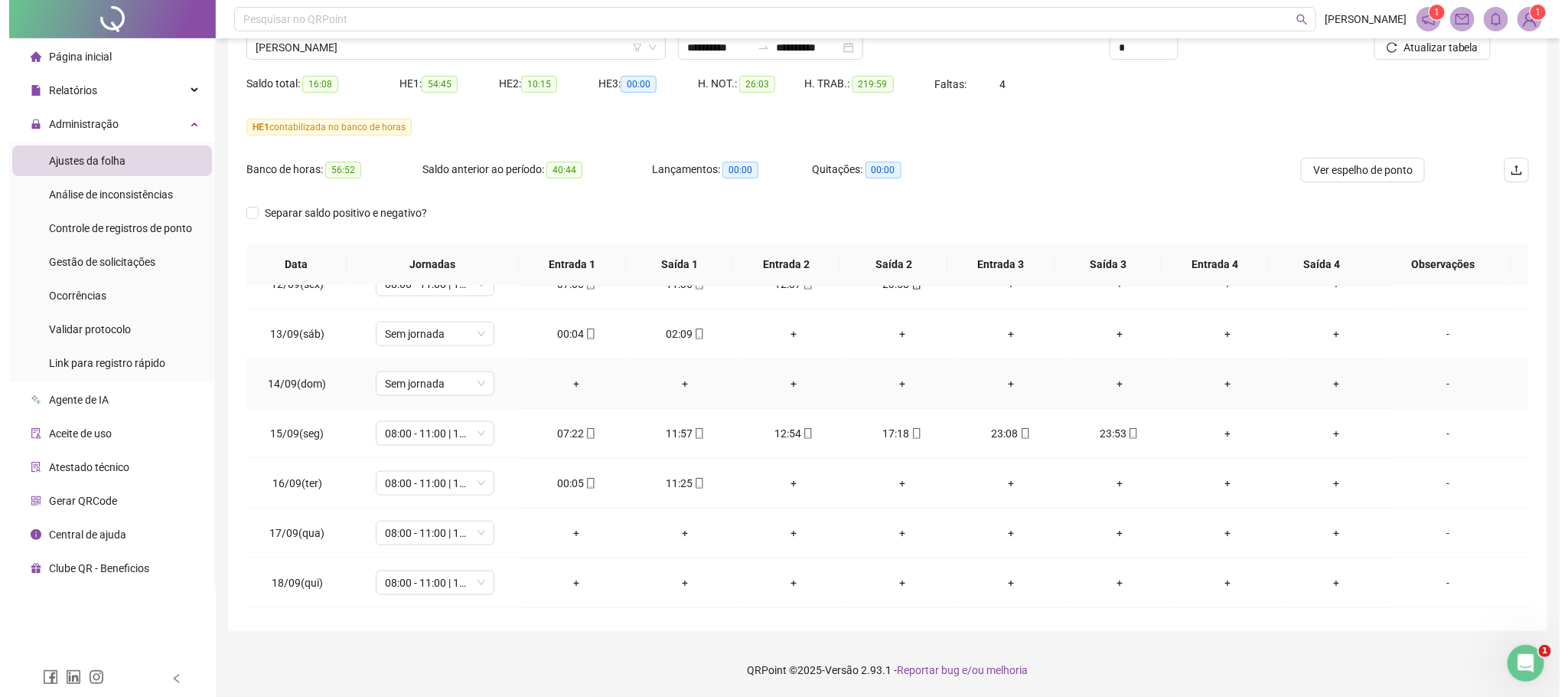
scroll to position [1176, 0]
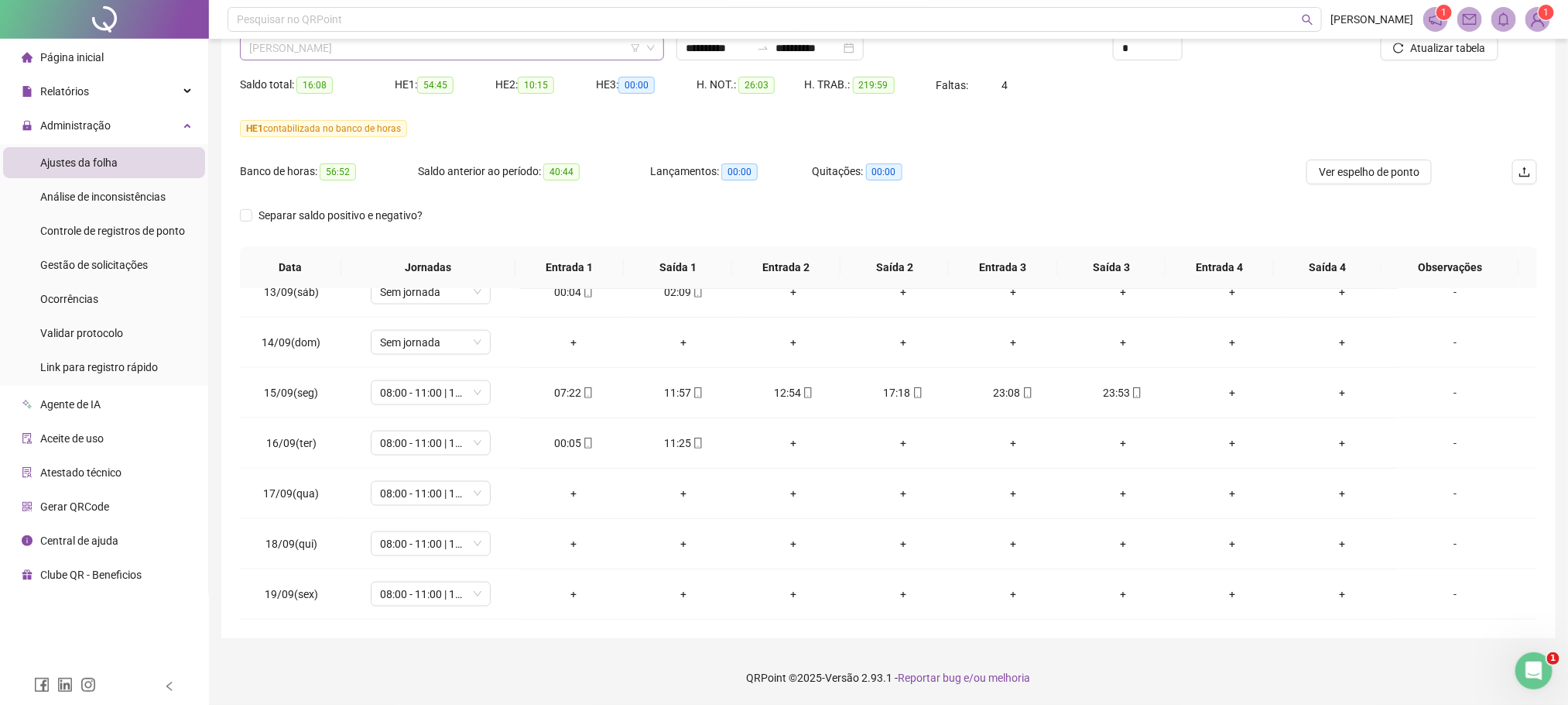
click at [355, 45] on span "[PERSON_NAME]" at bounding box center [452, 48] width 405 height 23
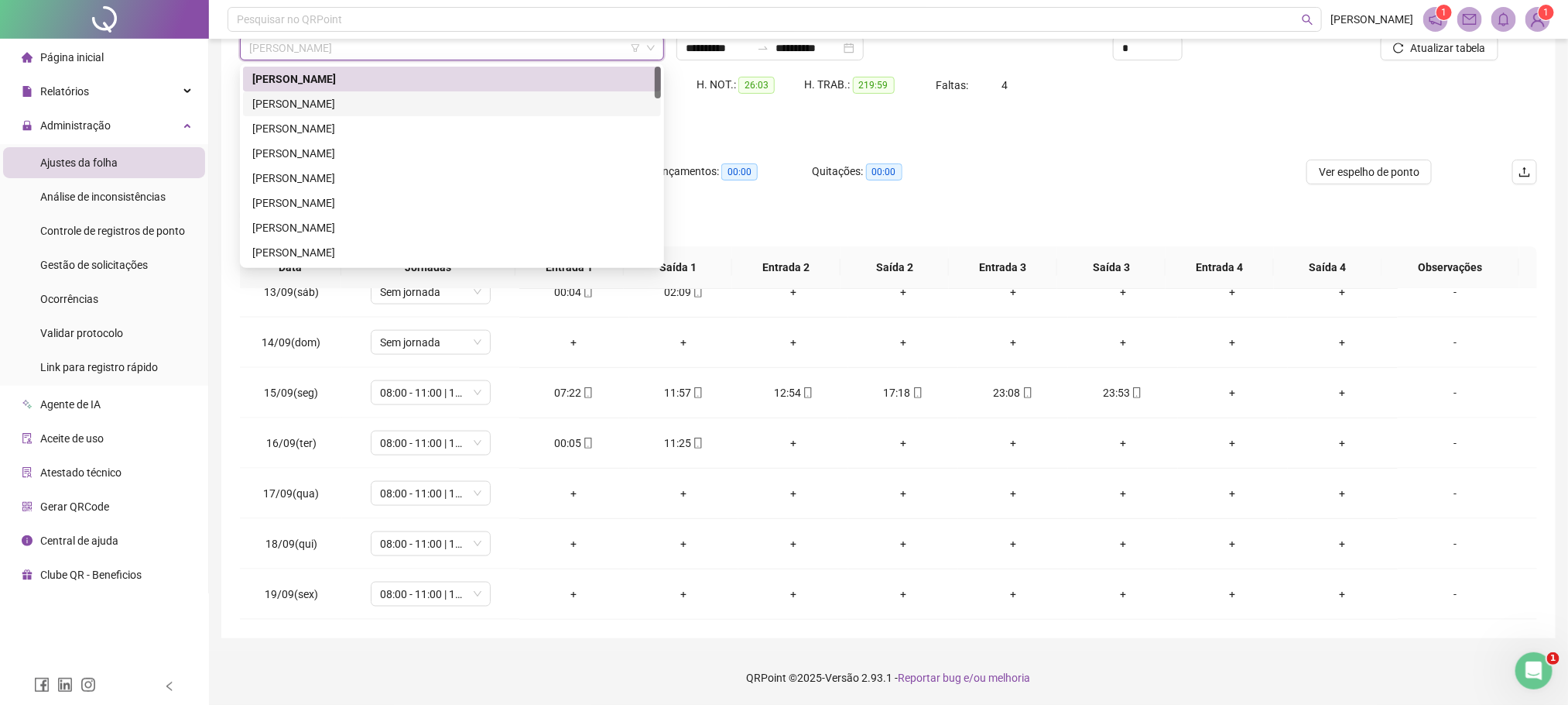
click at [334, 98] on div "[PERSON_NAME]" at bounding box center [452, 104] width 399 height 17
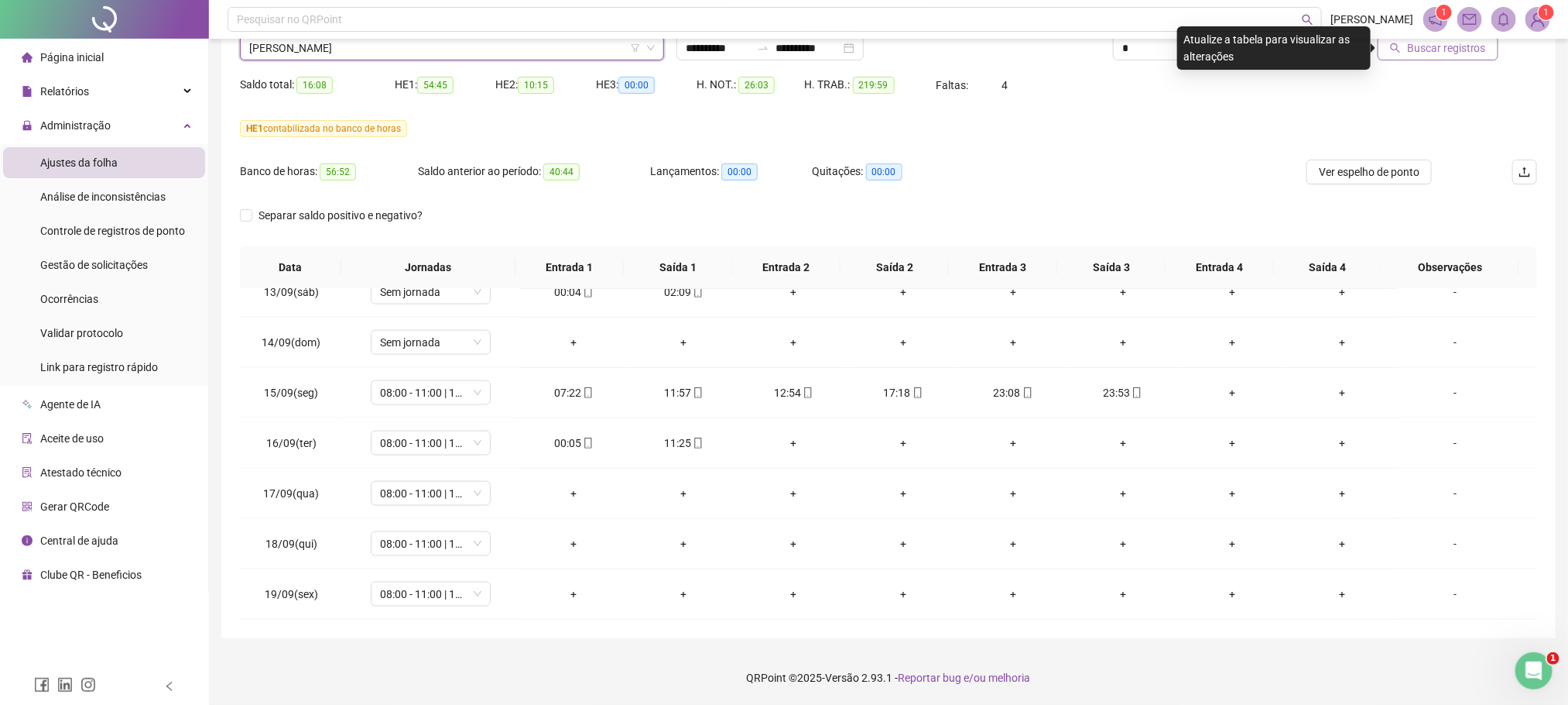
click at [1426, 44] on span "Buscar registros" at bounding box center [1446, 48] width 79 height 17
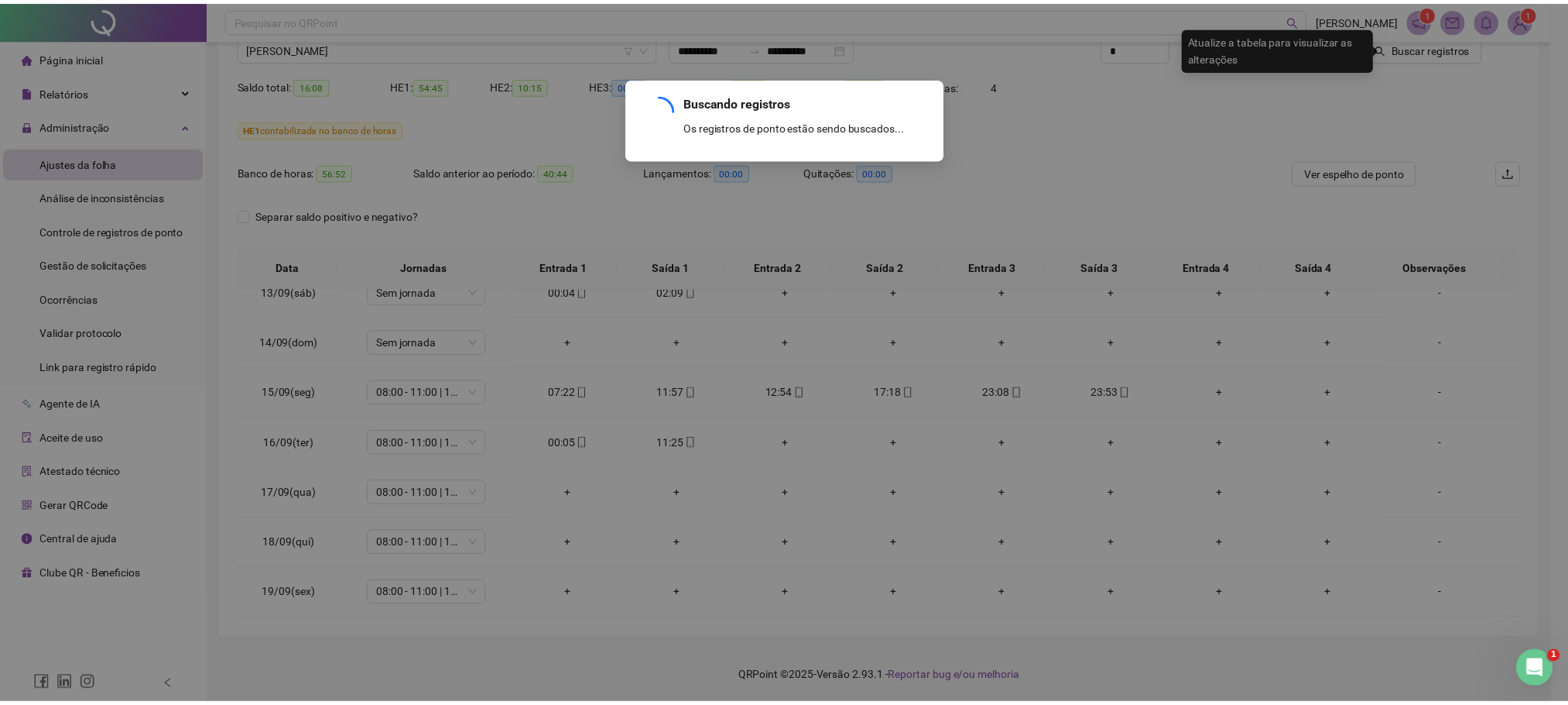
scroll to position [0, 0]
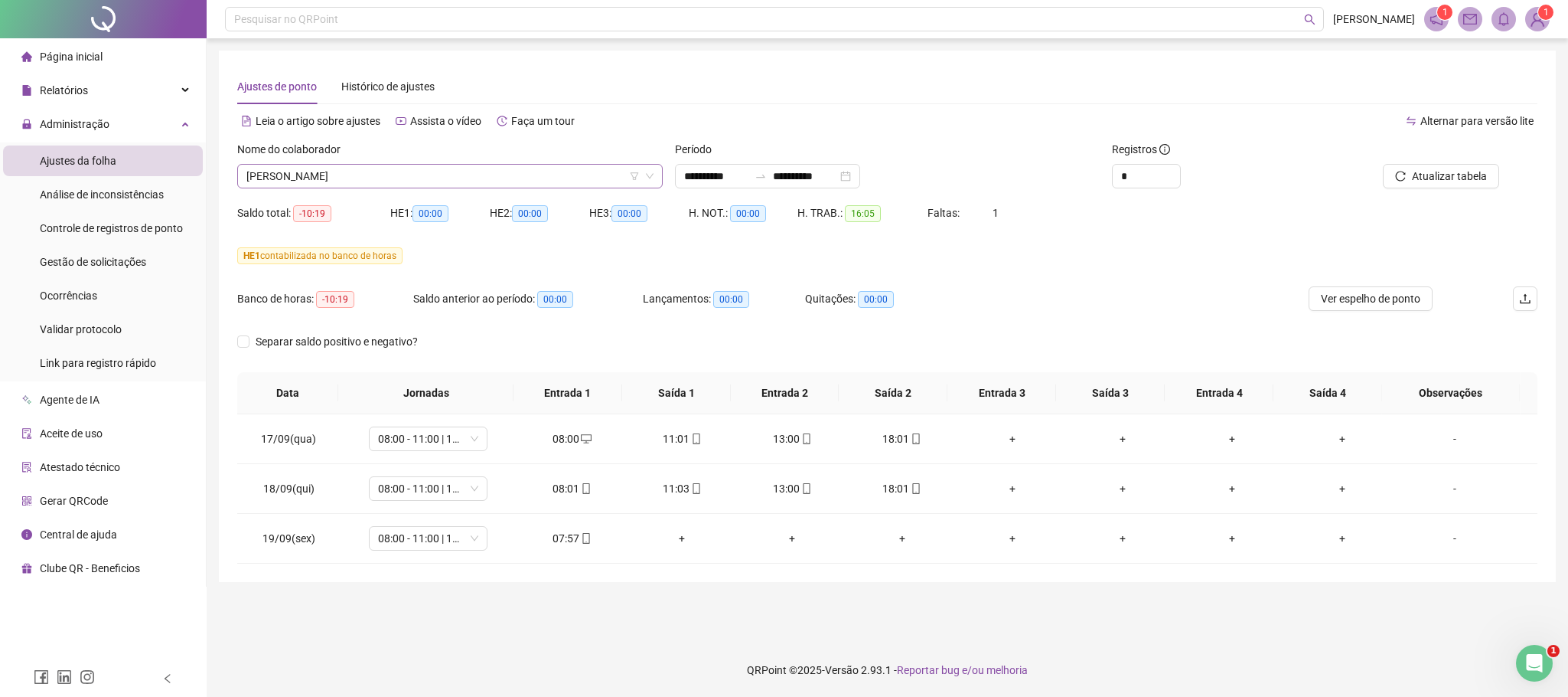
click at [365, 180] on span "[PERSON_NAME]" at bounding box center [450, 176] width 407 height 23
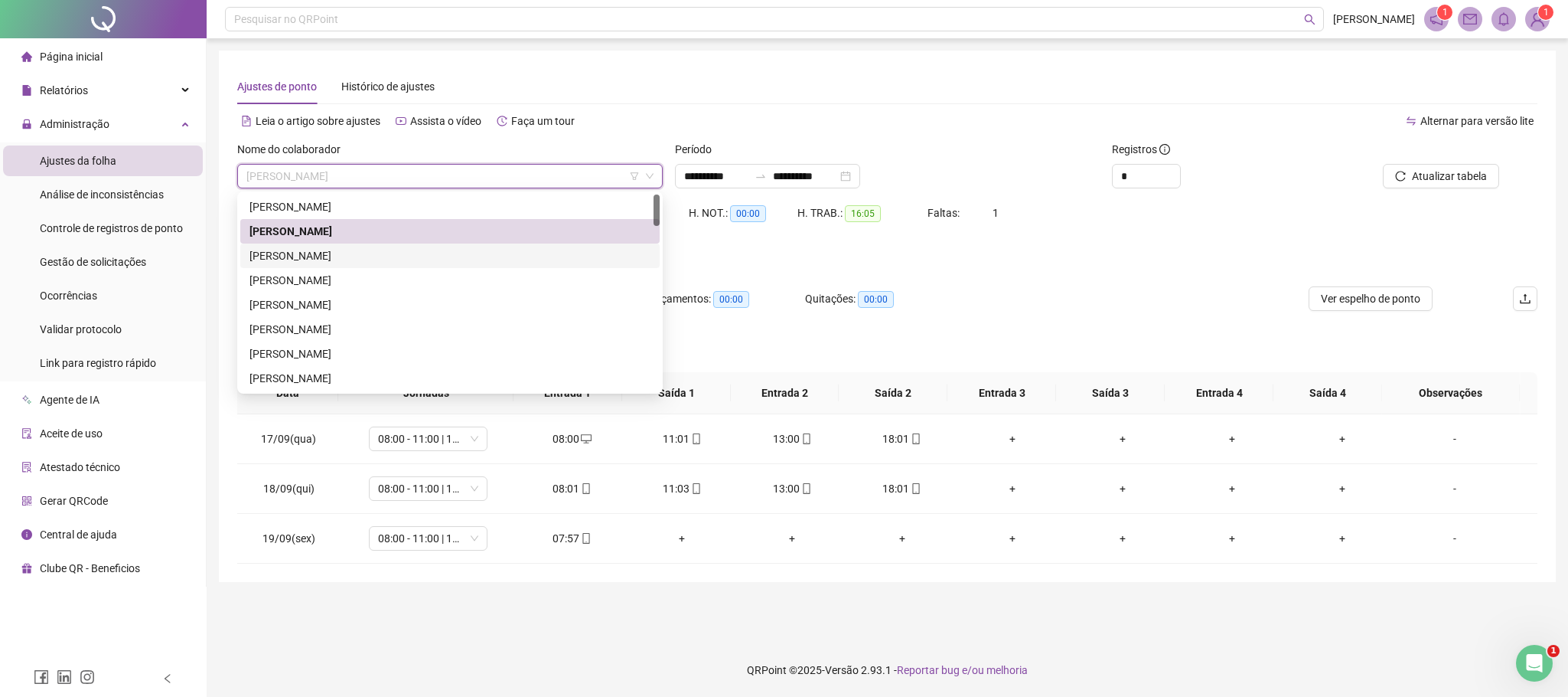
click at [338, 254] on div "[PERSON_NAME]" at bounding box center [450, 256] width 401 height 17
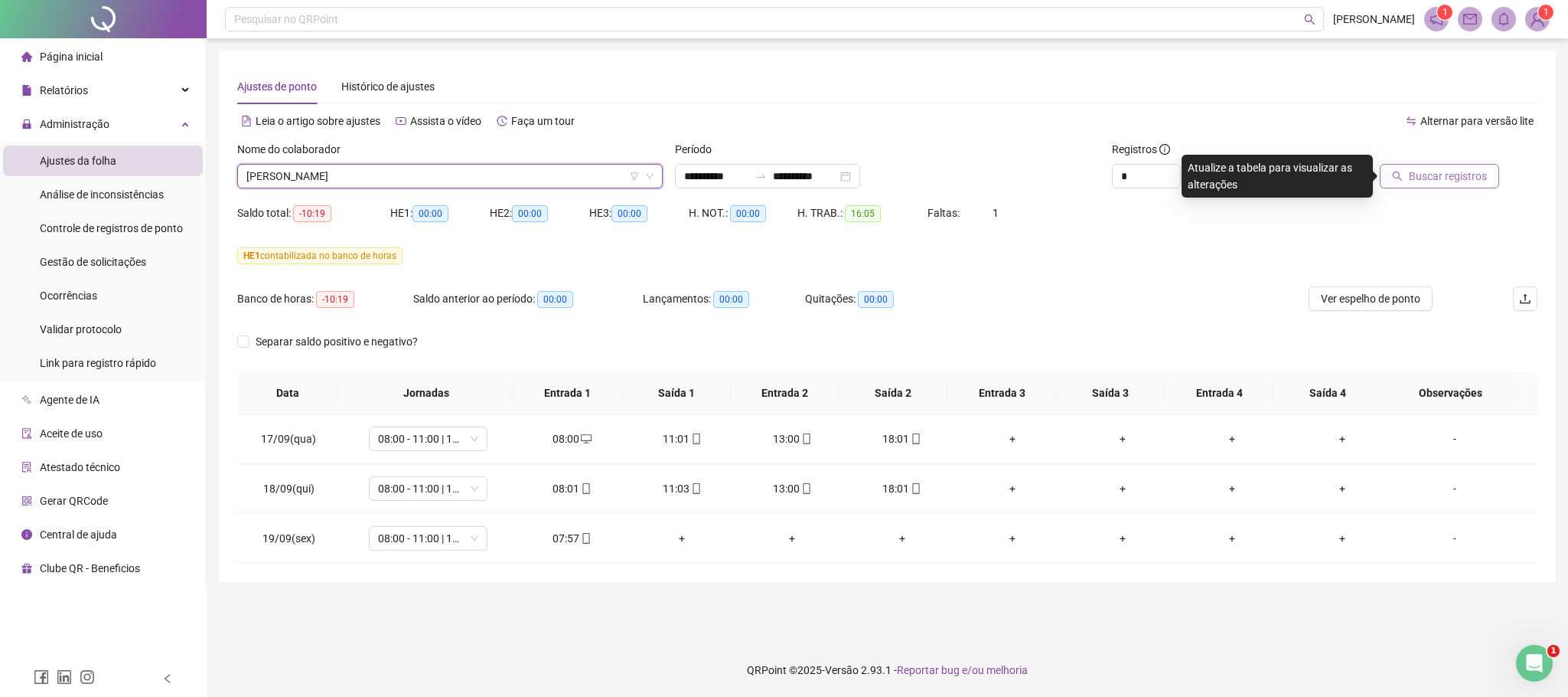
click at [1485, 186] on button "Buscar registros" at bounding box center [1439, 176] width 120 height 25
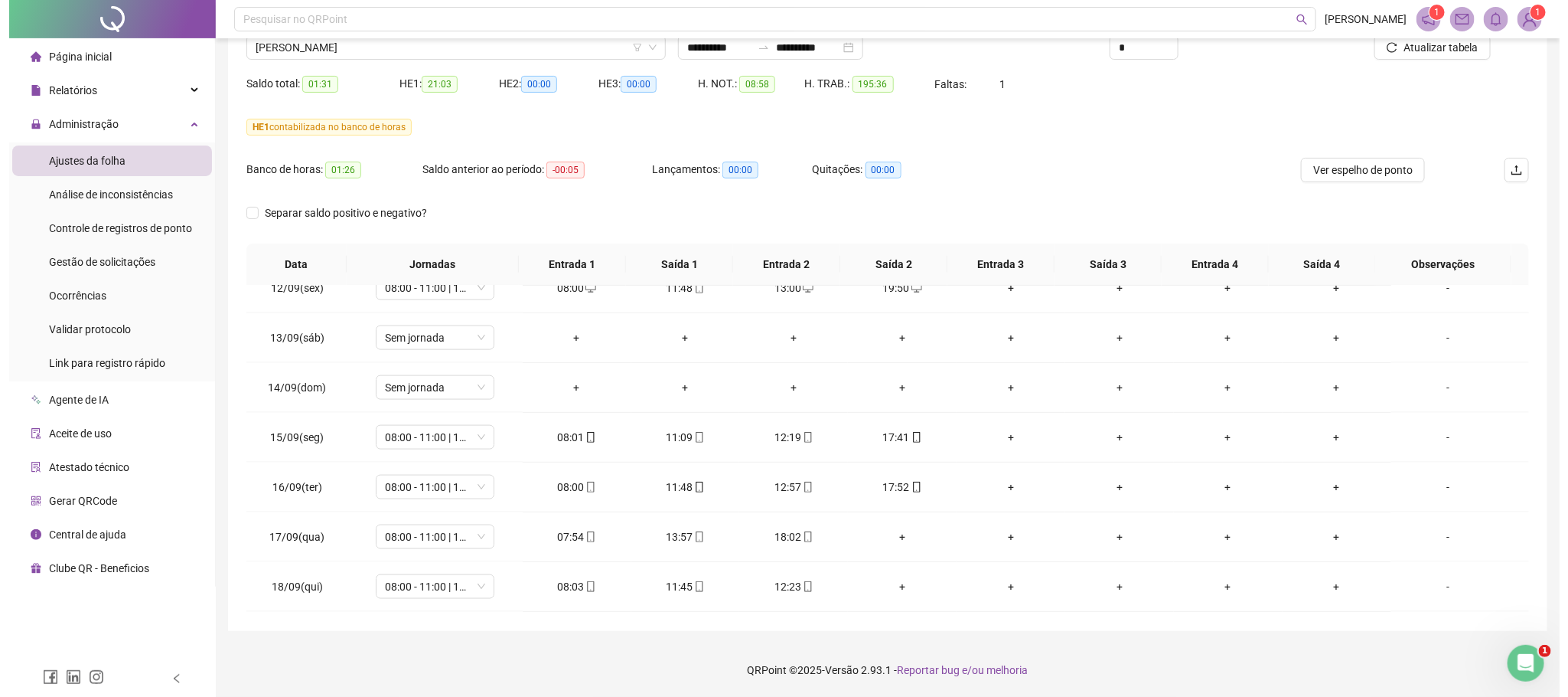
scroll to position [1176, 0]
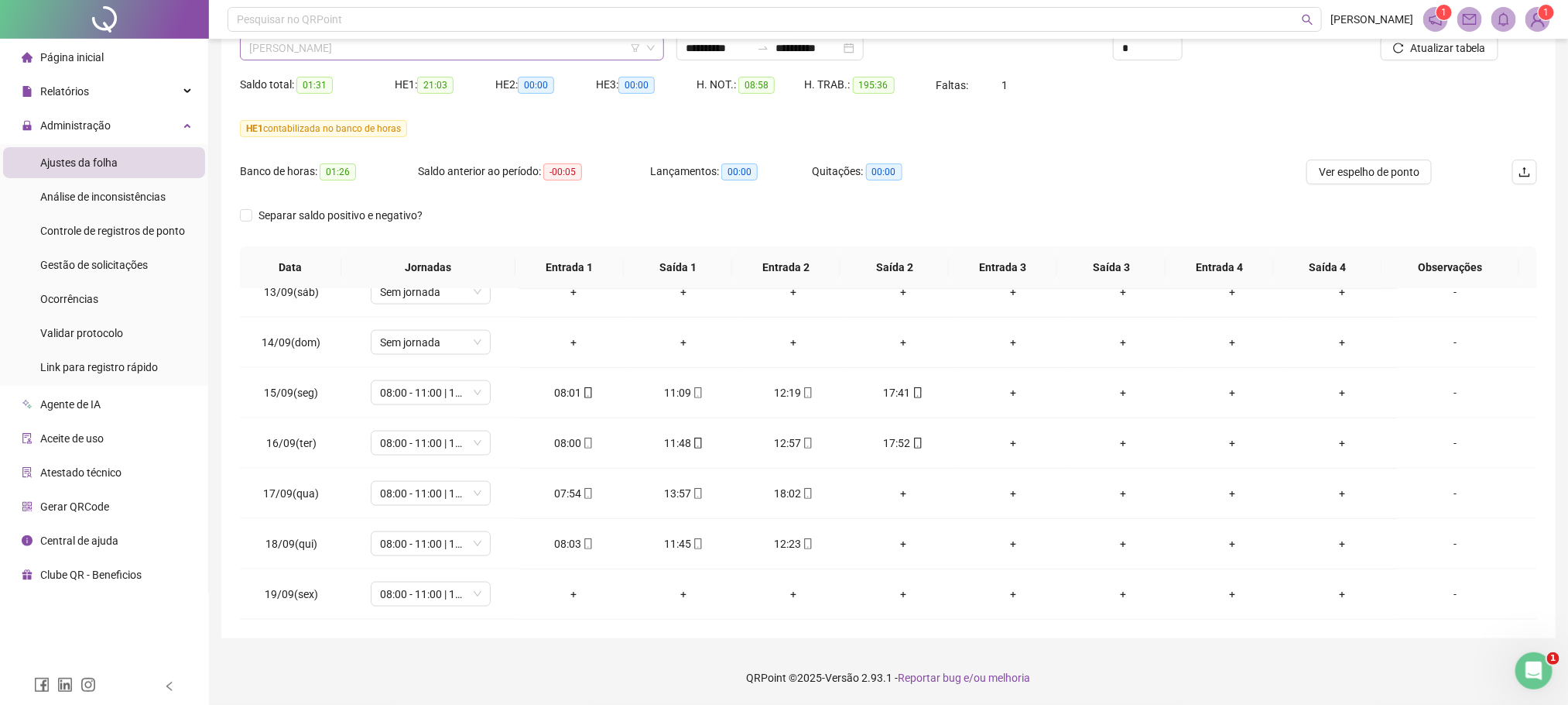
click at [376, 47] on span "[PERSON_NAME]" at bounding box center [452, 48] width 405 height 23
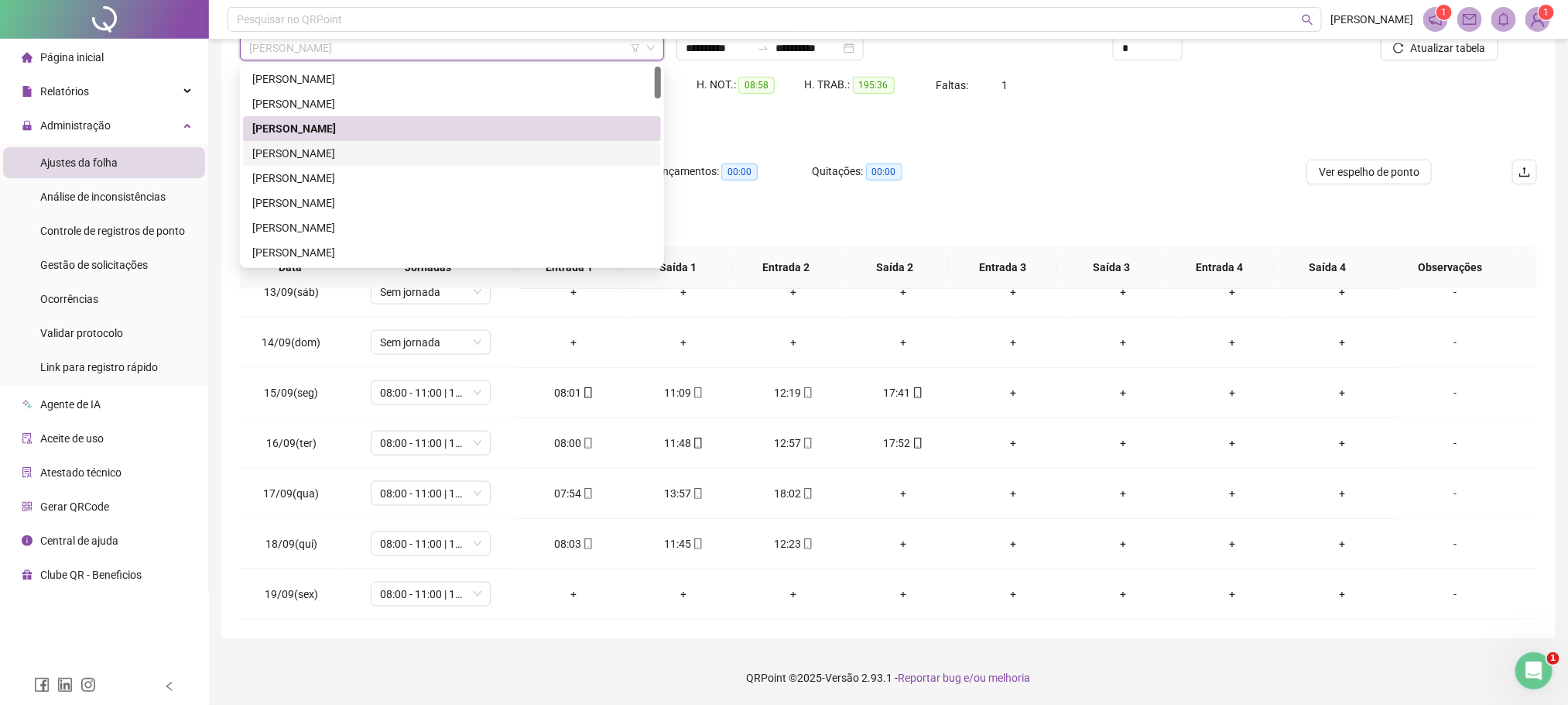
click at [332, 150] on div "[PERSON_NAME]" at bounding box center [452, 154] width 399 height 17
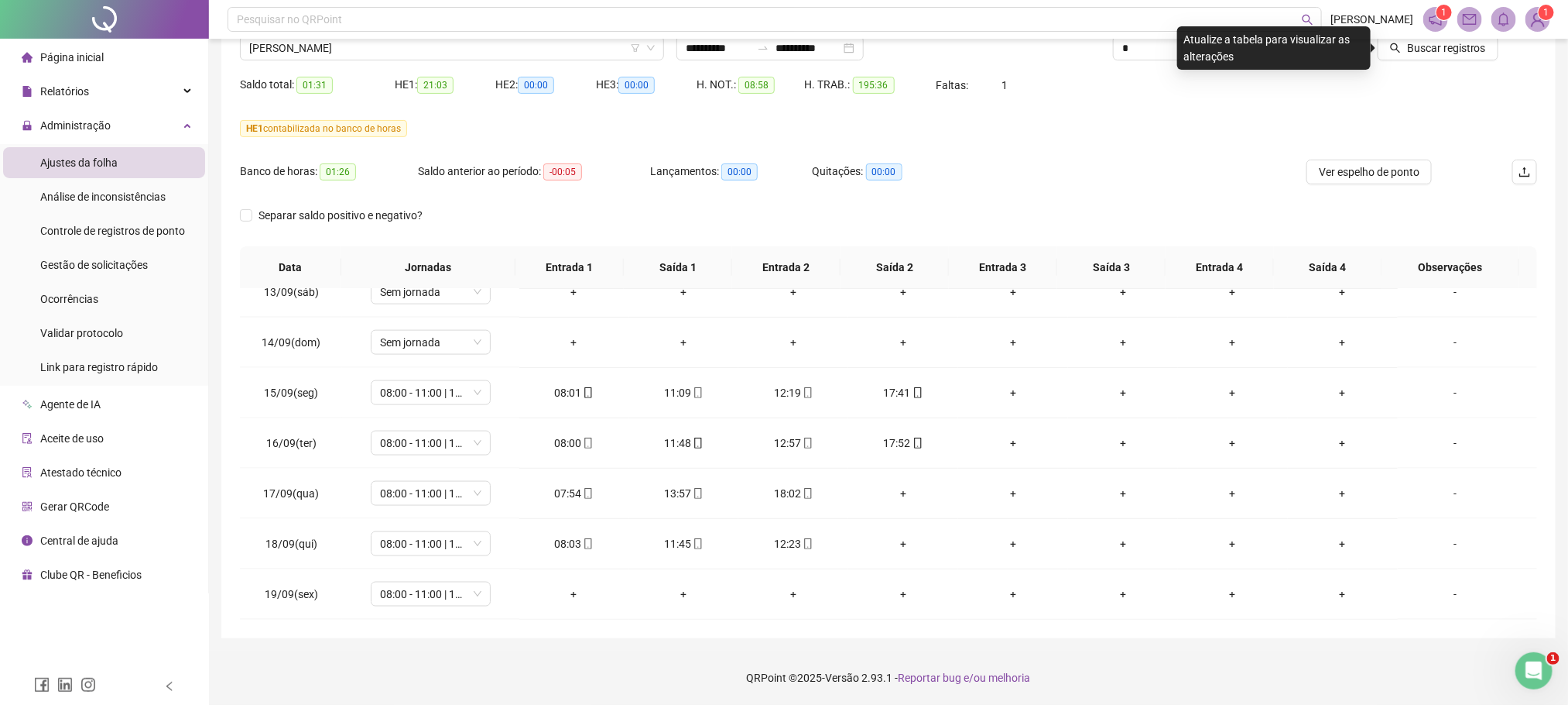
click at [1428, 63] on div "Buscar registros" at bounding box center [1435, 43] width 219 height 60
click at [1433, 56] on span "Buscar registros" at bounding box center [1446, 48] width 79 height 17
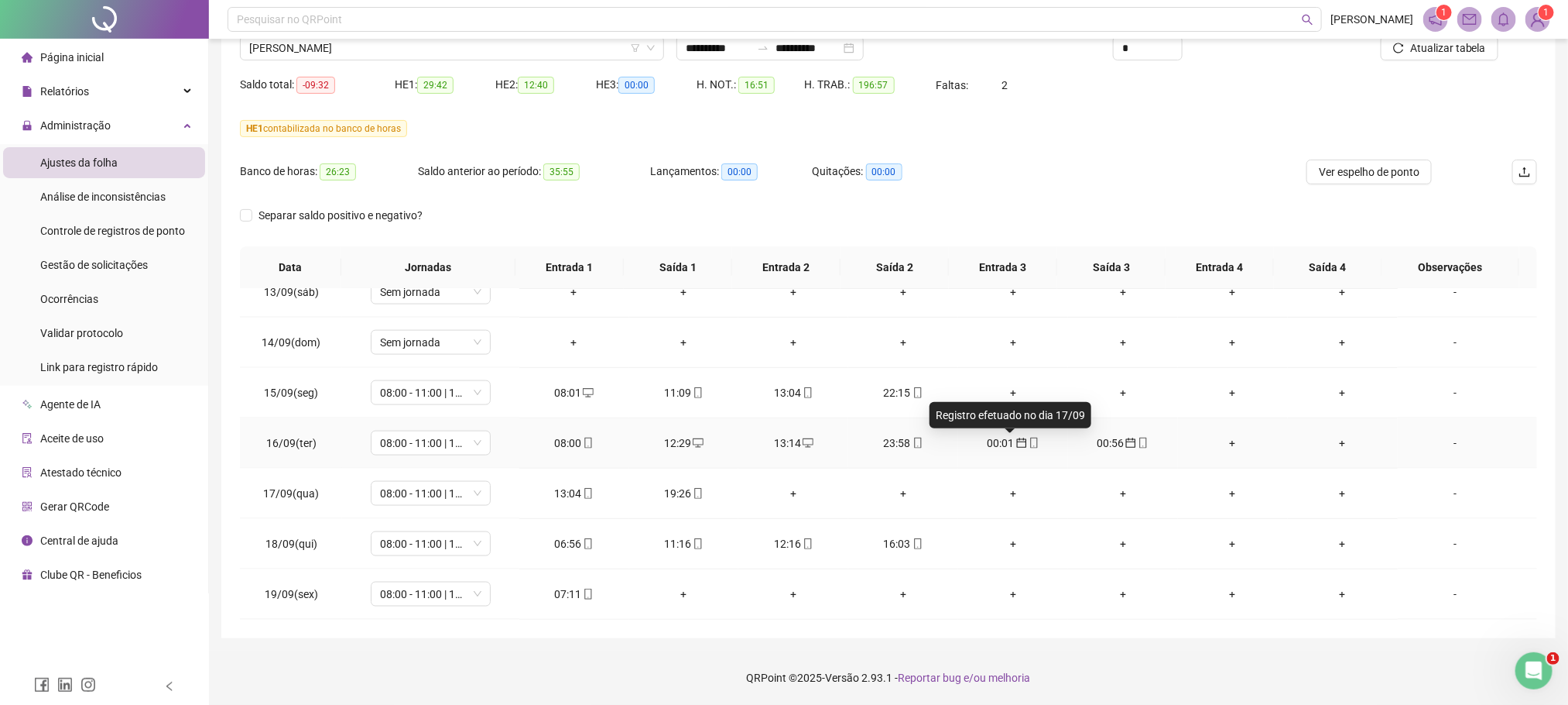
click at [1016, 442] on icon "calendar" at bounding box center [1021, 442] width 10 height 10
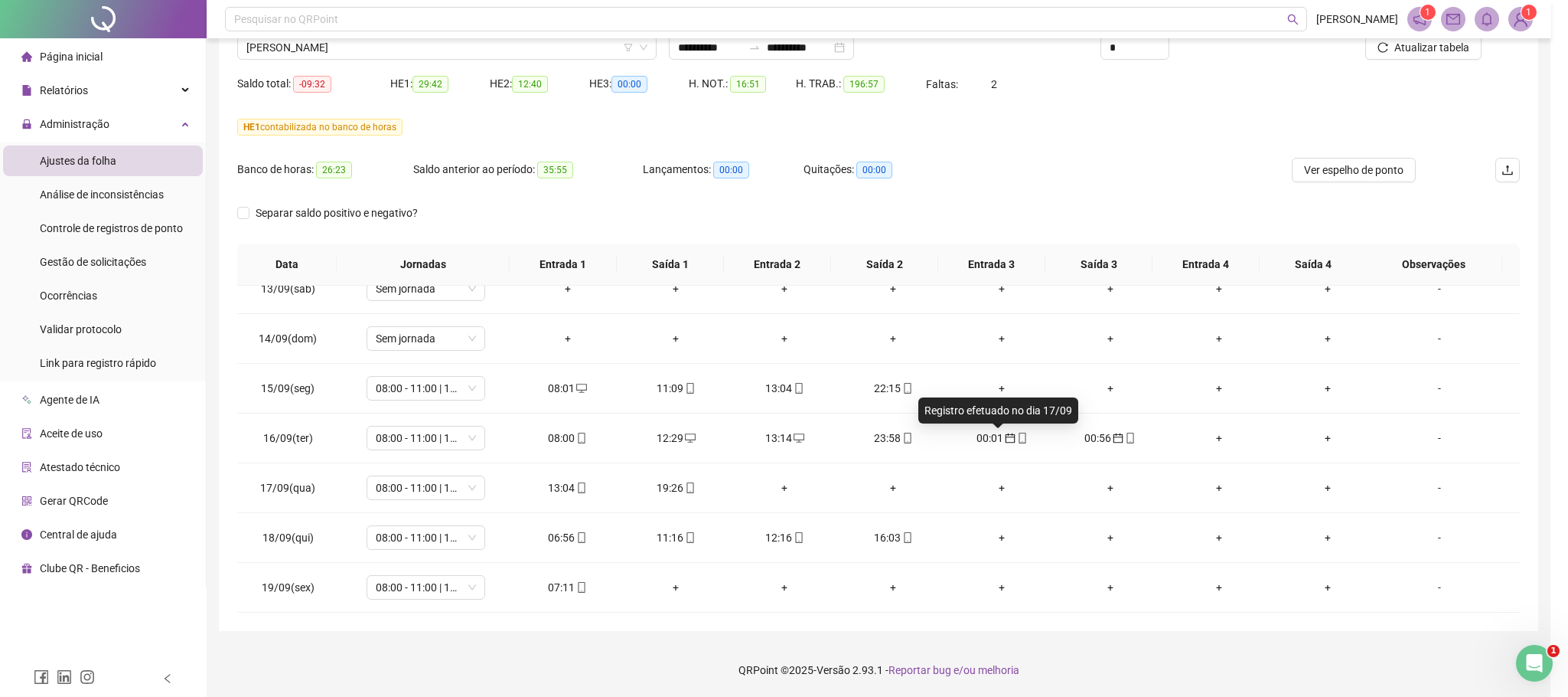
type input "**********"
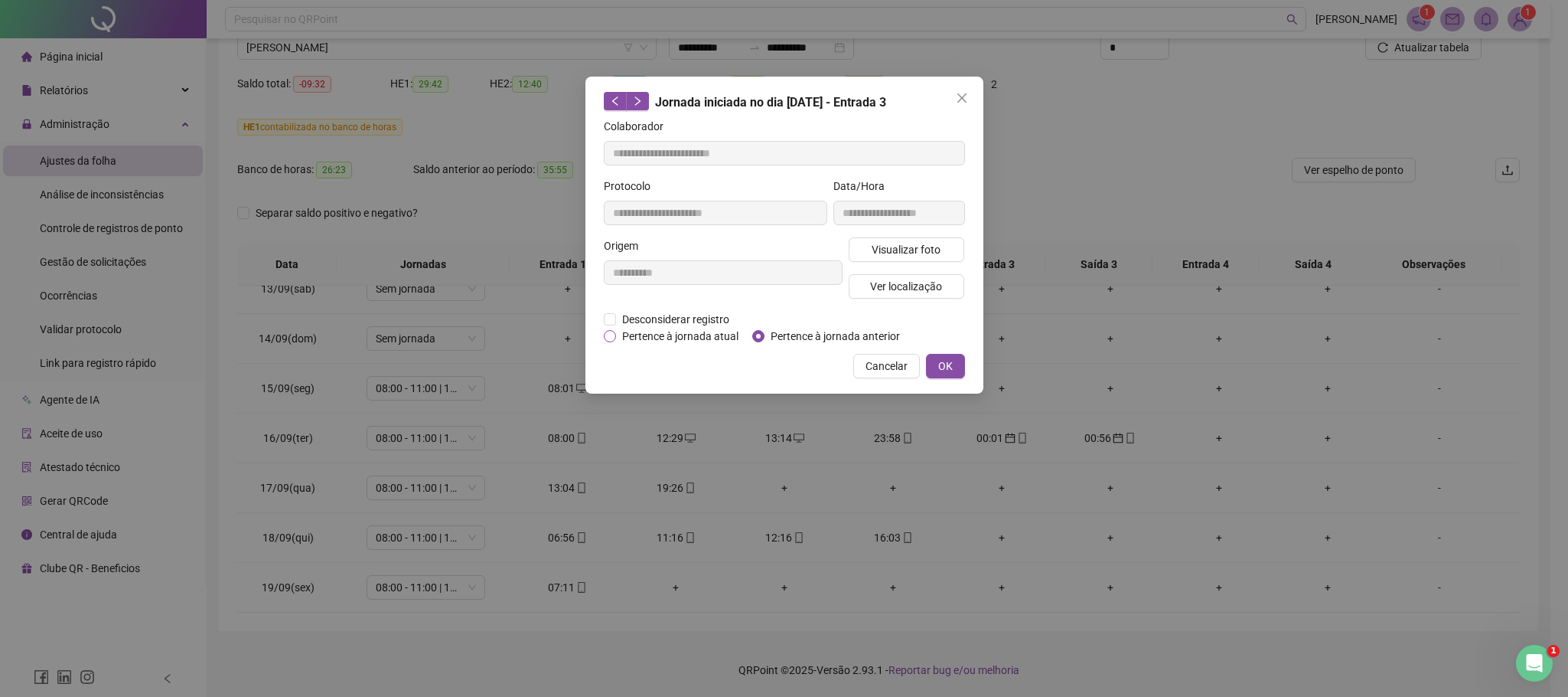
click at [691, 337] on span "Pertence à jornada atual" at bounding box center [681, 336] width 129 height 17
click at [938, 361] on span "OK" at bounding box center [945, 366] width 15 height 17
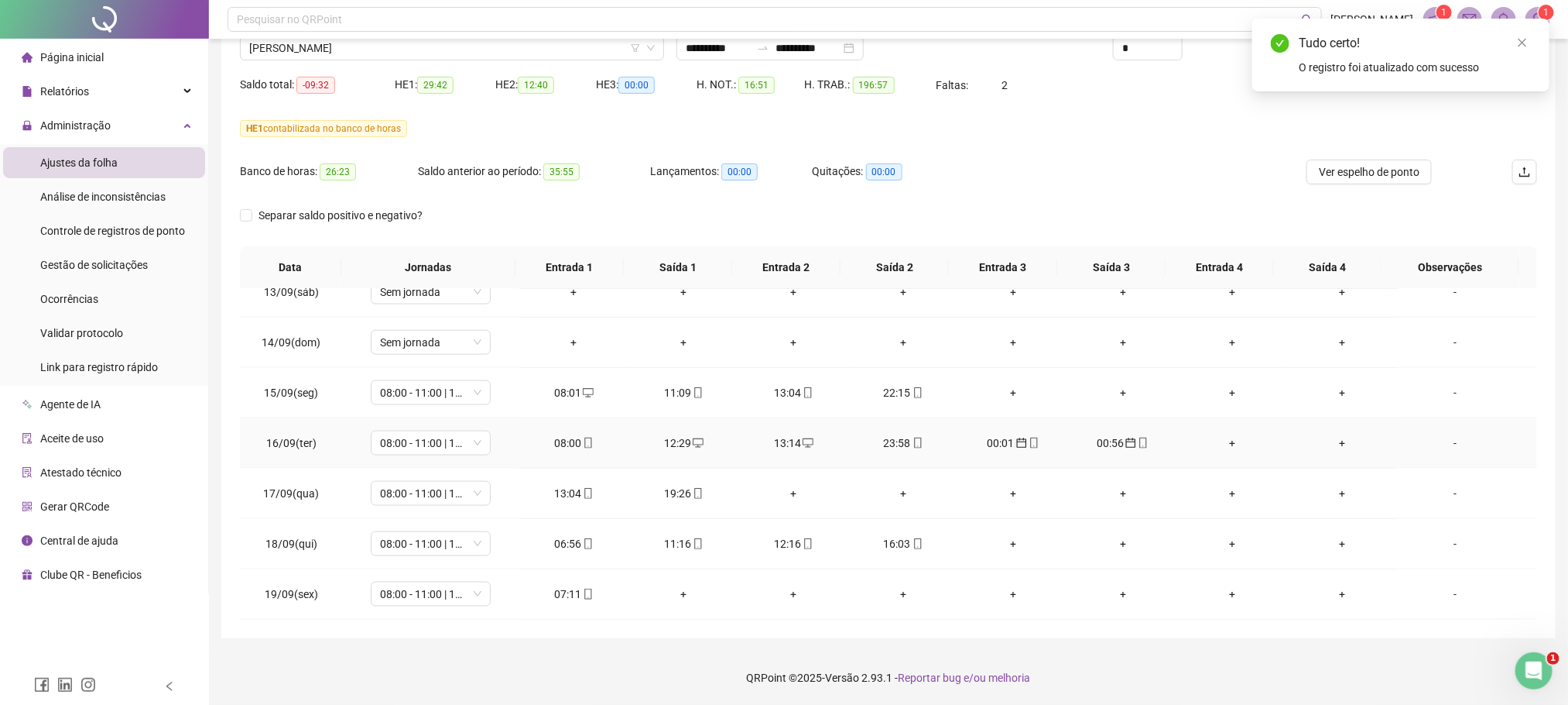
click at [1099, 446] on div "00:56" at bounding box center [1123, 443] width 85 height 17
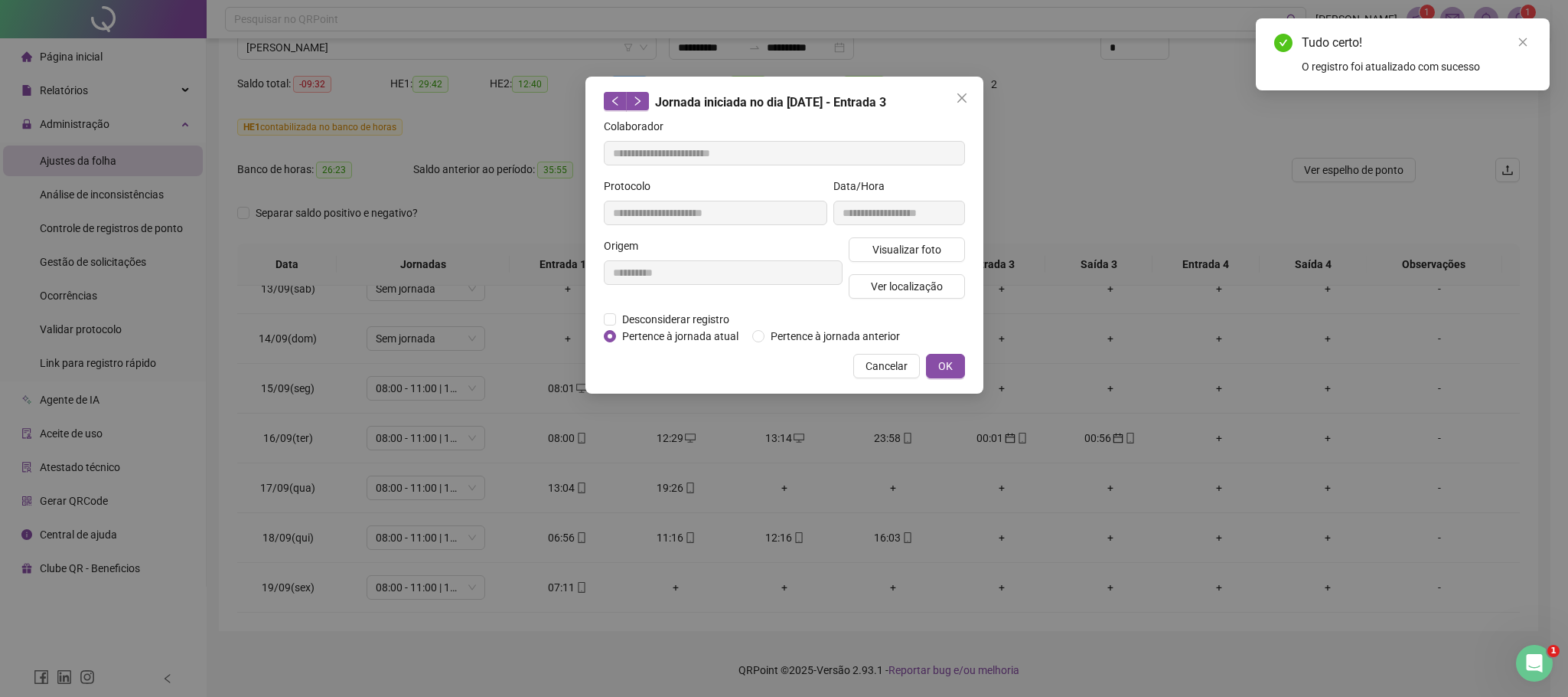
type input "**********"
click at [658, 340] on span "Pertence à jornada atual" at bounding box center [681, 336] width 129 height 17
click at [934, 363] on button "OK" at bounding box center [945, 366] width 39 height 25
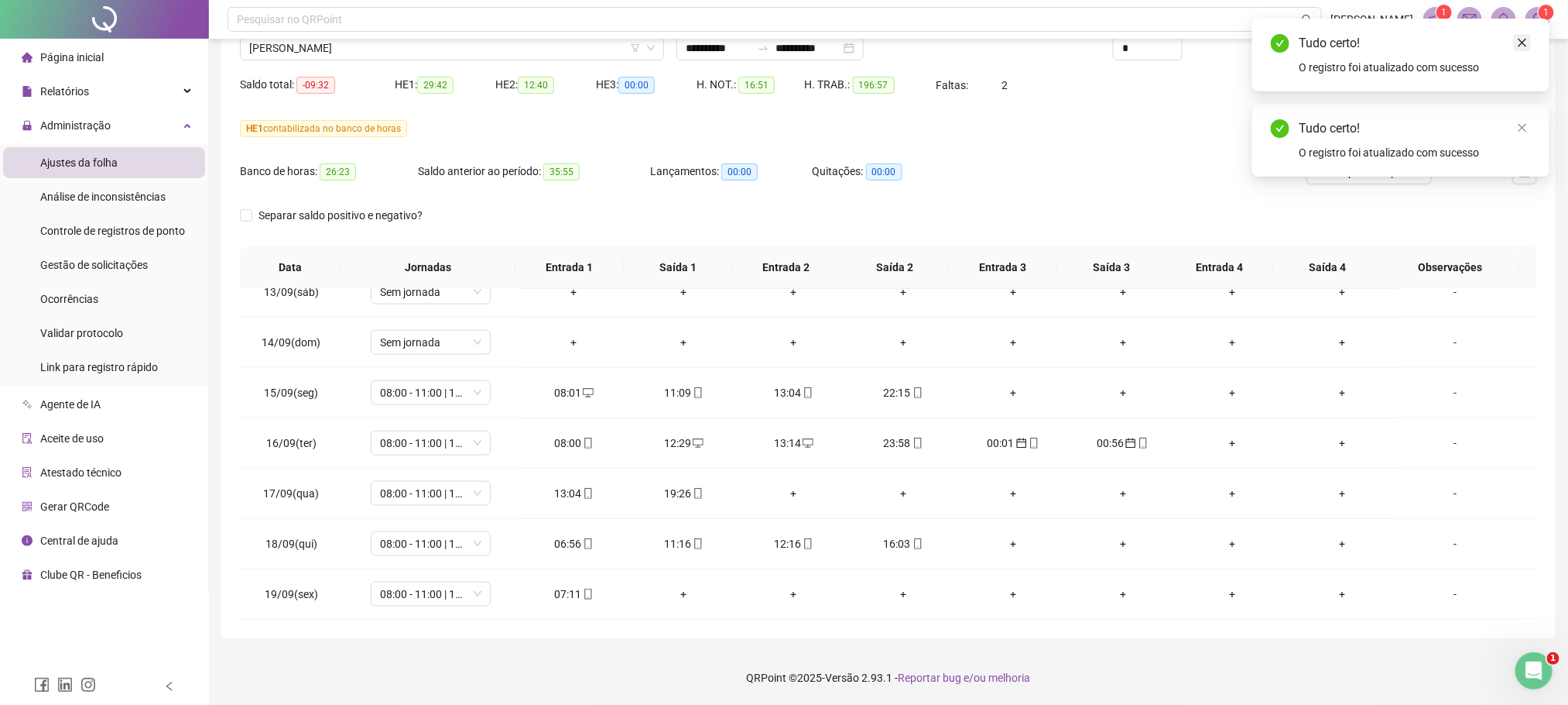
click at [1528, 44] on icon "close" at bounding box center [1522, 43] width 11 height 11
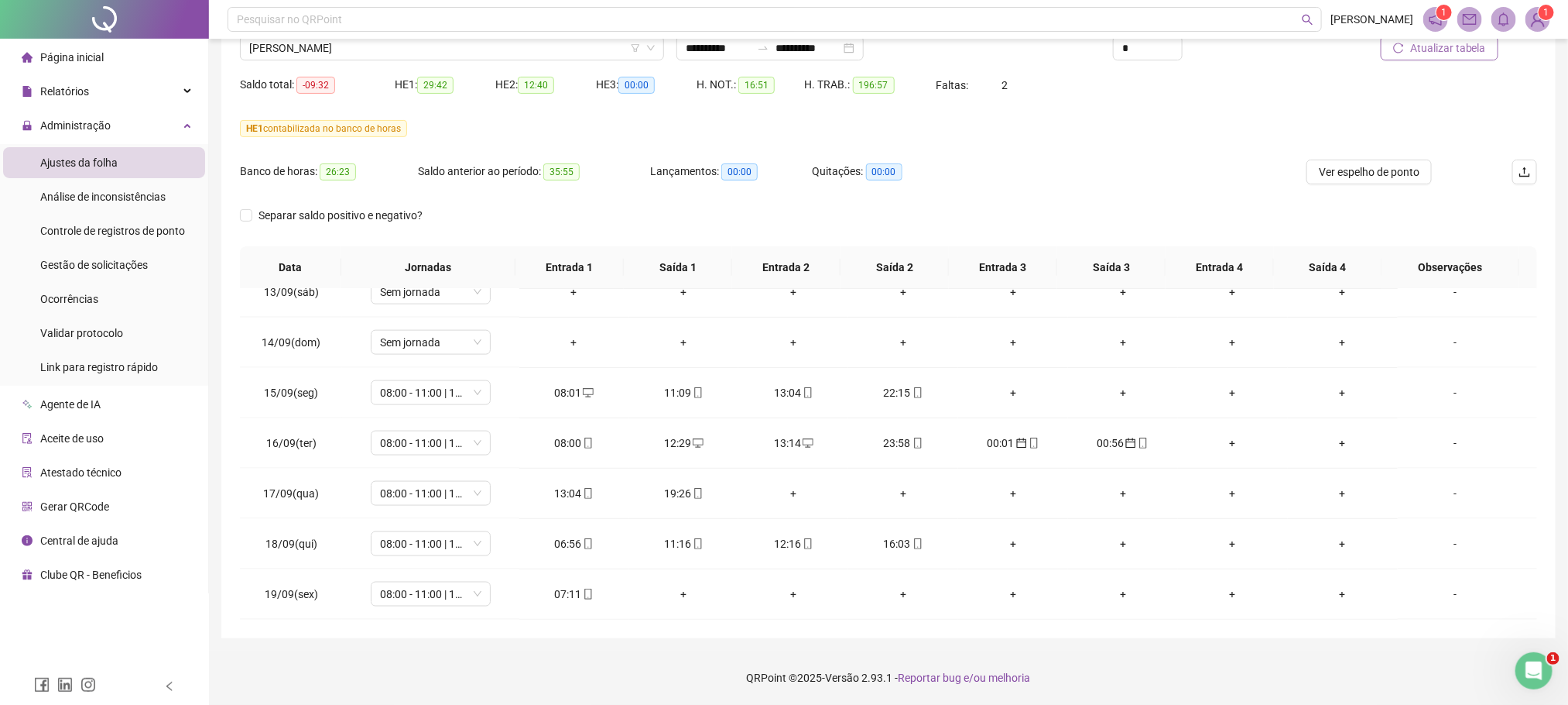
click at [1456, 57] on button "Atualizar tabela" at bounding box center [1439, 48] width 118 height 25
click at [270, 50] on span "[PERSON_NAME]" at bounding box center [452, 48] width 405 height 23
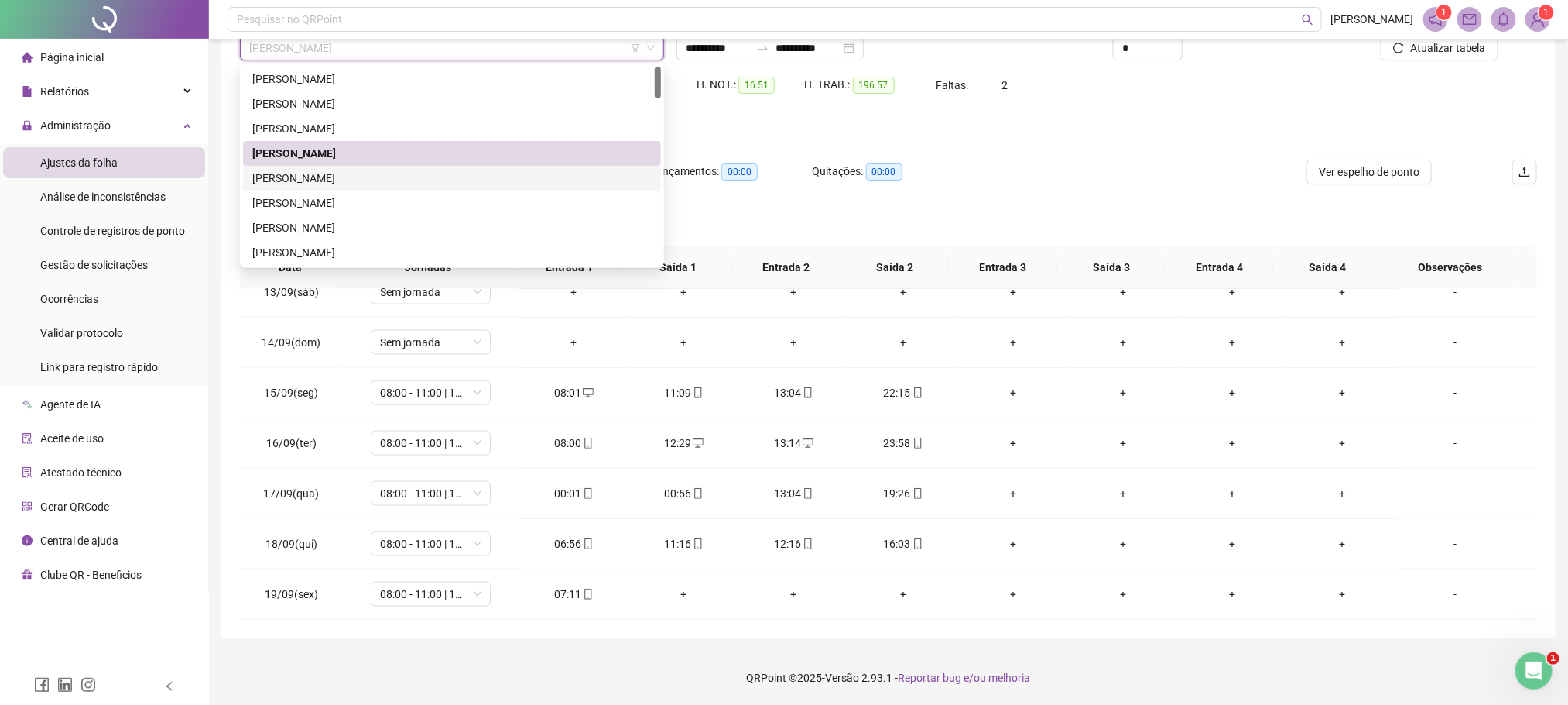
click at [336, 177] on div "[PERSON_NAME]" at bounding box center [452, 178] width 399 height 17
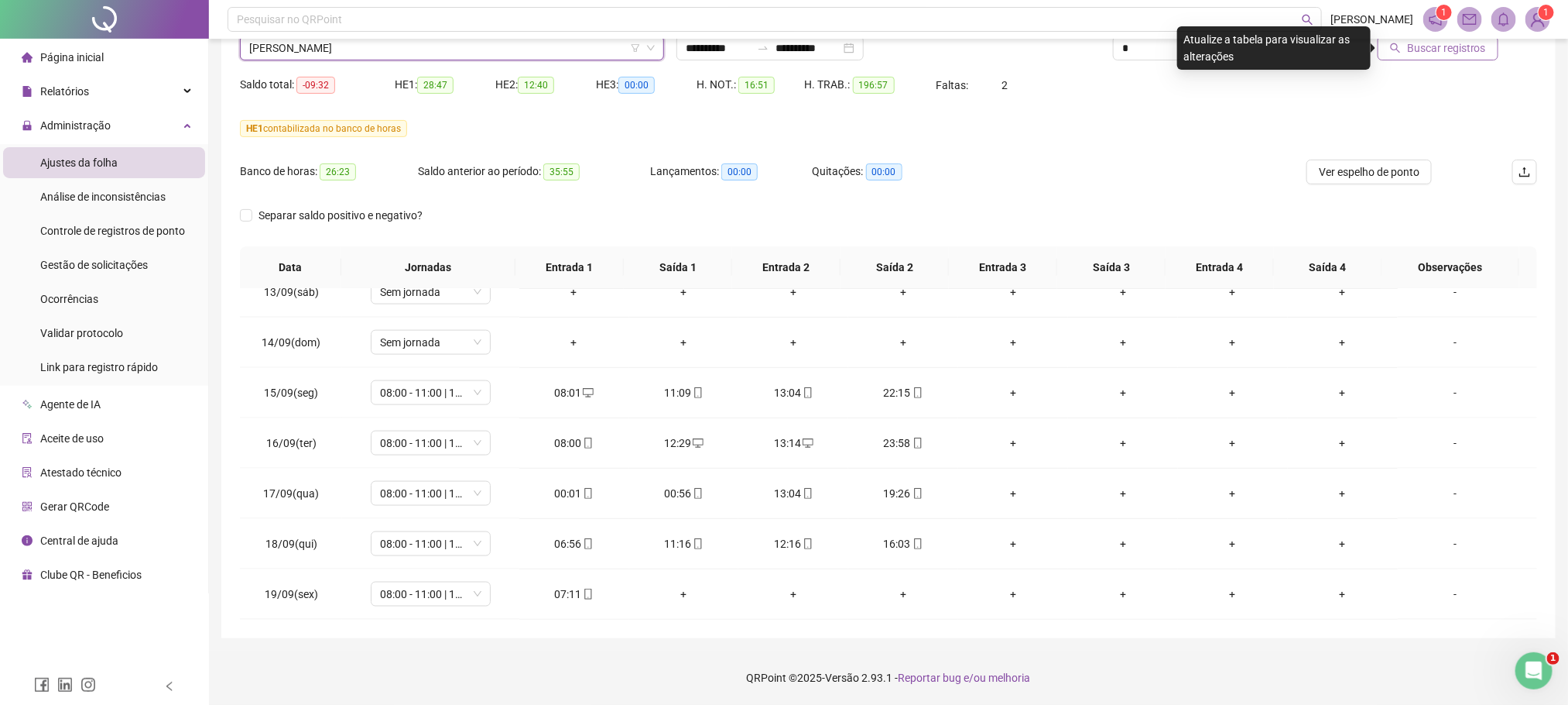
click at [1484, 47] on span "Buscar registros" at bounding box center [1446, 48] width 79 height 17
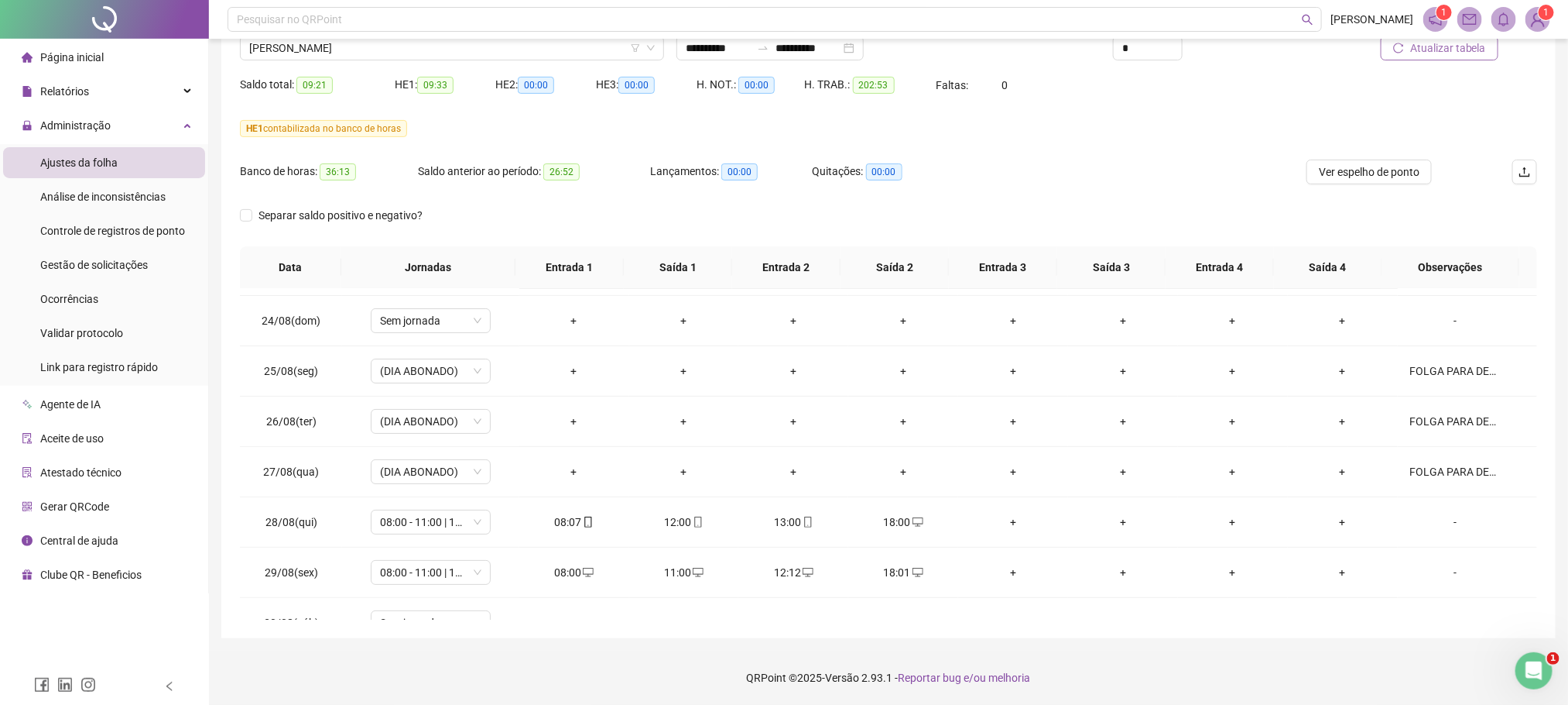
scroll to position [0, 0]
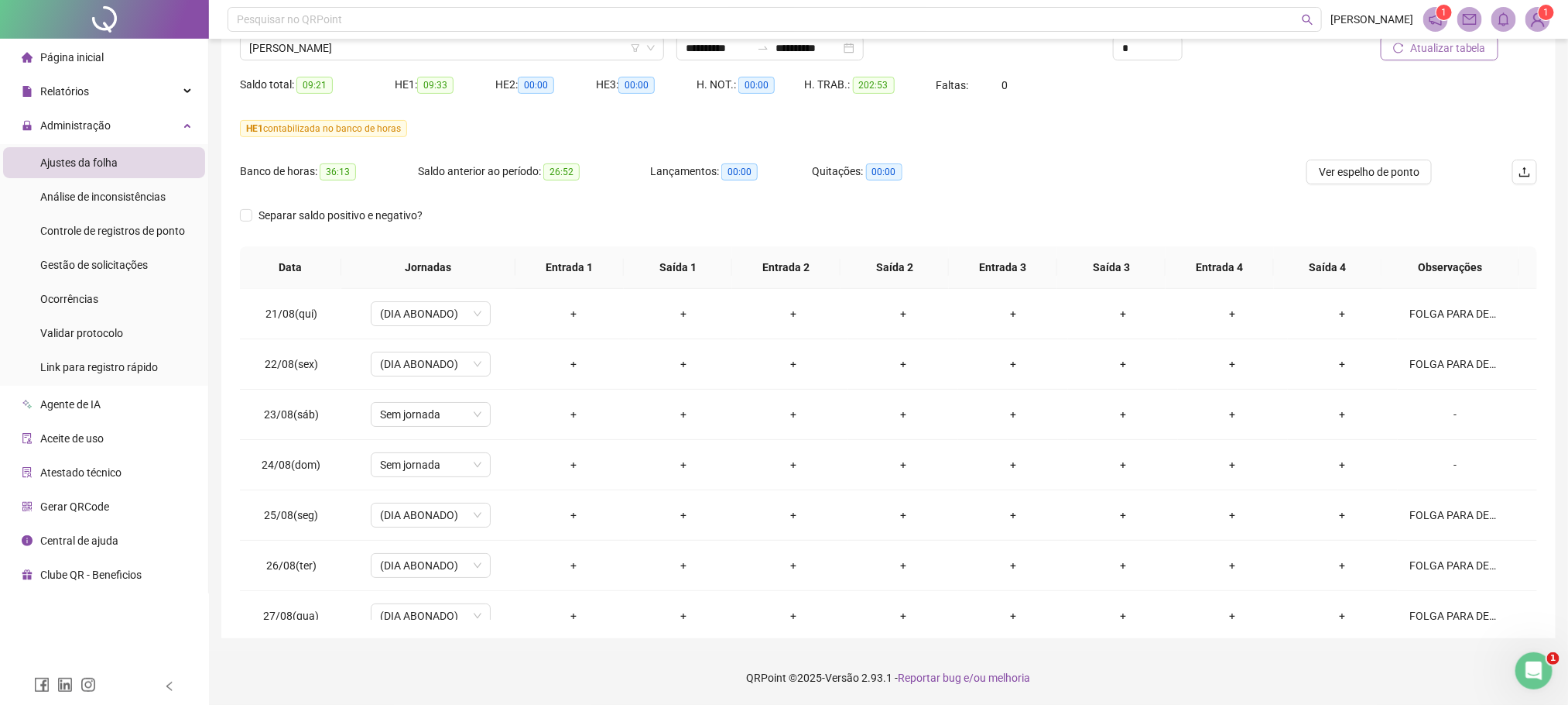
click at [322, 38] on header "Pesquisar no QRPoint [PERSON_NAME] 1 1" at bounding box center [889, 19] width 1360 height 39
click at [335, 54] on span "[PERSON_NAME]" at bounding box center [452, 48] width 405 height 23
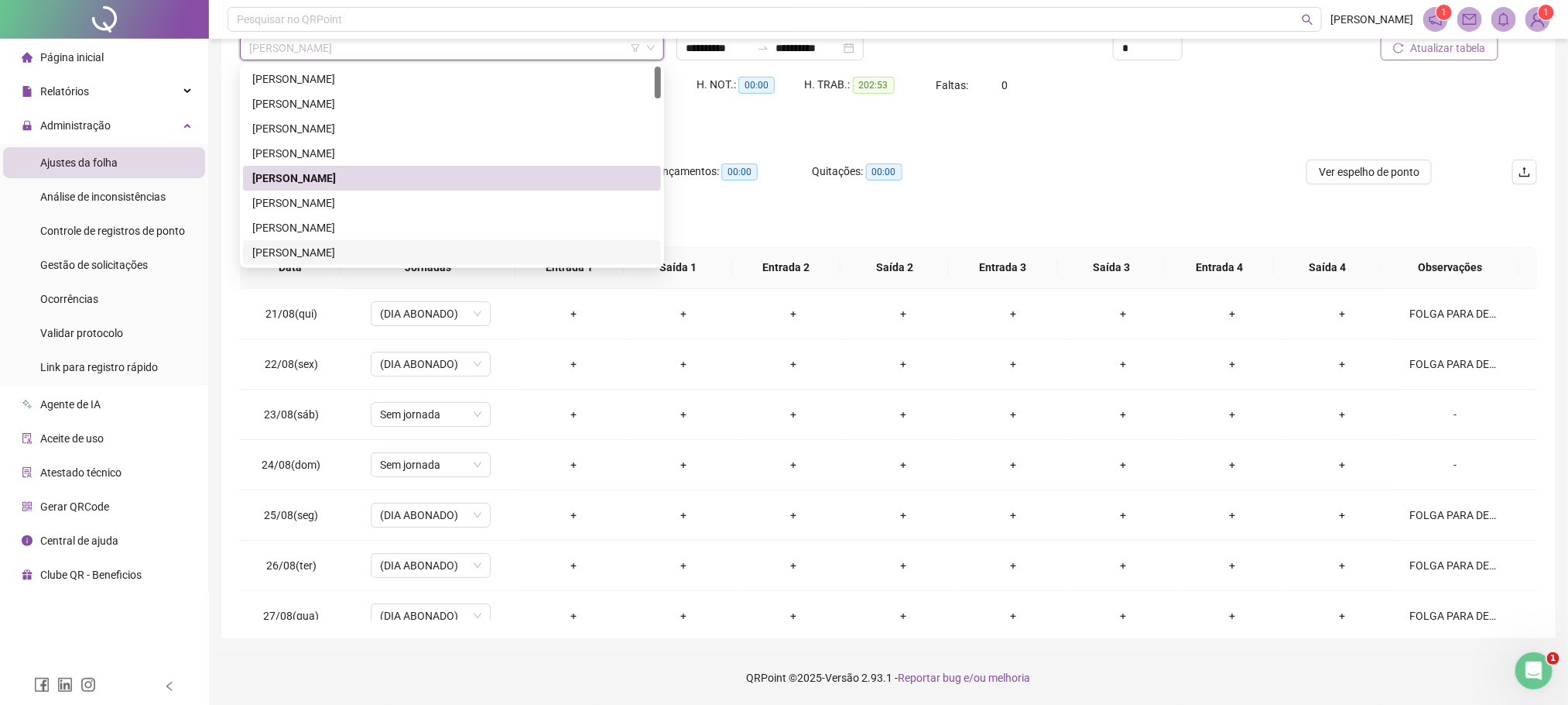
click at [333, 254] on div "[PERSON_NAME]" at bounding box center [452, 253] width 399 height 17
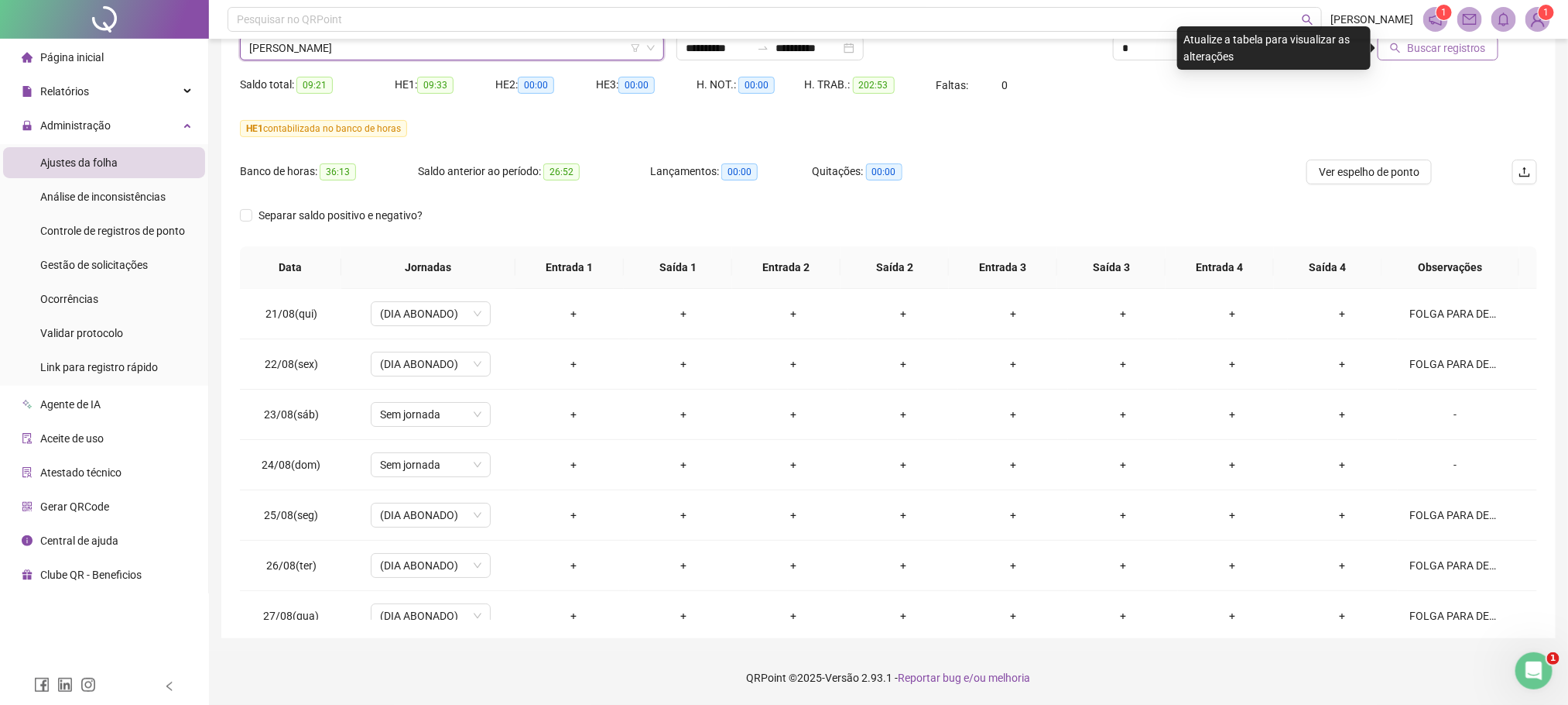
click at [1491, 40] on button "Buscar registros" at bounding box center [1438, 48] width 121 height 25
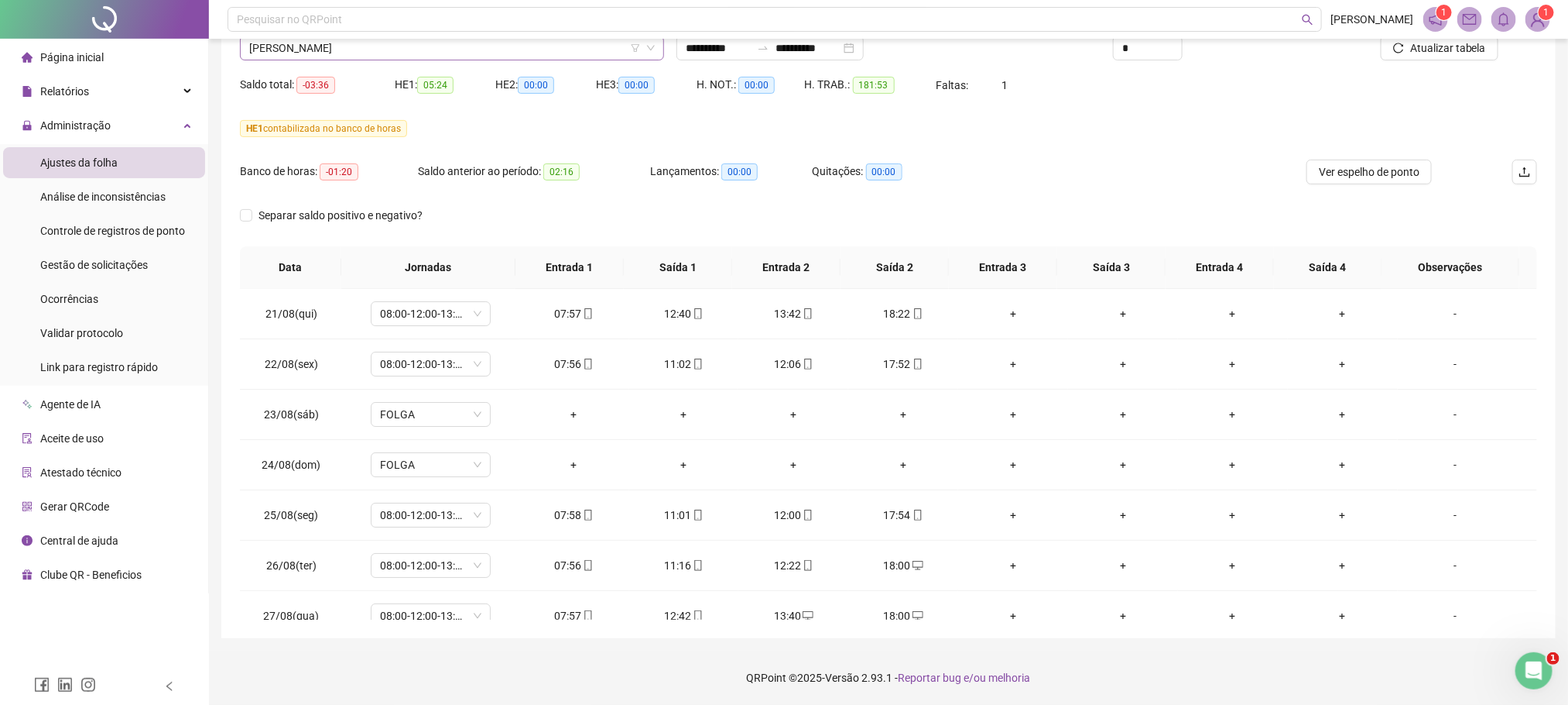
click at [349, 49] on span "[PERSON_NAME]" at bounding box center [452, 48] width 405 height 23
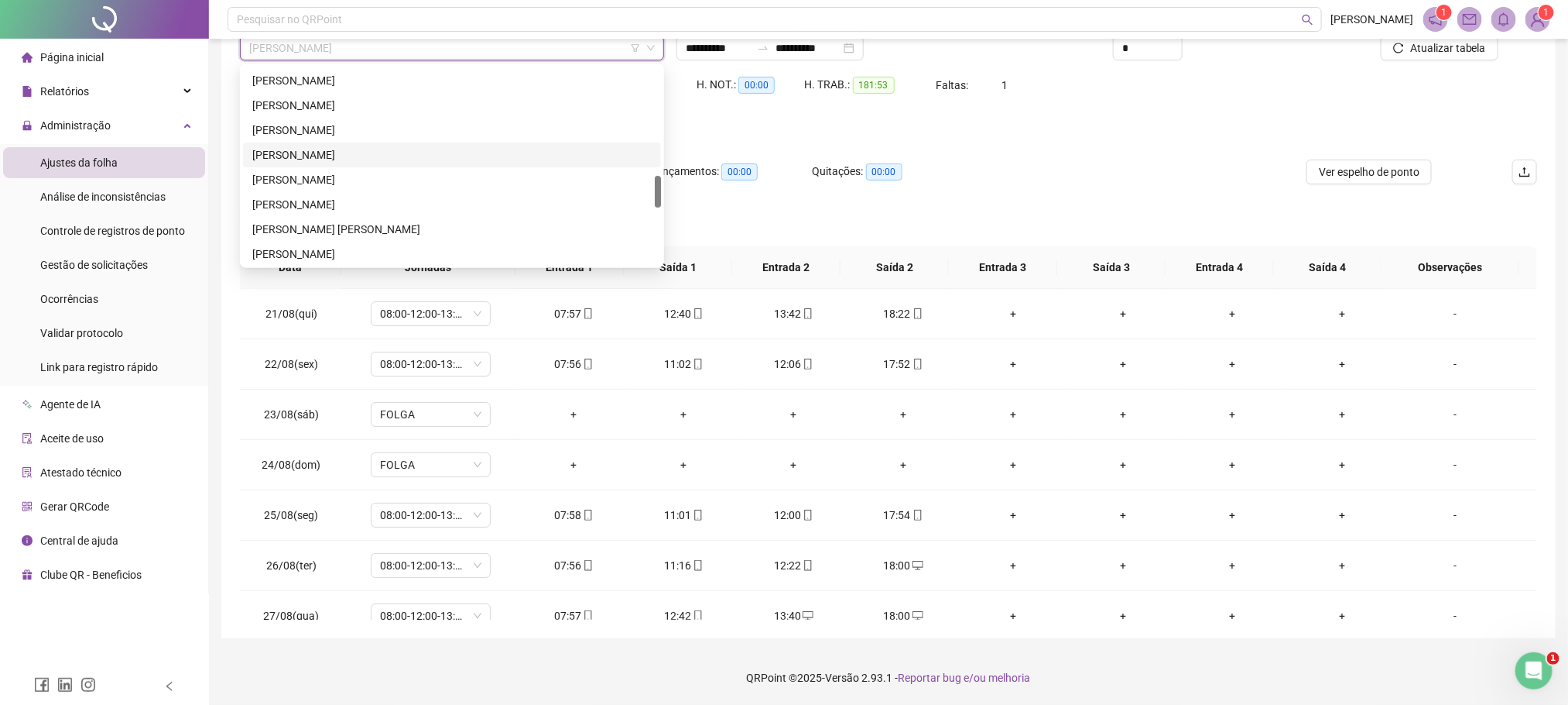
scroll to position [551, 0]
click at [305, 95] on div "[PERSON_NAME] CAMELO" at bounding box center [452, 98] width 399 height 17
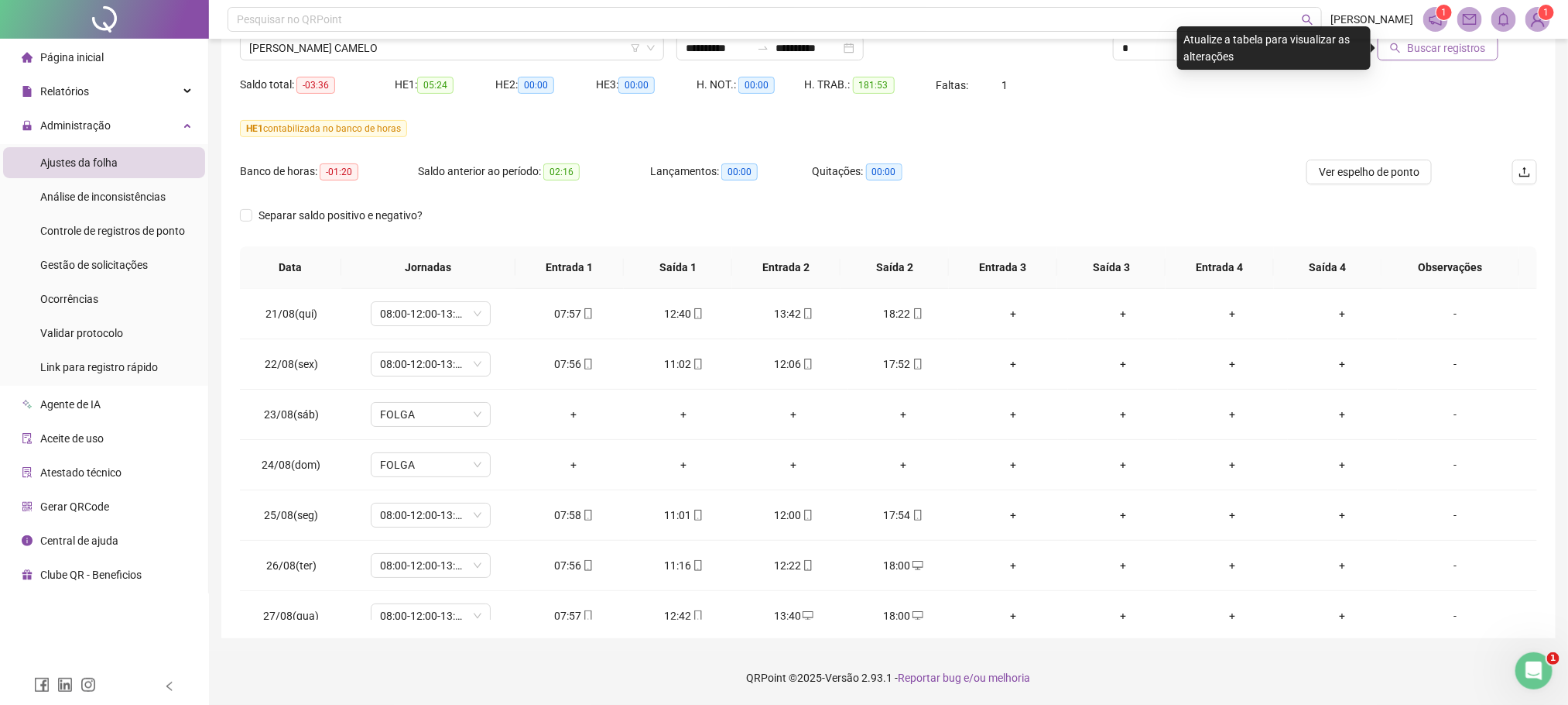
click at [1439, 54] on span "Buscar registros" at bounding box center [1446, 48] width 79 height 17
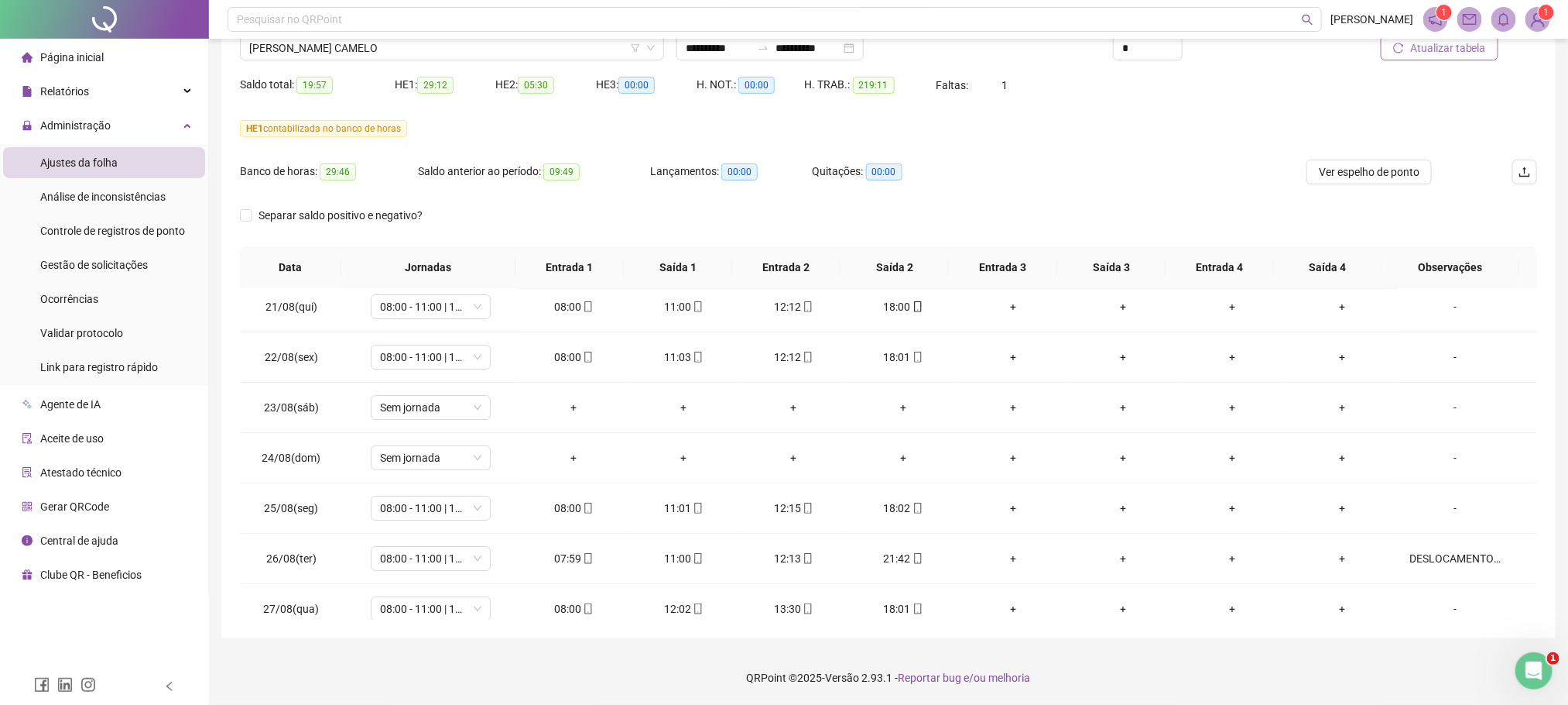
scroll to position [0, 0]
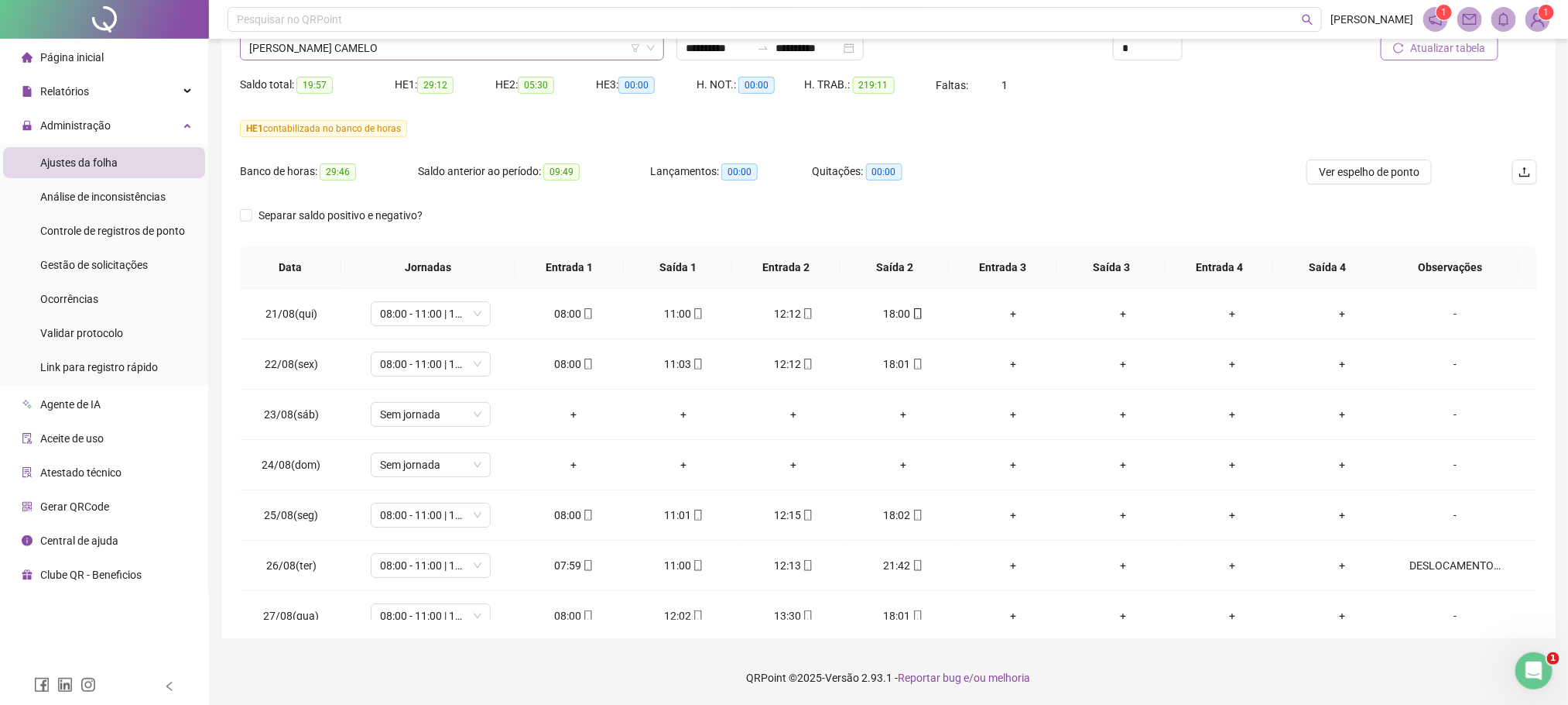
click at [302, 45] on span "[PERSON_NAME] CAMELO" at bounding box center [452, 48] width 405 height 23
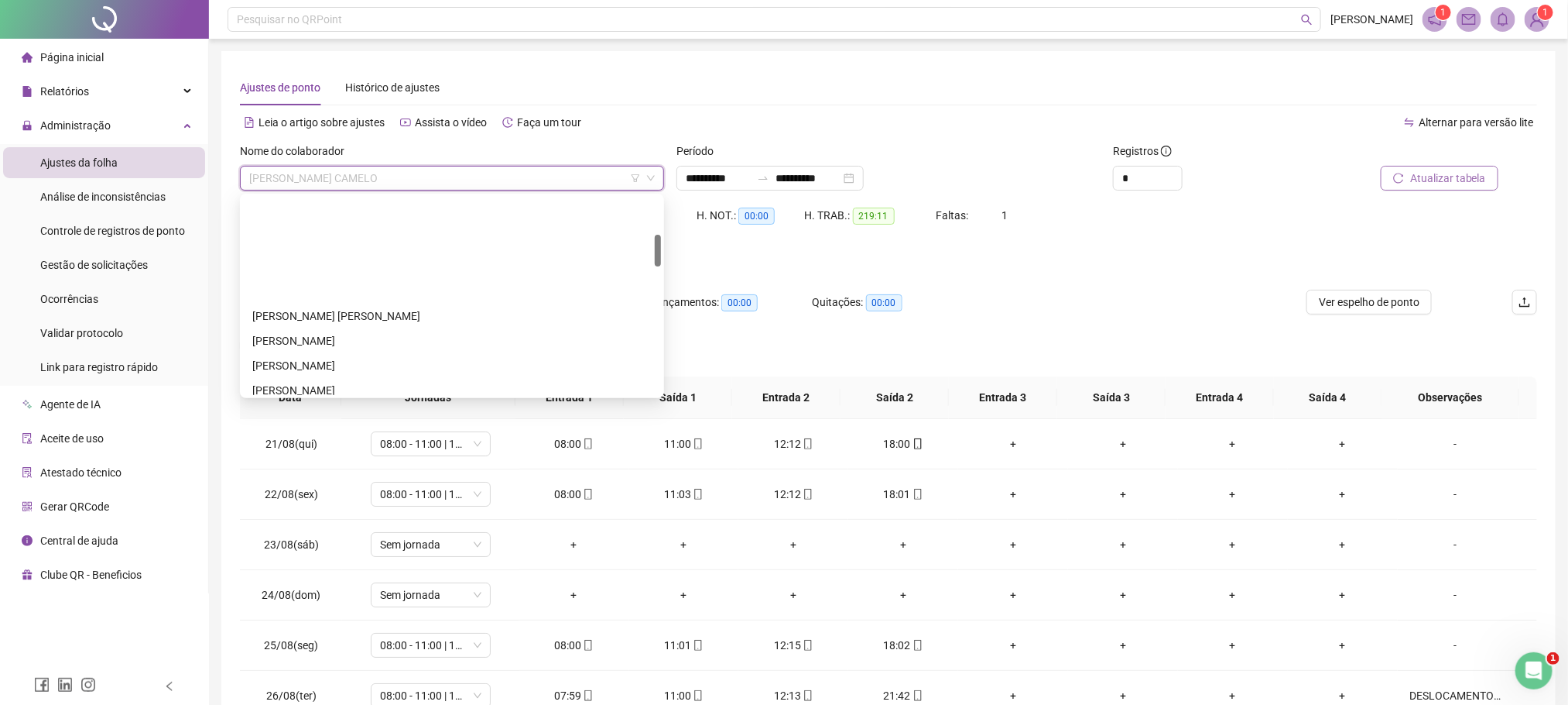
scroll to position [233, 0]
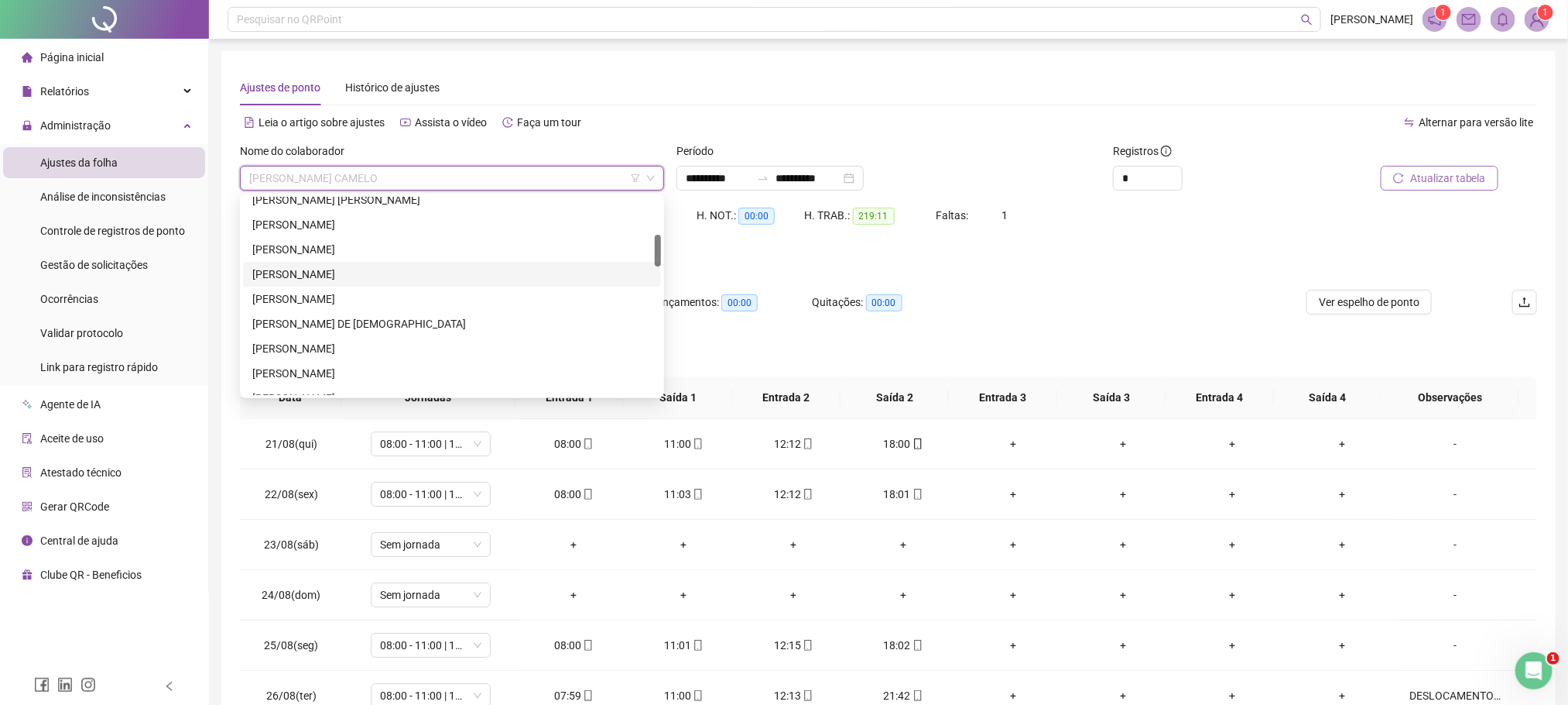
click at [360, 275] on div "[PERSON_NAME]" at bounding box center [452, 275] width 399 height 17
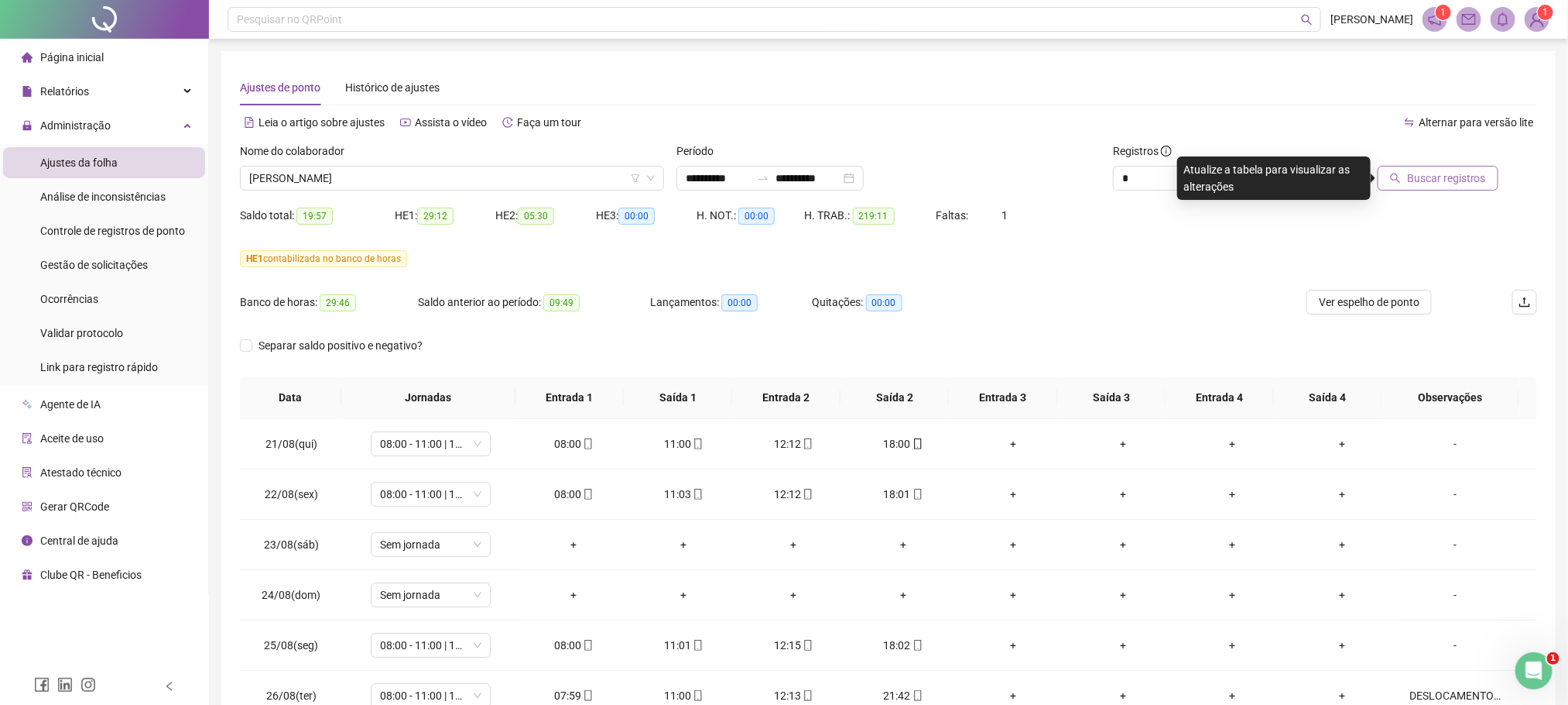
click at [1438, 187] on button "Buscar registros" at bounding box center [1438, 178] width 121 height 25
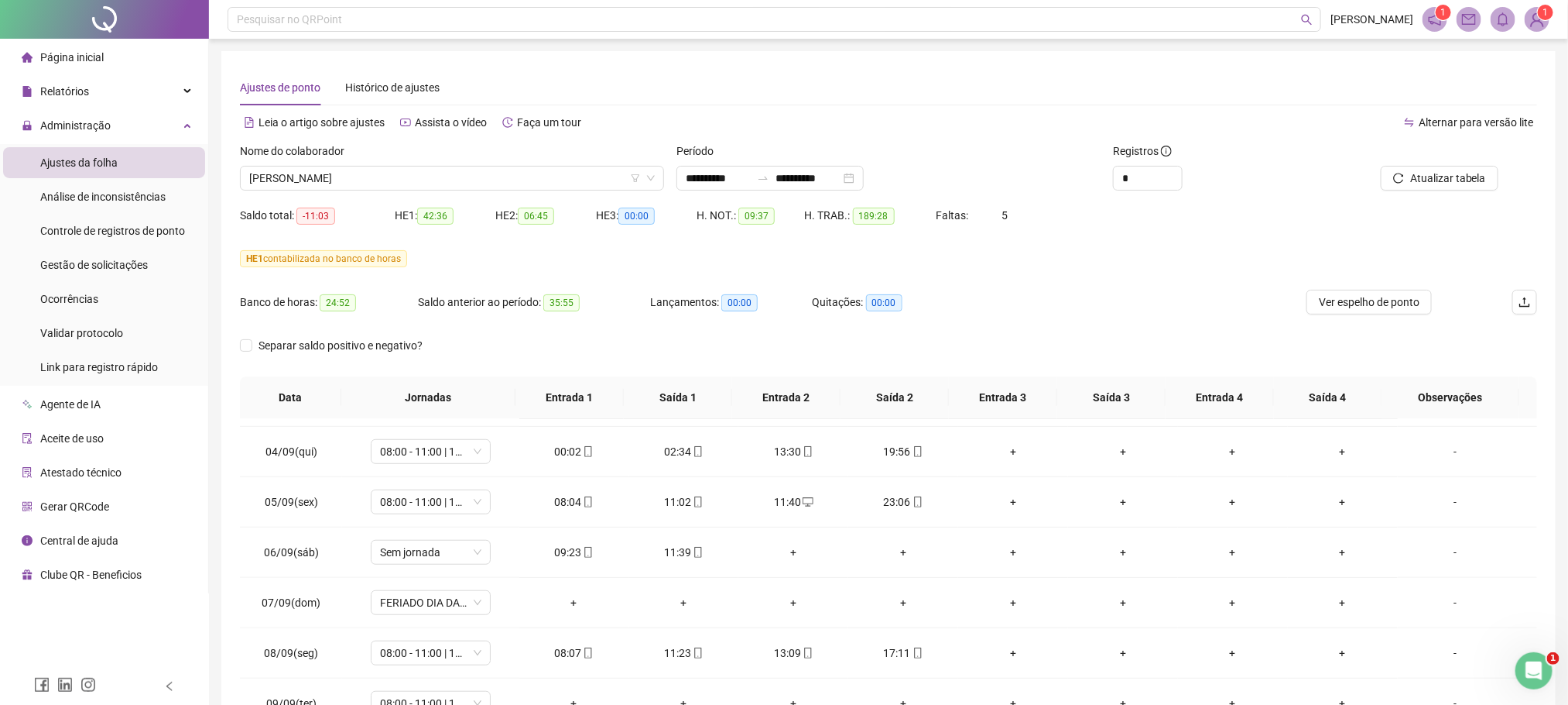
scroll to position [1190, 0]
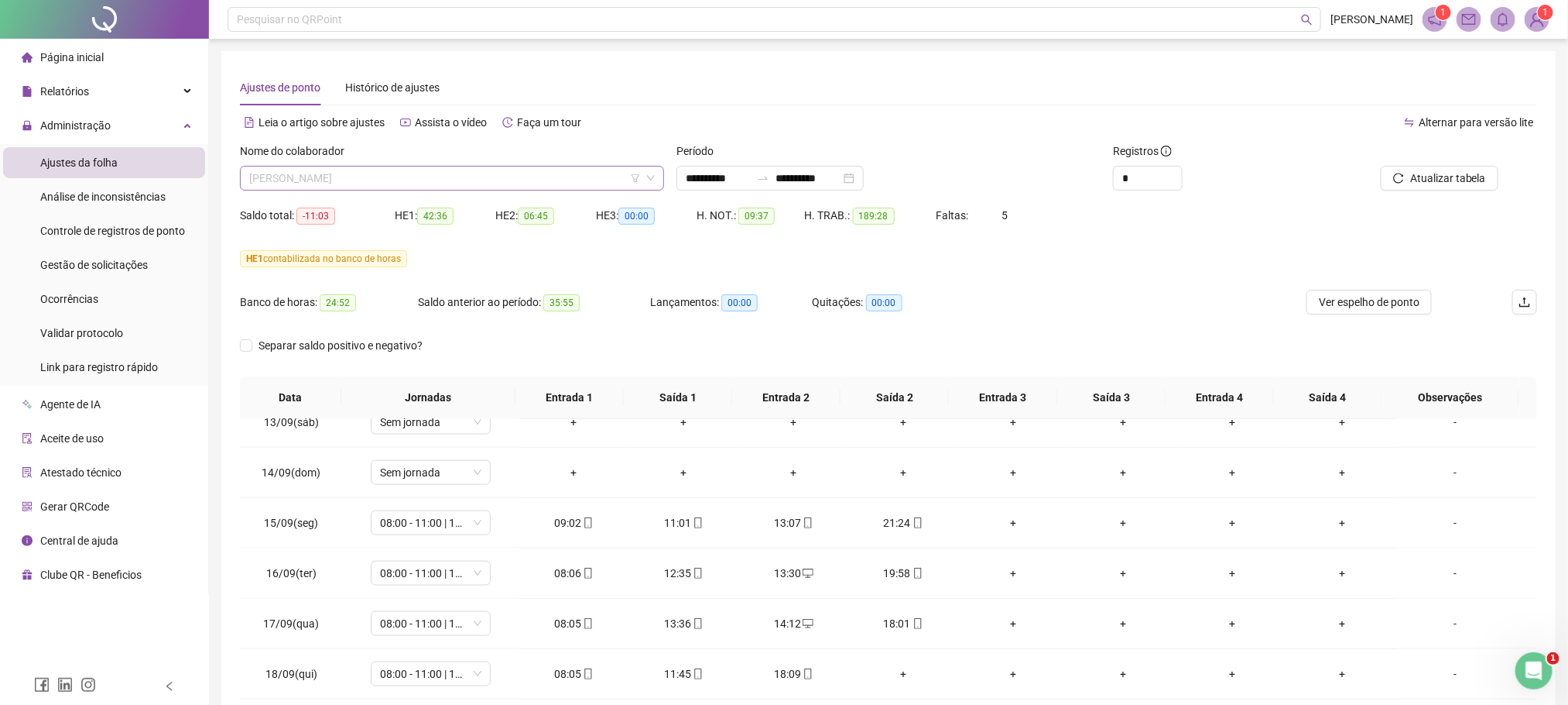
click at [439, 185] on span "[PERSON_NAME]" at bounding box center [452, 178] width 405 height 23
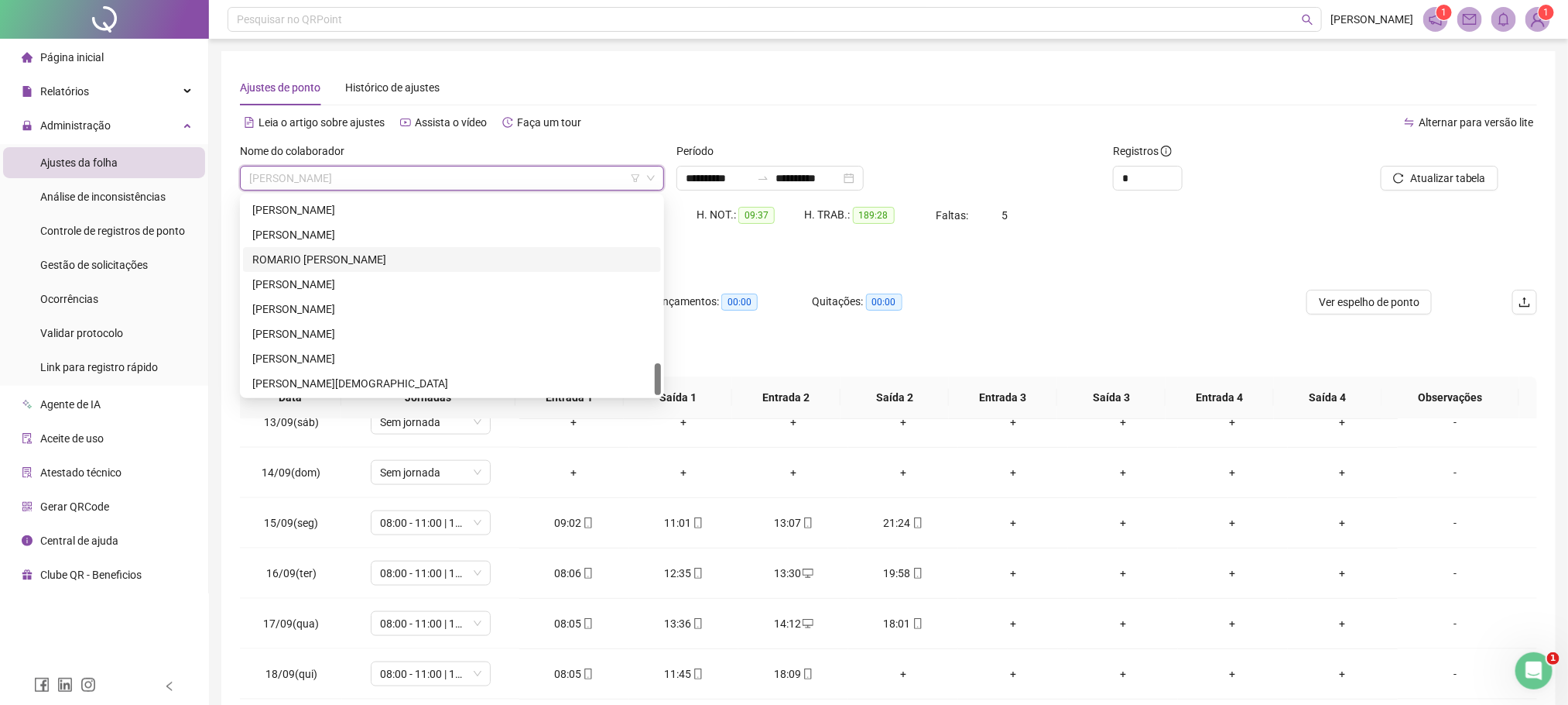
scroll to position [130, 0]
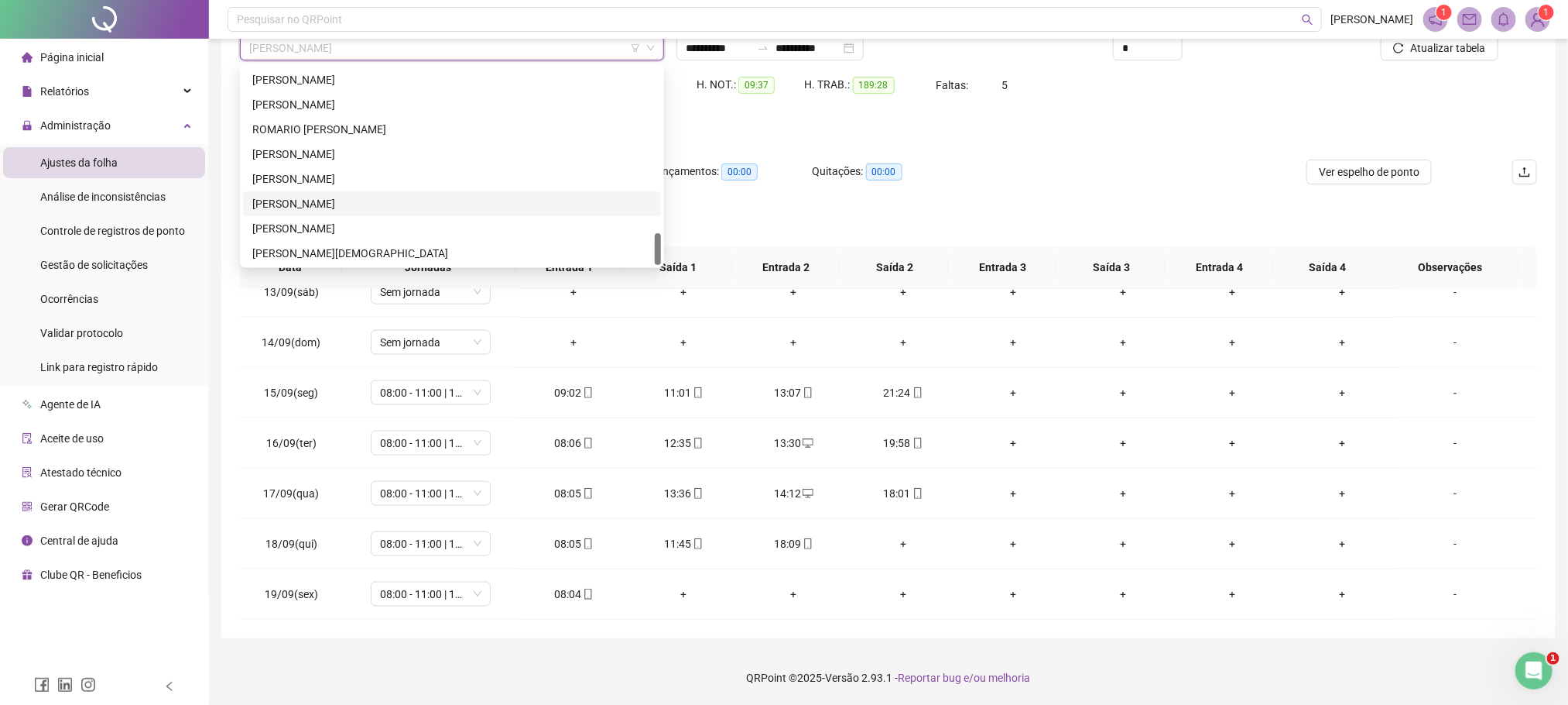
click at [305, 207] on div "[PERSON_NAME]" at bounding box center [452, 204] width 399 height 17
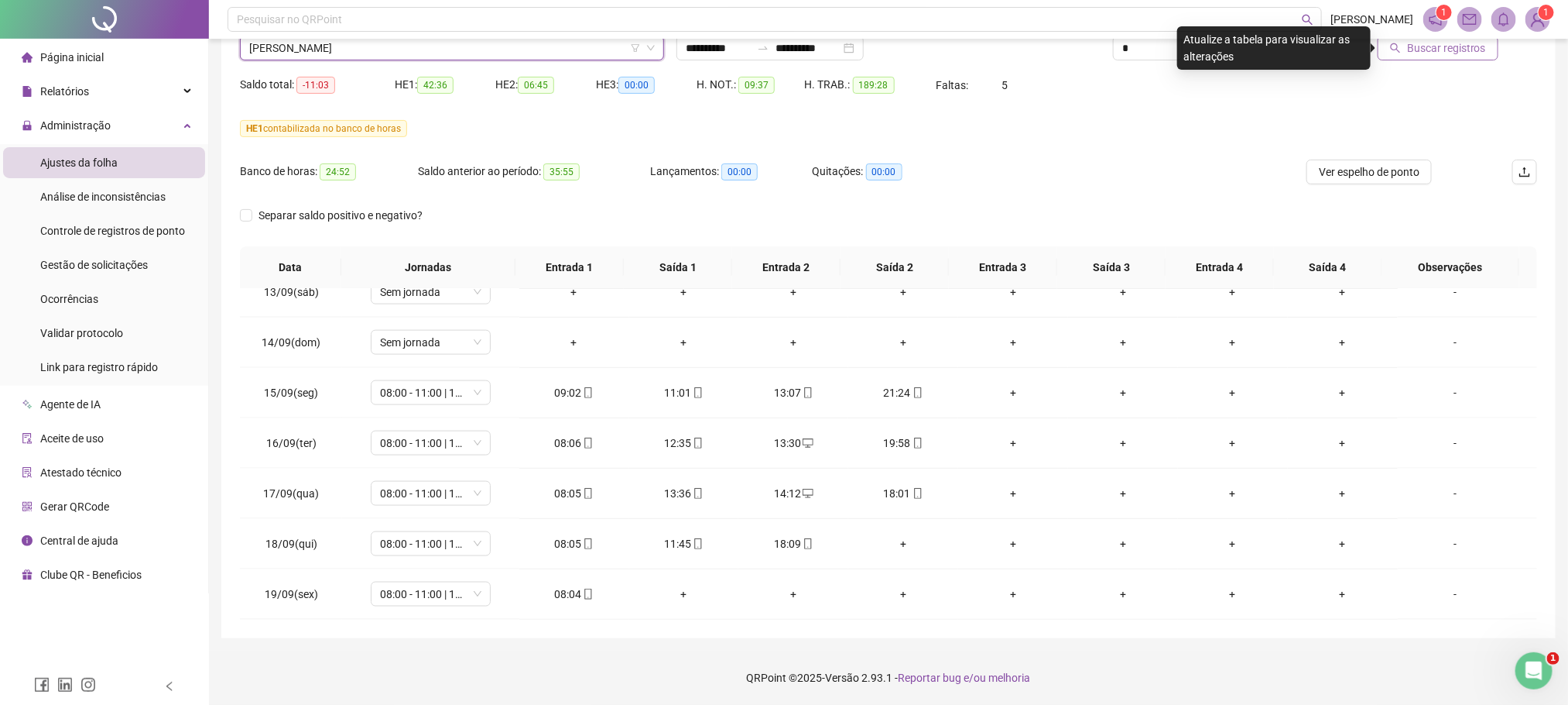
click at [1442, 45] on span "Buscar registros" at bounding box center [1446, 48] width 79 height 17
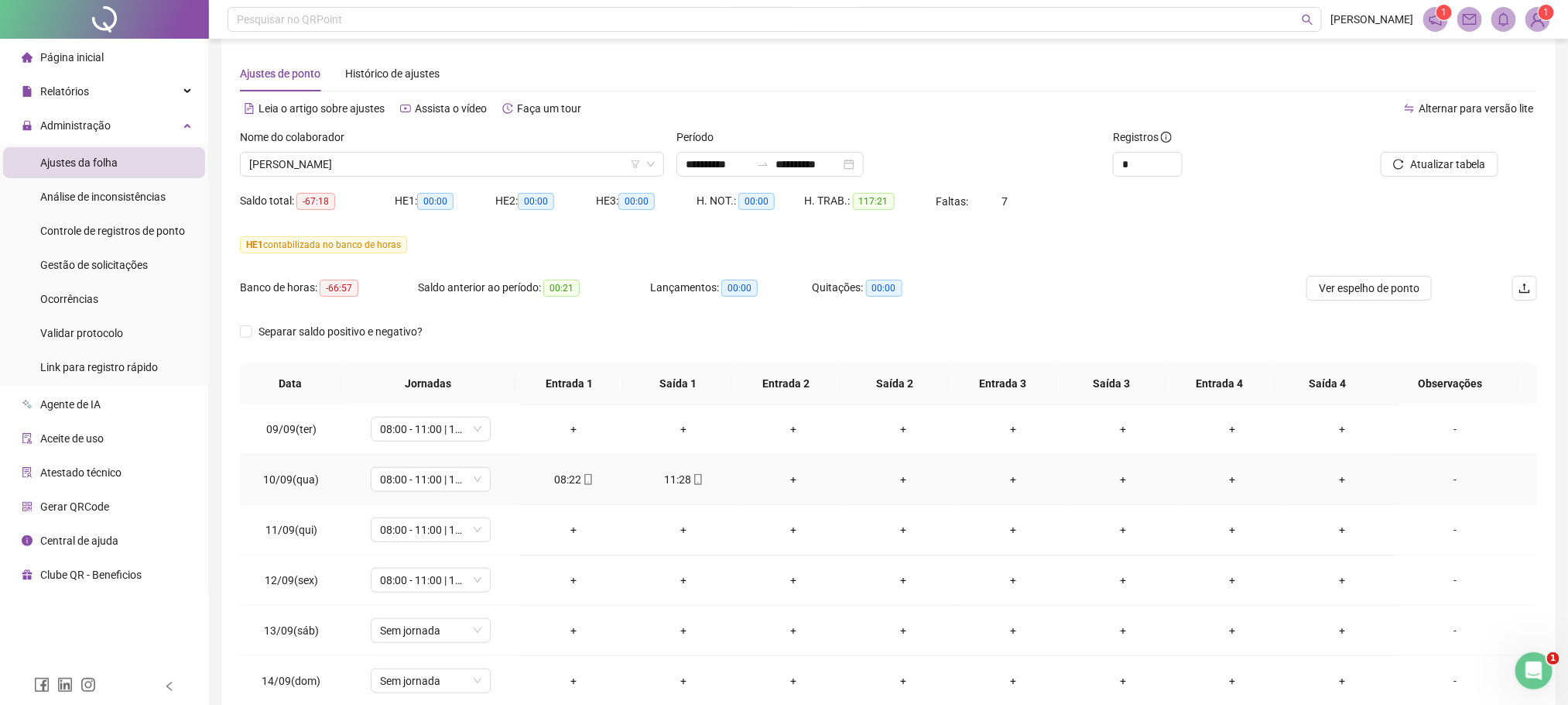
scroll to position [841, 0]
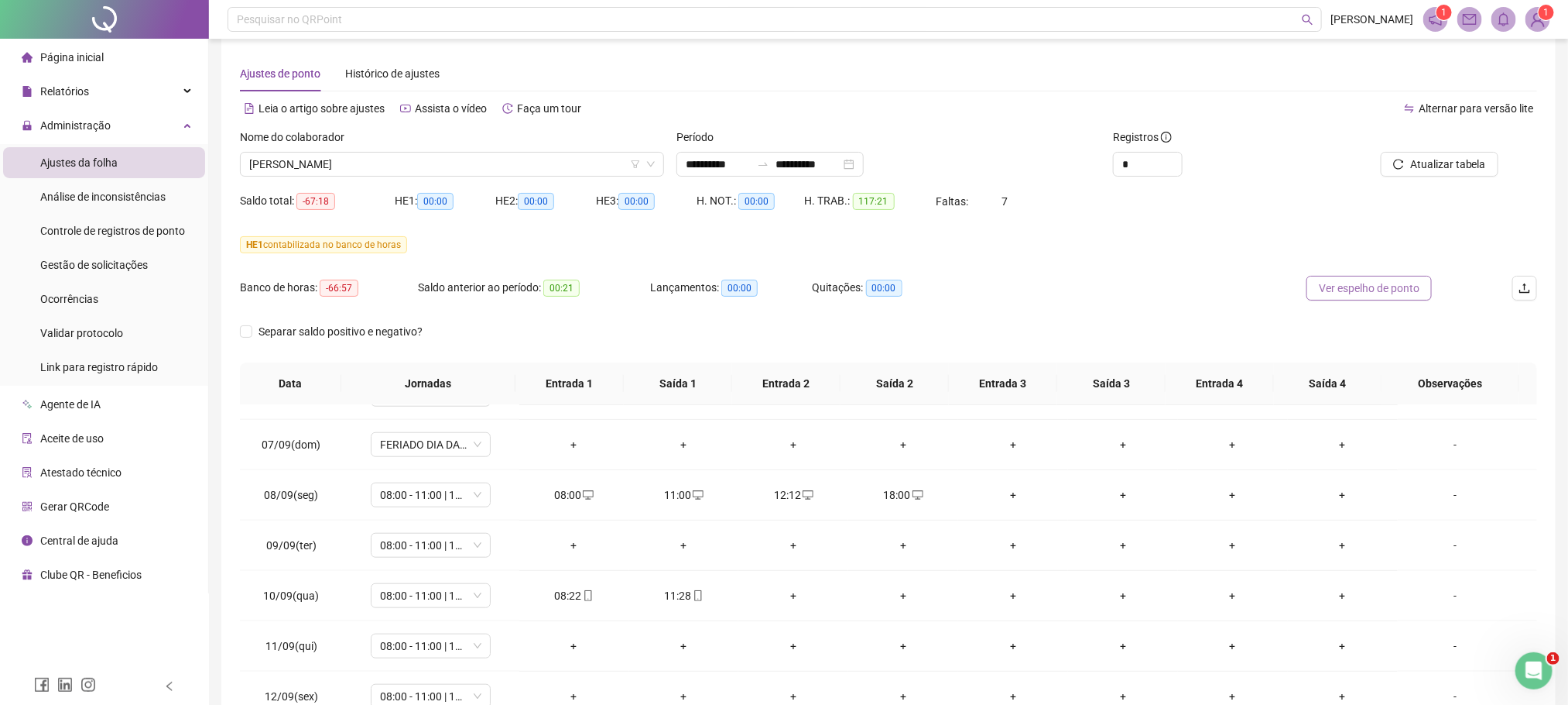
click at [1384, 295] on span "Ver espelho de ponto" at bounding box center [1370, 288] width 101 height 17
click at [78, 264] on span "Gestão de solicitações" at bounding box center [94, 265] width 108 height 12
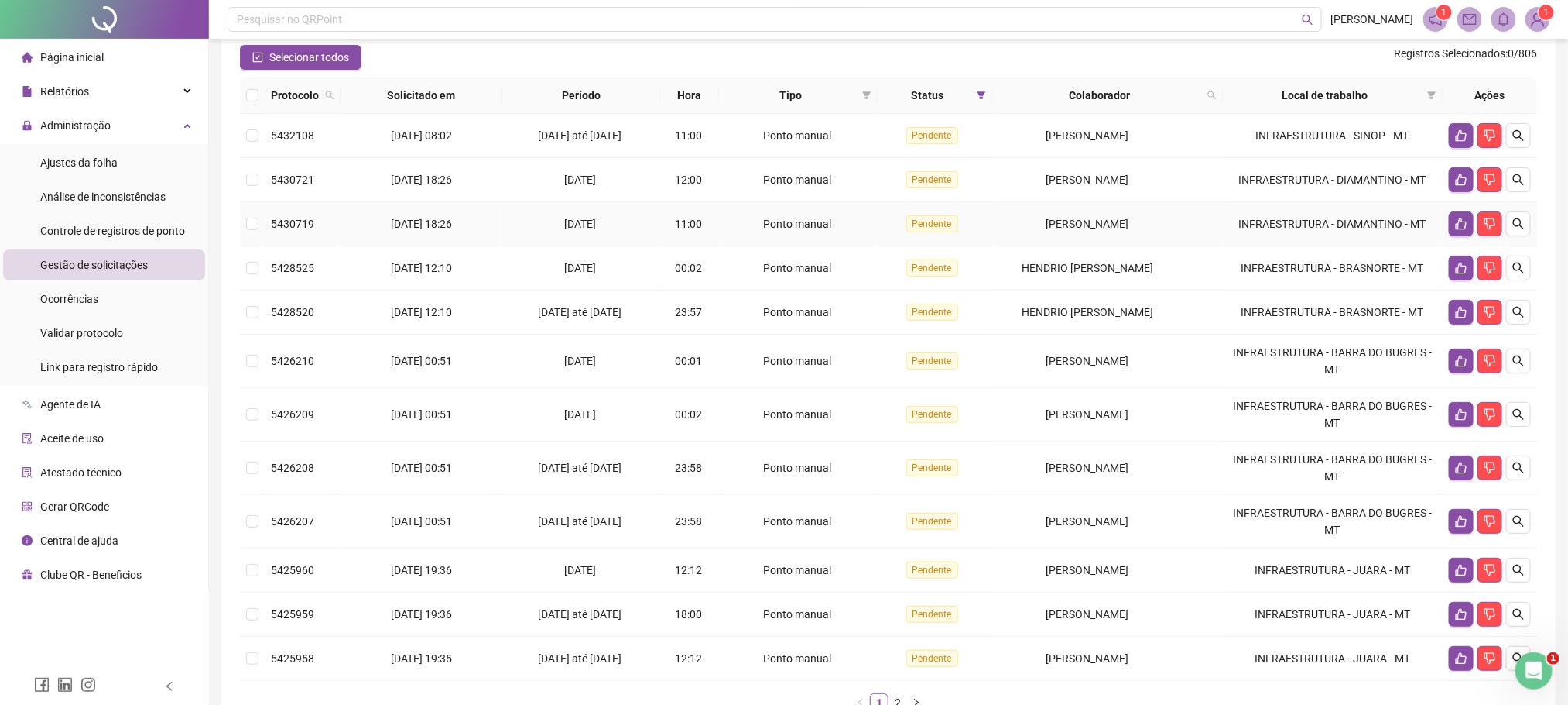
scroll to position [244, 0]
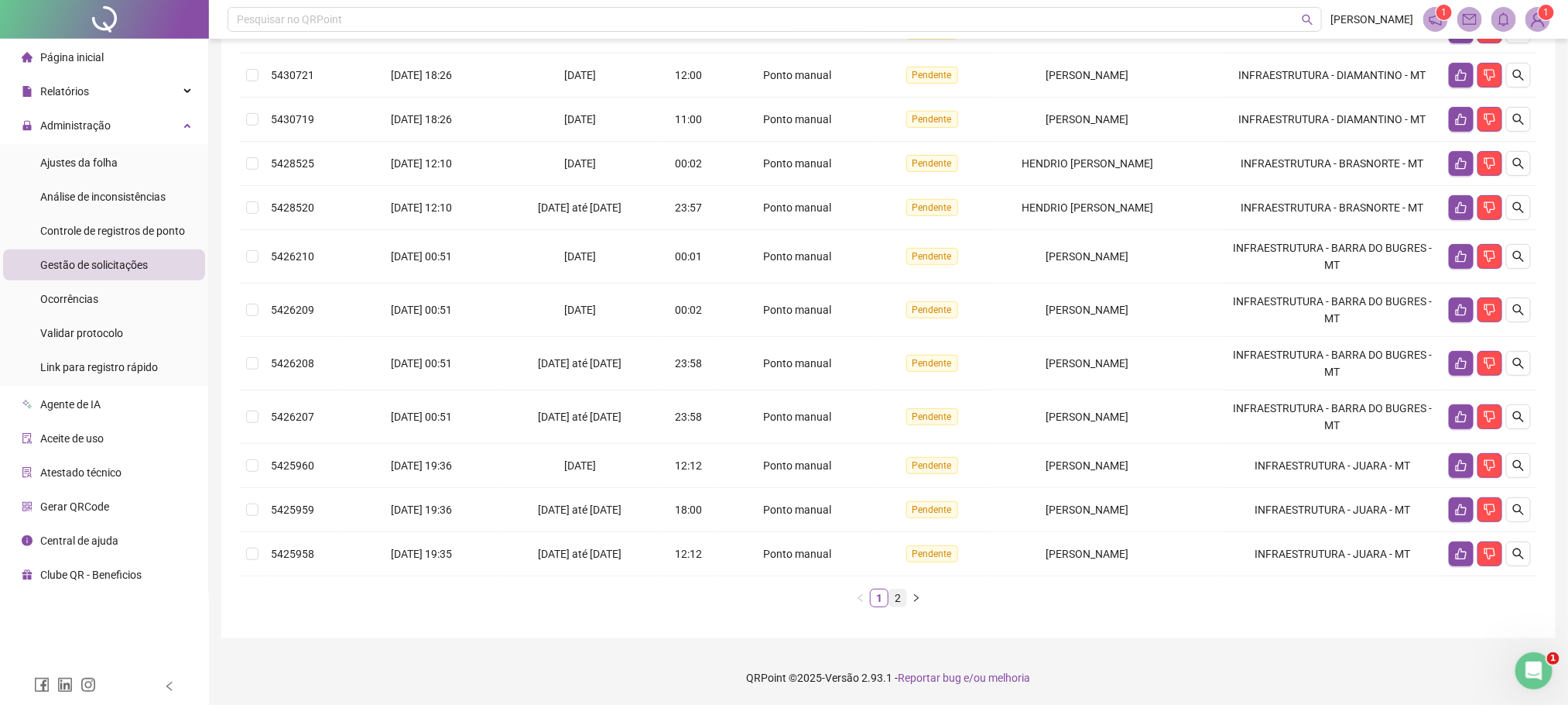
click at [894, 593] on link "2" at bounding box center [898, 598] width 17 height 17
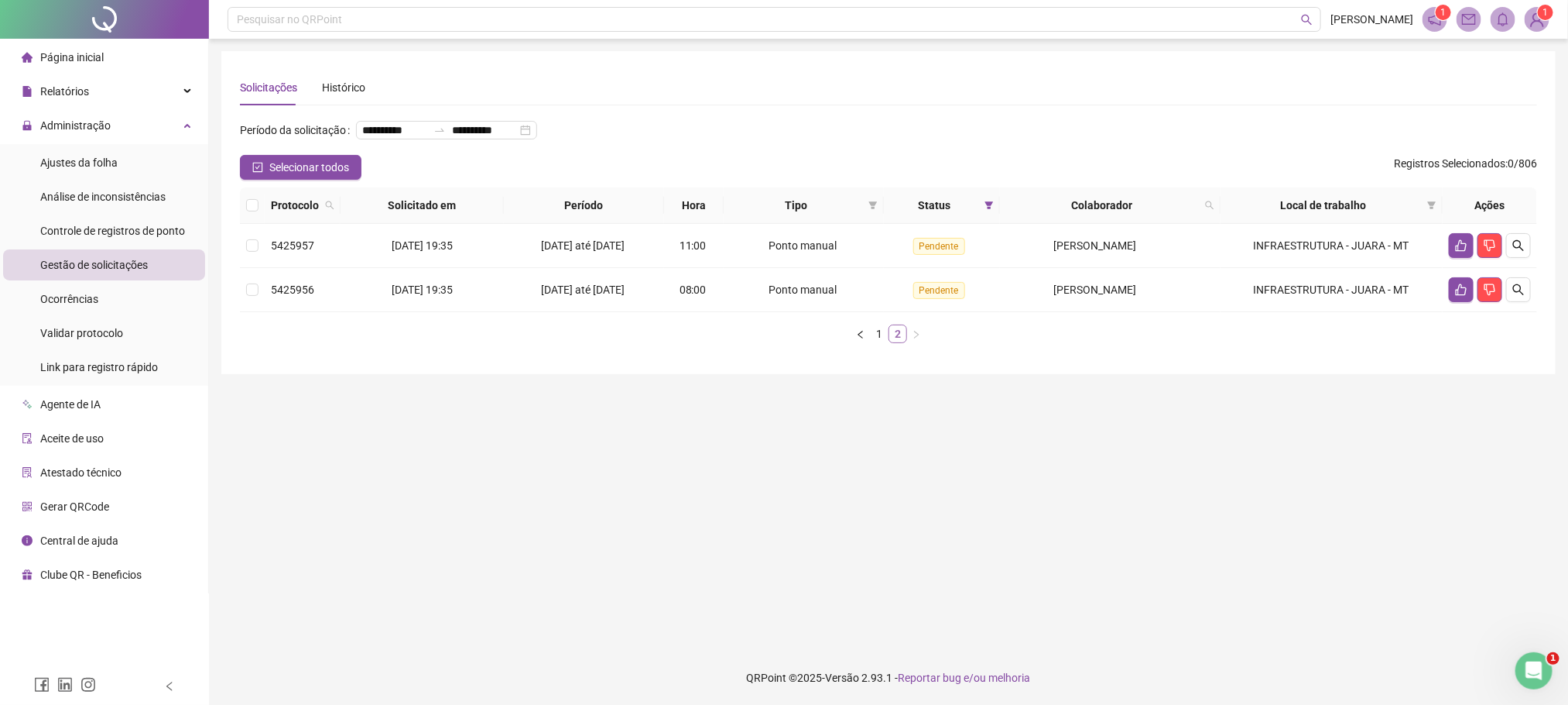
scroll to position [0, 0]
click at [885, 342] on link "1" at bounding box center [888, 333] width 17 height 17
